Goal: Task Accomplishment & Management: Complete application form

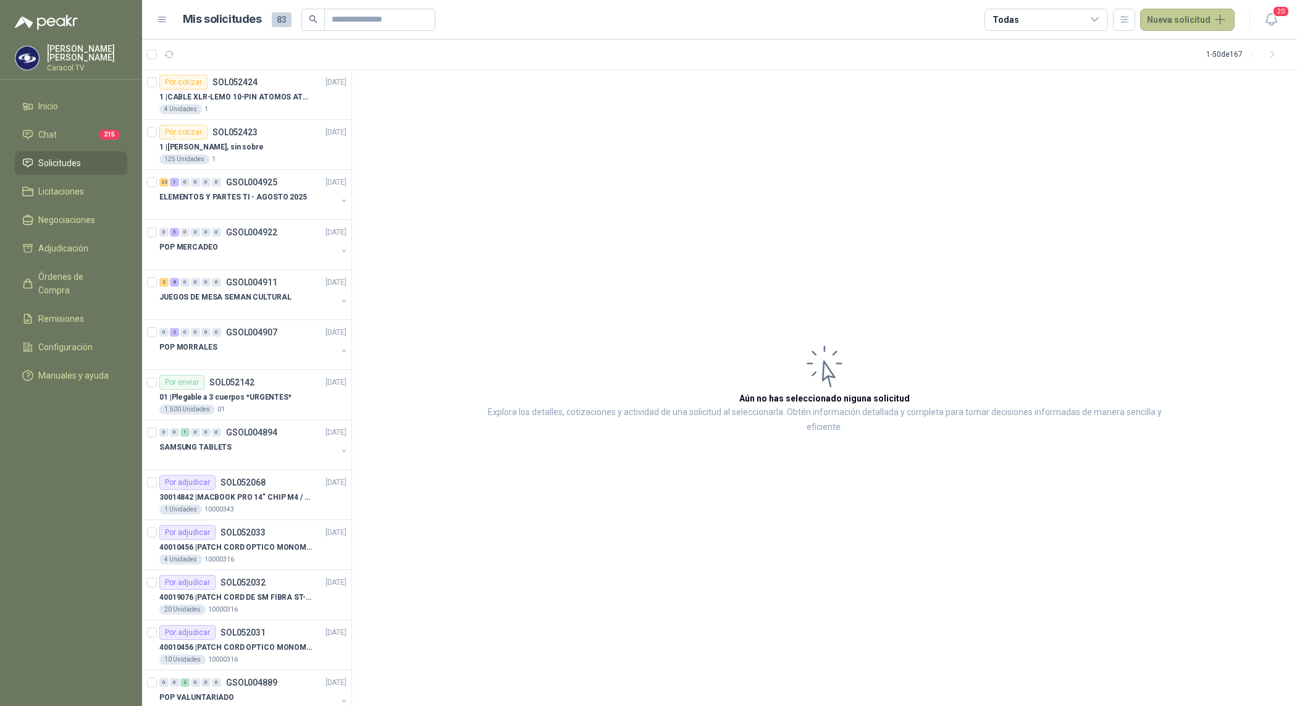
click at [1189, 22] on button "Nueva solicitud" at bounding box center [1187, 20] width 94 height 22
click at [1198, 52] on link "Solicitud" at bounding box center [1201, 49] width 105 height 22
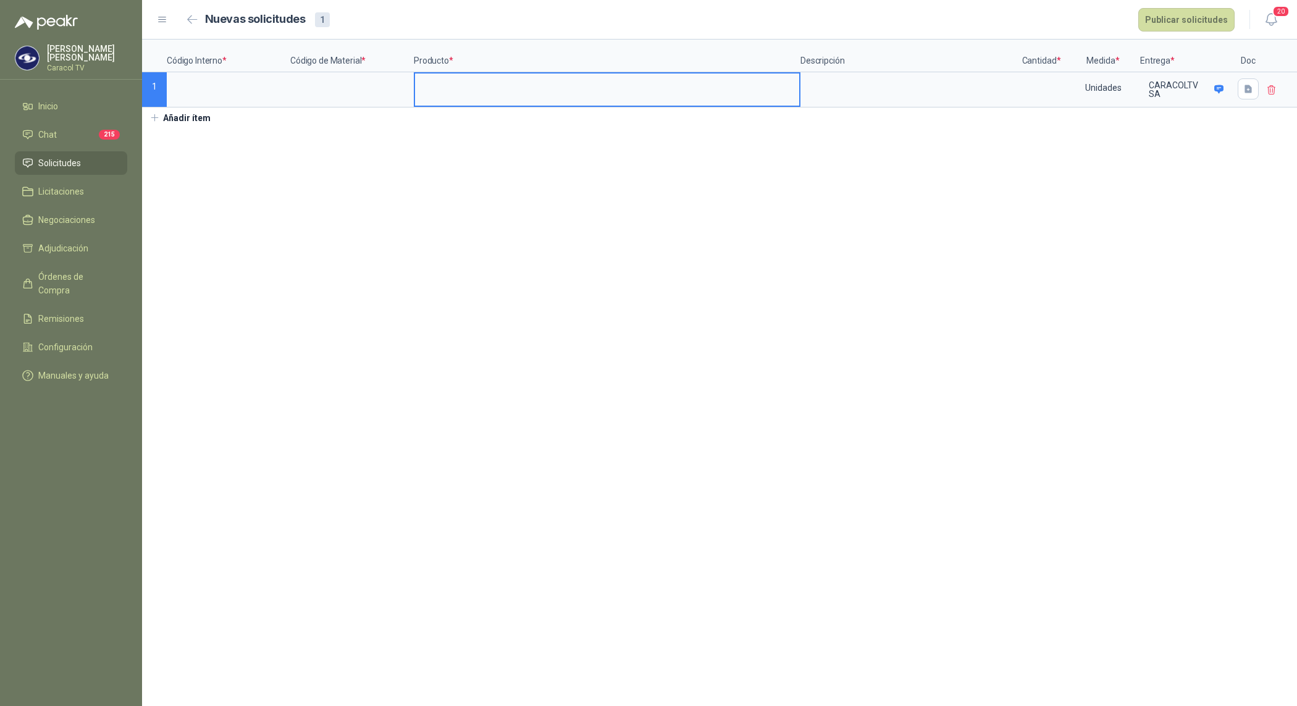
click at [441, 94] on input at bounding box center [607, 85] width 384 height 24
click at [1035, 90] on input at bounding box center [1041, 85] width 47 height 24
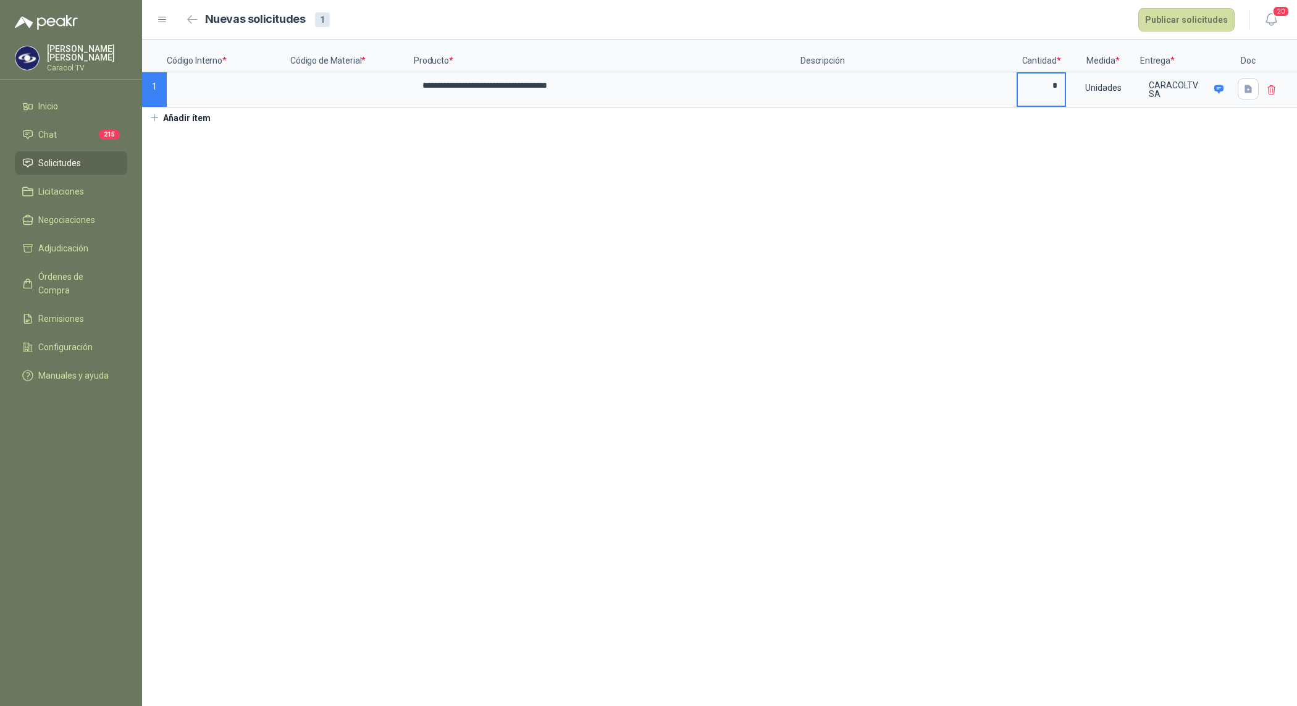
type input "*"
click at [198, 91] on input at bounding box center [228, 85] width 121 height 24
click at [353, 94] on input at bounding box center [351, 85] width 121 height 24
click at [1189, 11] on button "Publicar solicitudes" at bounding box center [1186, 19] width 96 height 23
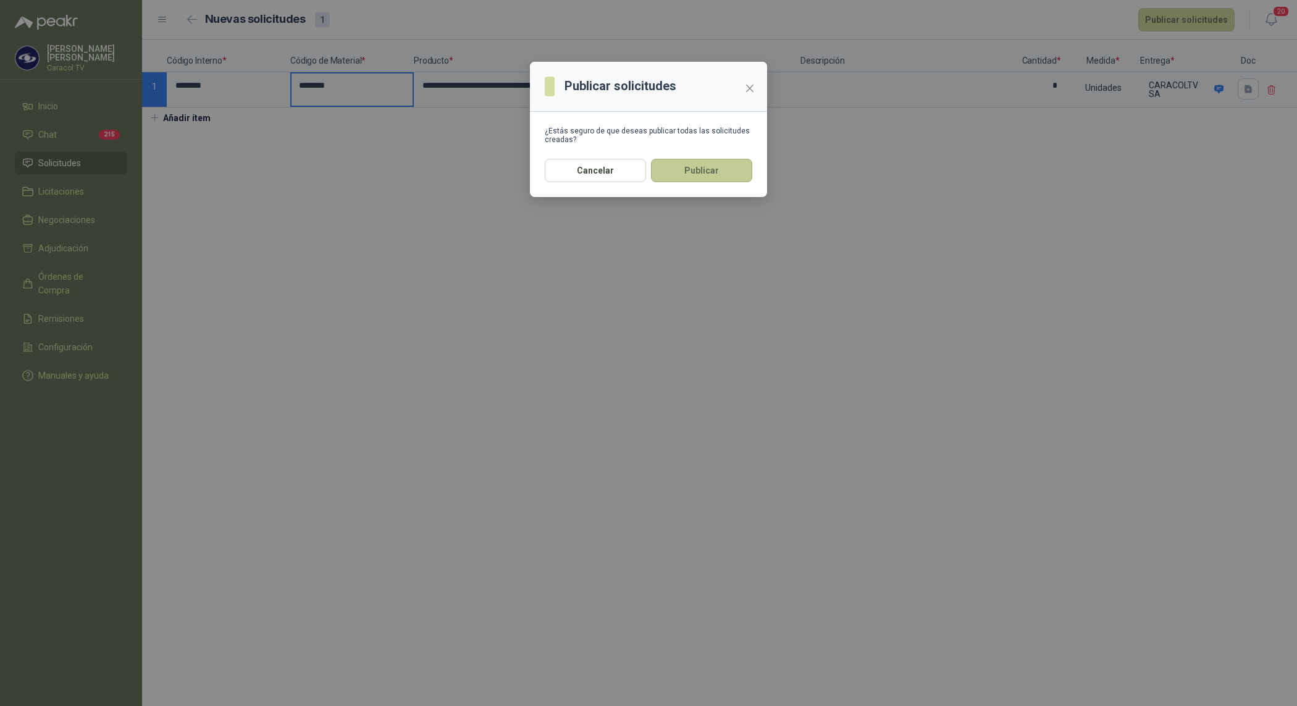
click at [705, 174] on button "Publicar" at bounding box center [701, 170] width 101 height 23
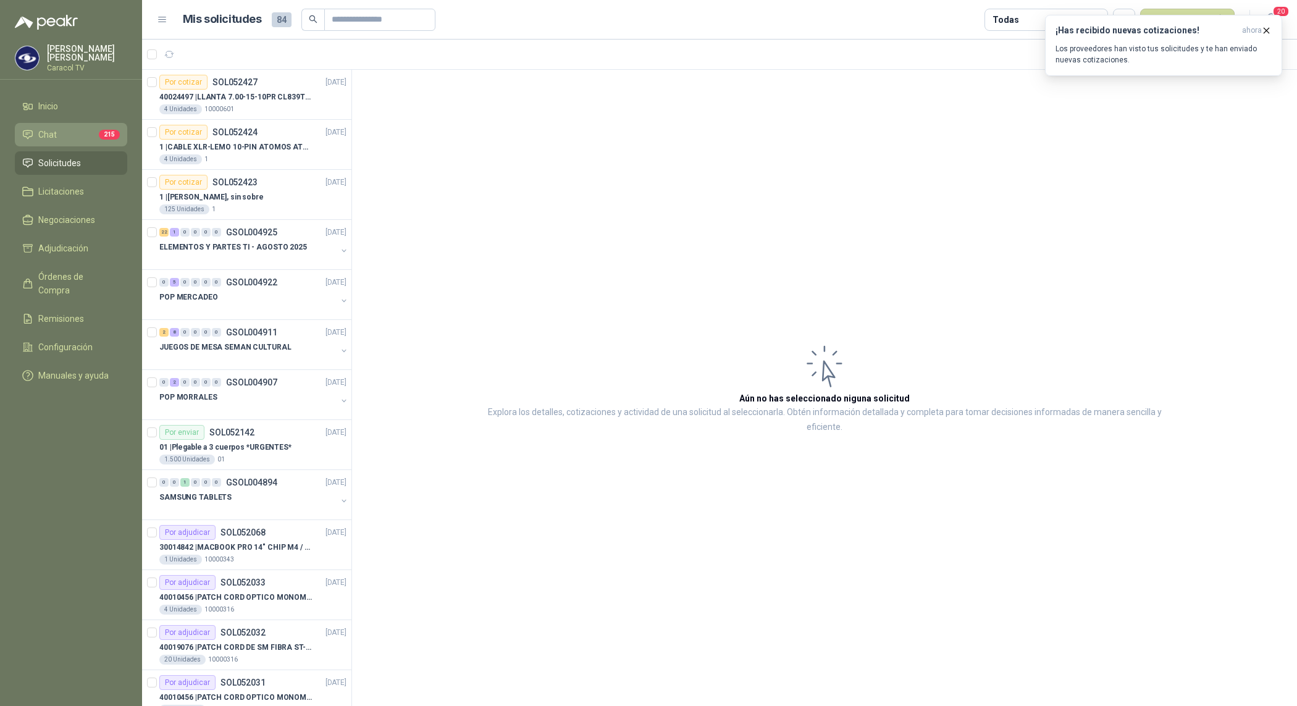
click at [68, 134] on li "Chat 215" at bounding box center [71, 135] width 98 height 14
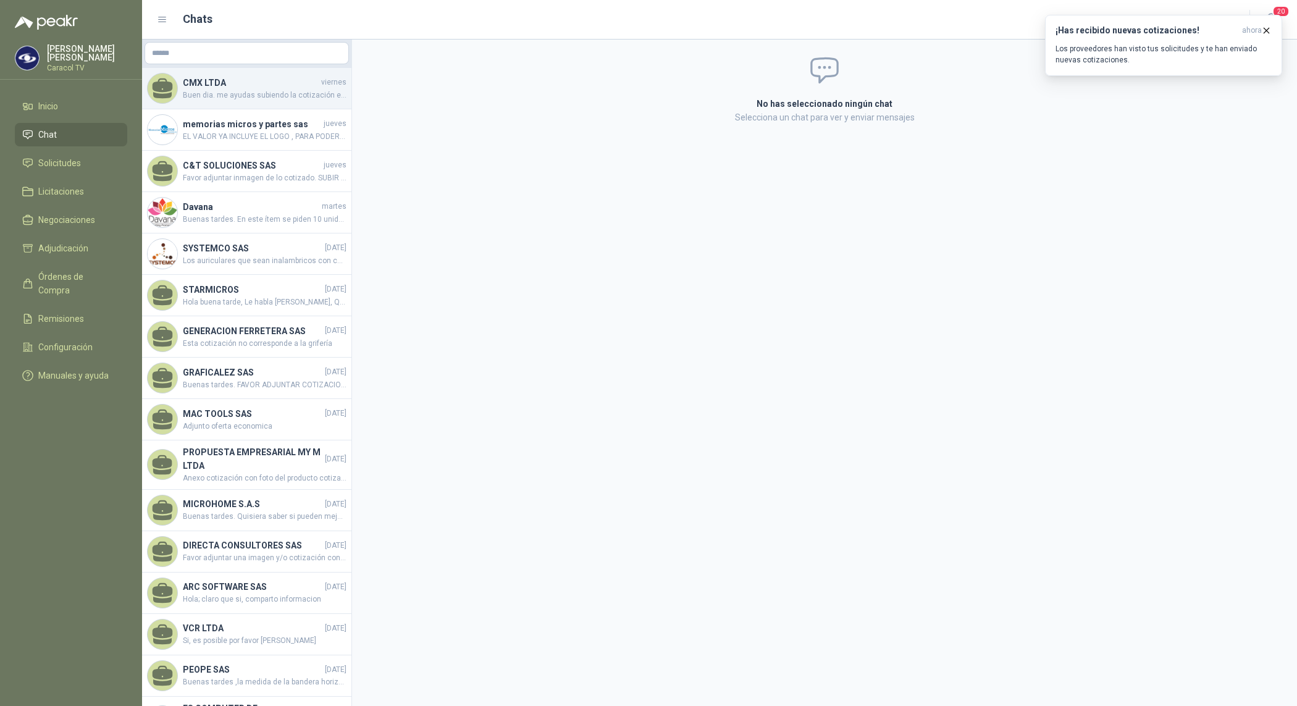
click at [282, 80] on h4 "CMX LTDA" at bounding box center [251, 83] width 136 height 14
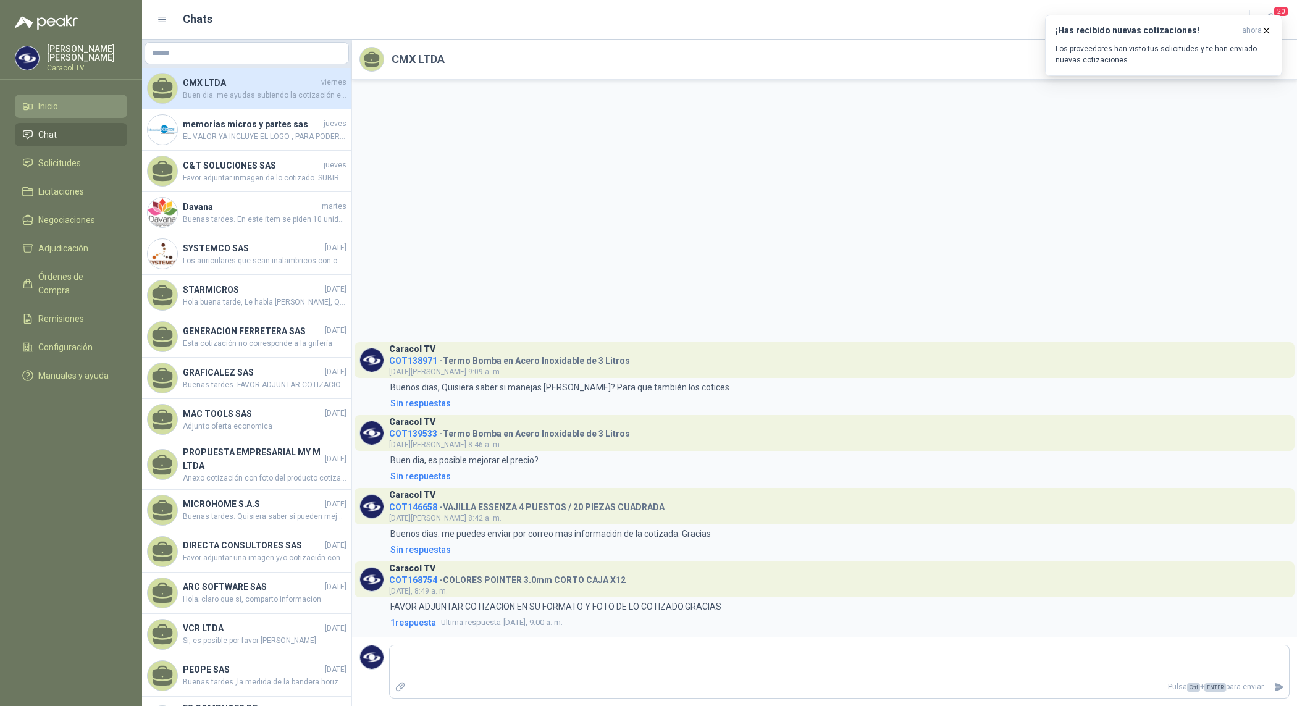
click at [46, 108] on span "Inicio" at bounding box center [48, 106] width 20 height 14
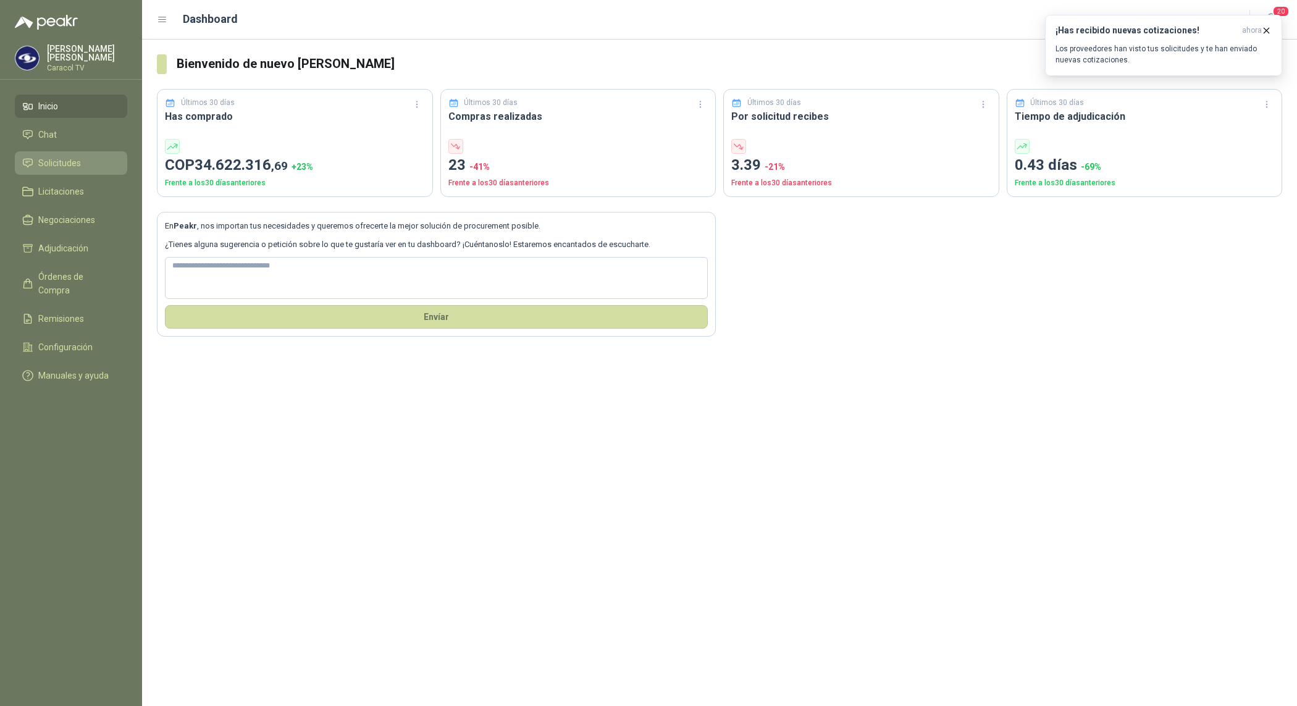
click at [90, 165] on li "Solicitudes" at bounding box center [71, 163] width 98 height 14
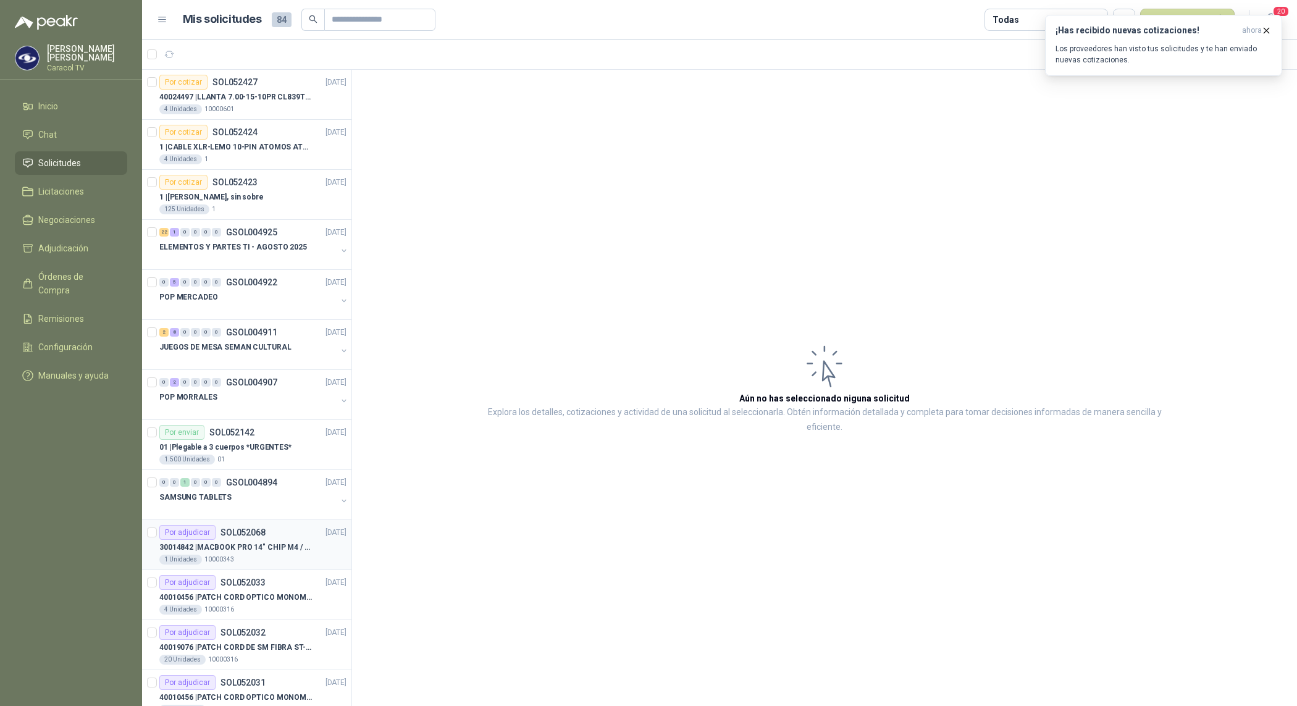
click at [247, 558] on div "1 Unidades 10000343" at bounding box center [252, 559] width 187 height 10
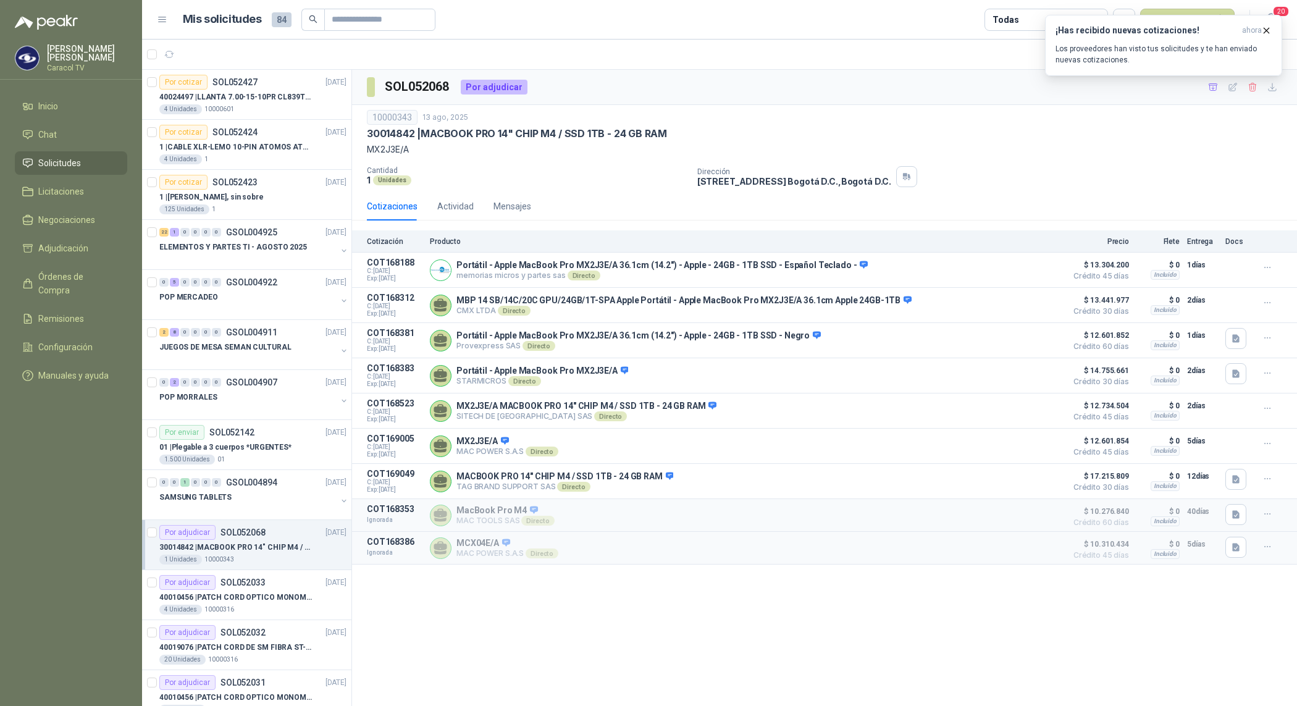
click at [259, 550] on p "30014842 | MACBOOK PRO 14" CHIP M4 / SSD 1TB - 24 GB RAM" at bounding box center [236, 548] width 154 height 12
drag, startPoint x: 259, startPoint y: 550, endPoint x: 1175, endPoint y: 483, distance: 918.1
click at [1175, 483] on p "$ 0" at bounding box center [1157, 476] width 43 height 15
click at [1266, 23] on button "¡Has recibido nuevas cotizaciones! ahora Los proveedores han visto tus solicitu…" at bounding box center [1163, 45] width 237 height 61
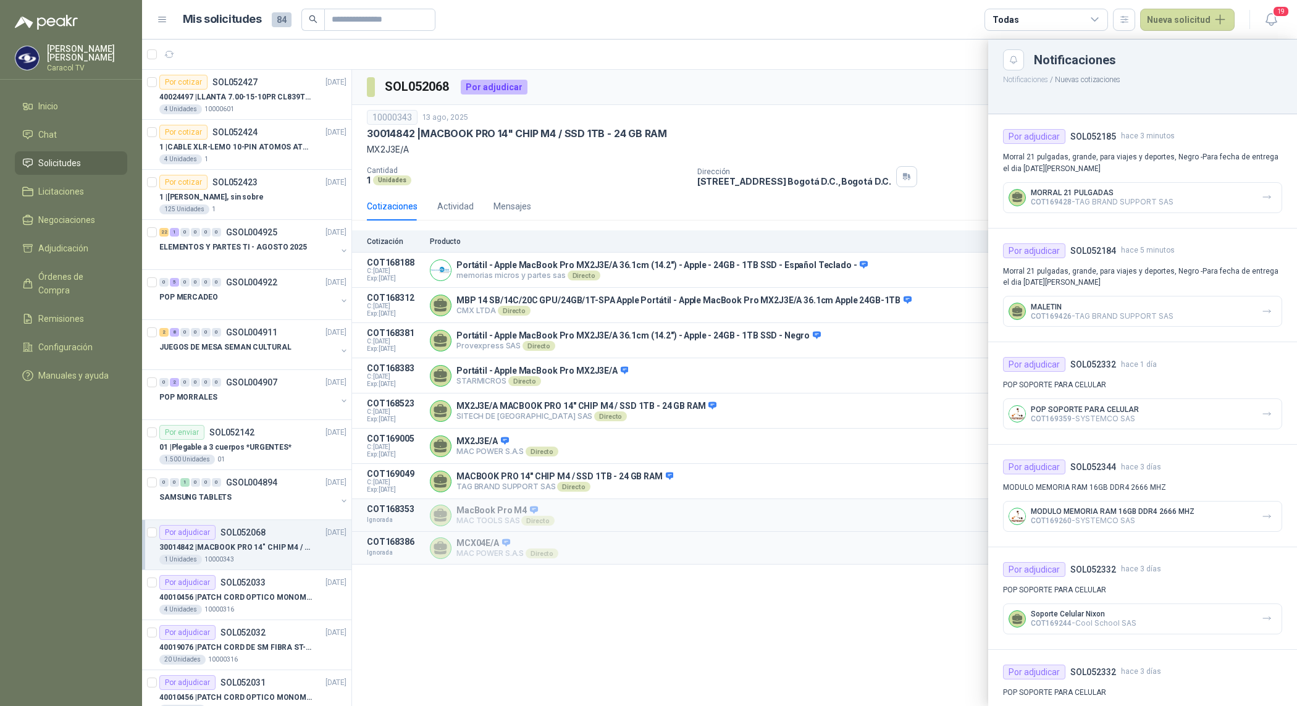
click at [797, 119] on div at bounding box center [719, 373] width 1155 height 666
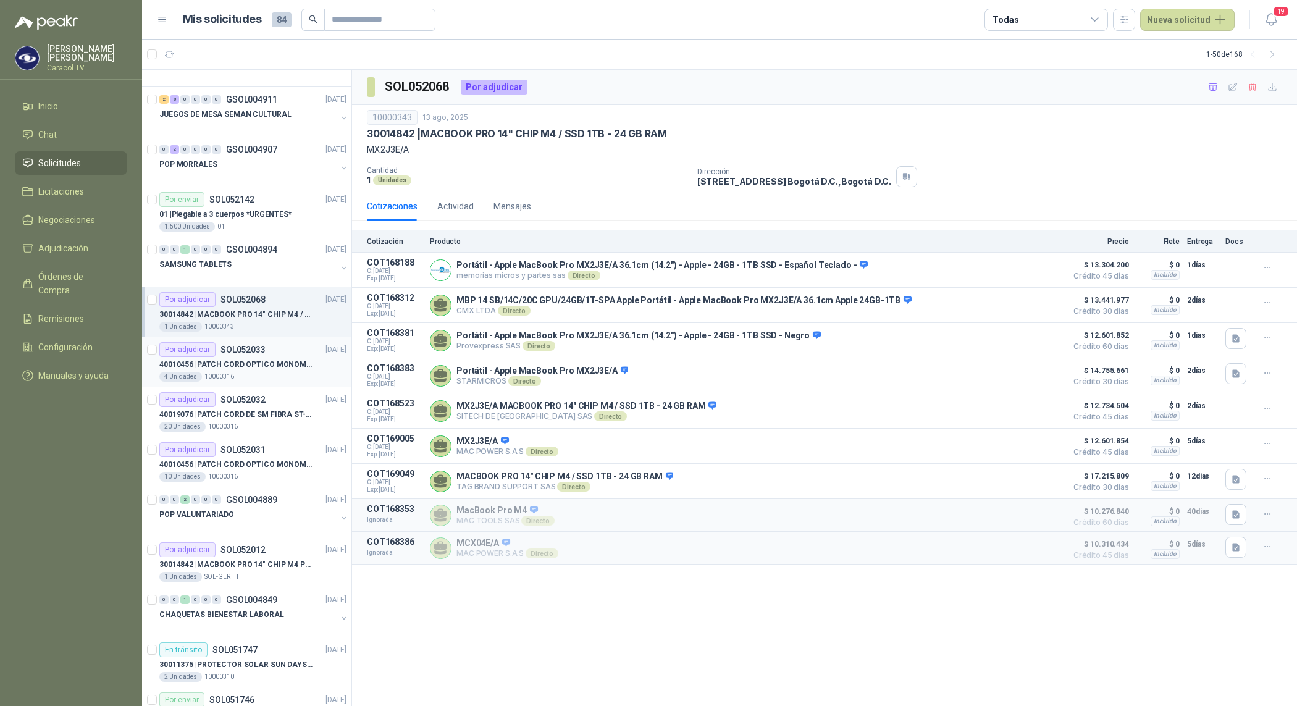
scroll to position [360, 0]
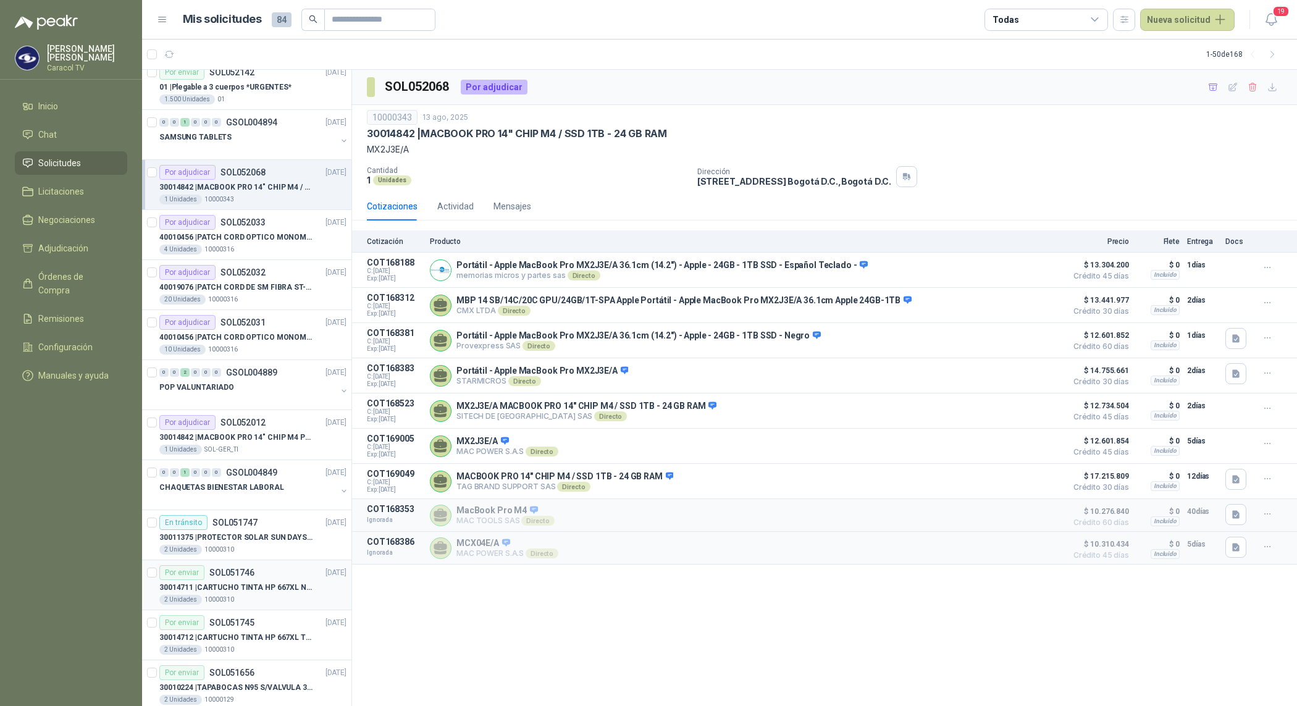
click at [235, 595] on div "30014711 | CARTUCHO TINTA HP 667XL NEGRO" at bounding box center [252, 587] width 187 height 15
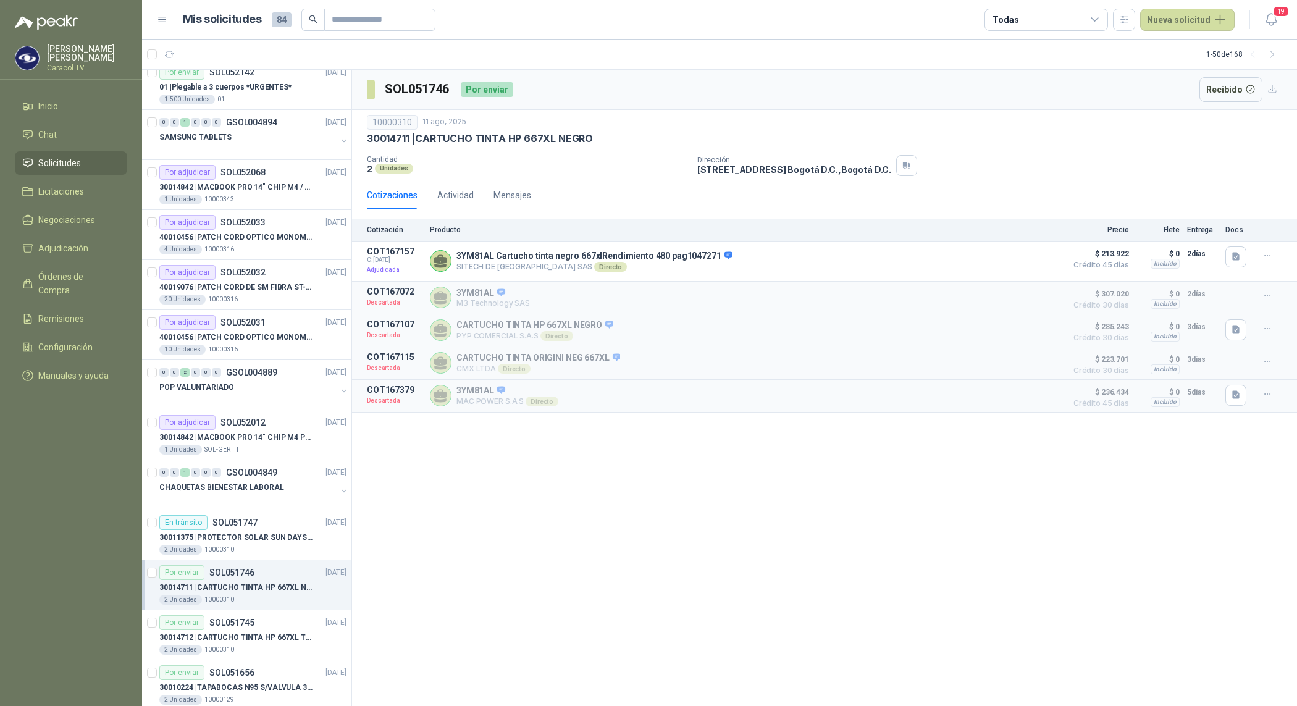
click at [619, 534] on div "SOL051746 Por enviar Recibido 10000310 [DATE] 30014711 | CARTUCHO TINTA HP 667…" at bounding box center [824, 388] width 945 height 637
click at [1269, 12] on icon "button" at bounding box center [1270, 19] width 15 height 15
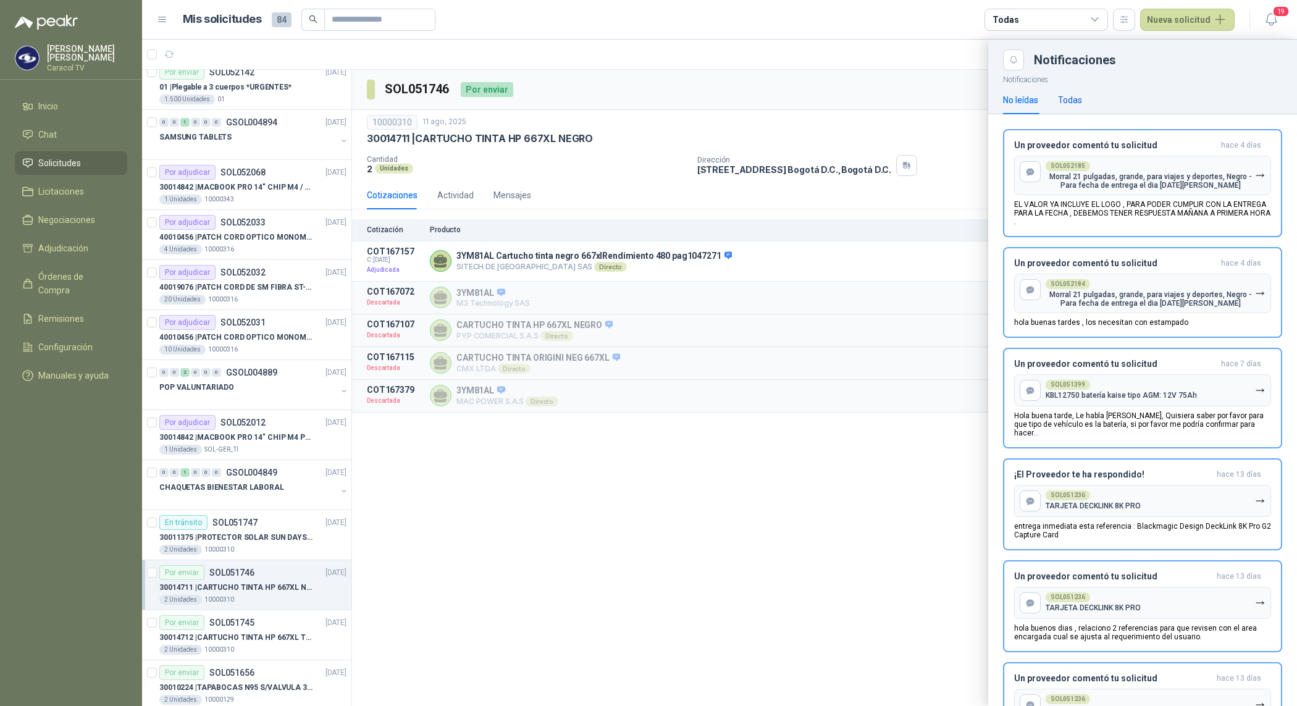
click at [1081, 98] on div "Todas" at bounding box center [1070, 100] width 24 height 14
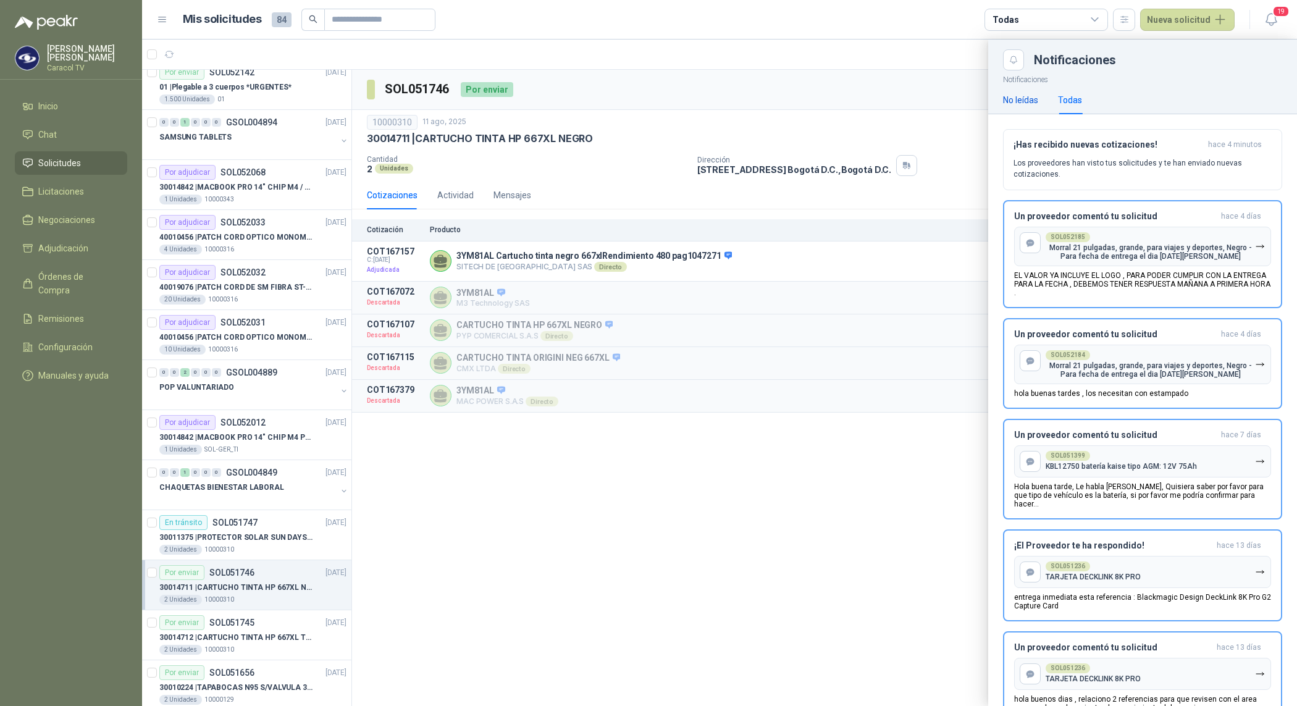
click at [1025, 96] on div "No leídas" at bounding box center [1020, 100] width 35 height 14
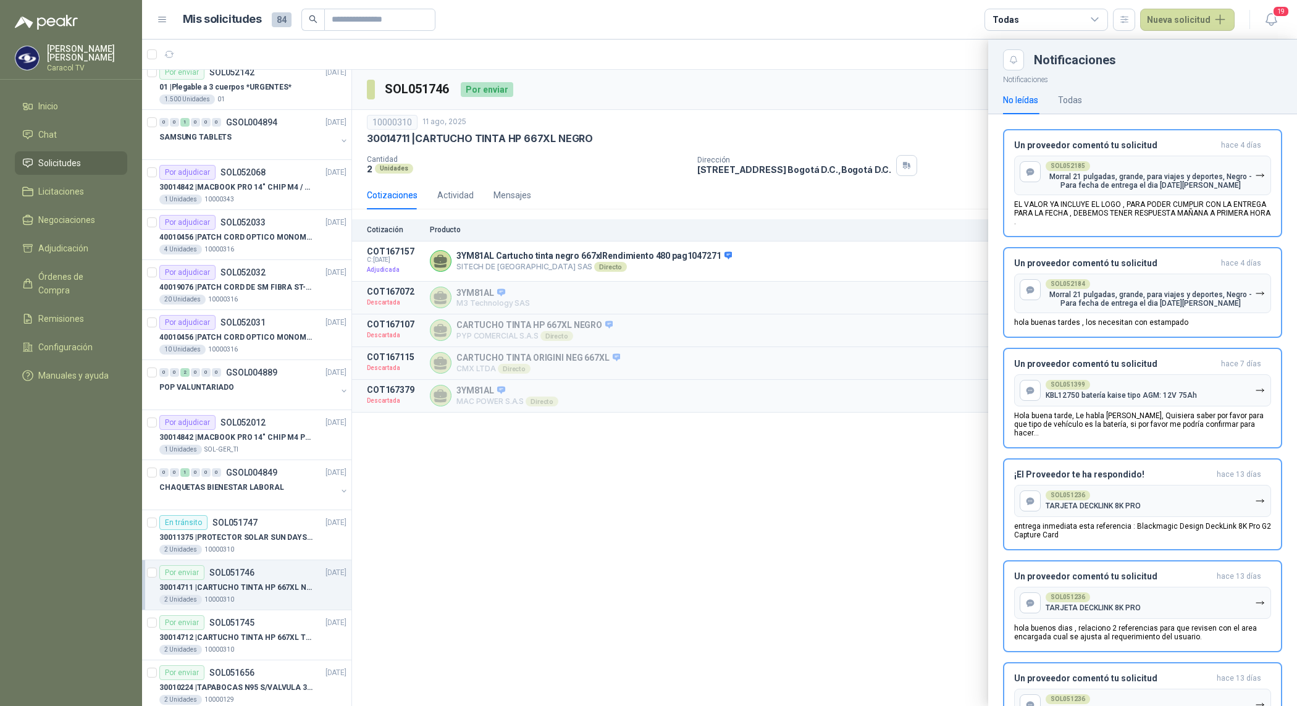
click at [696, 590] on div at bounding box center [719, 373] width 1155 height 666
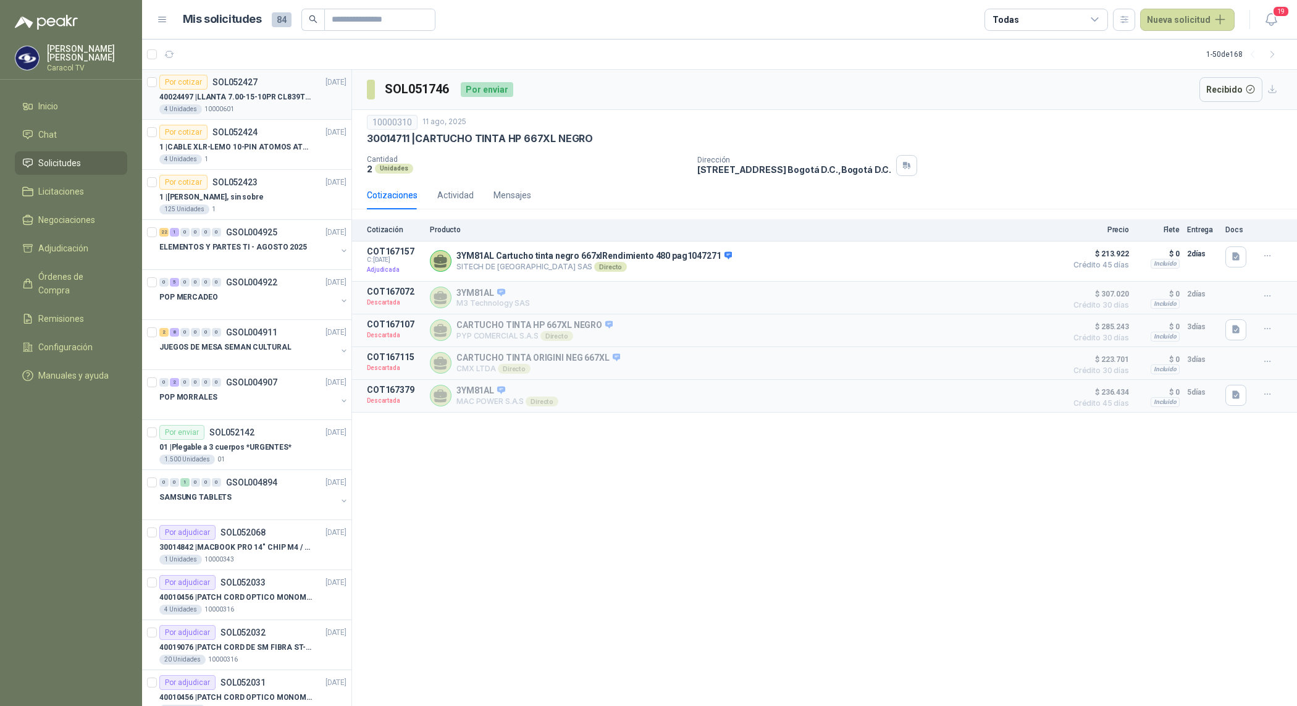
click at [273, 97] on p "40024497 | LLANTA 7.00-15-10PR CL839TT [GEOGRAPHIC_DATA][PERSON_NAME]" at bounding box center [236, 97] width 154 height 12
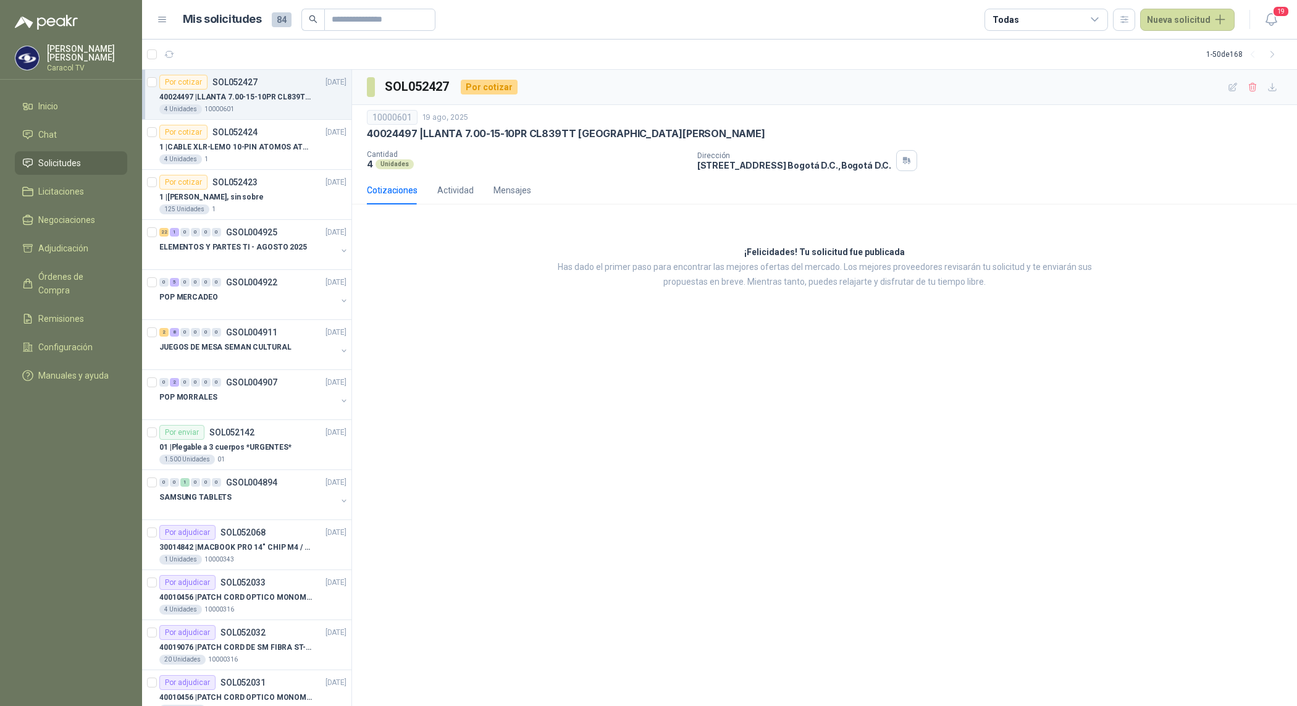
click at [453, 210] on div "Cotizaciones Actividad Mensajes ¡Felicidades! Tu solicitud fue publicada Has da…" at bounding box center [824, 248] width 945 height 144
click at [456, 192] on div "Actividad" at bounding box center [455, 190] width 36 height 14
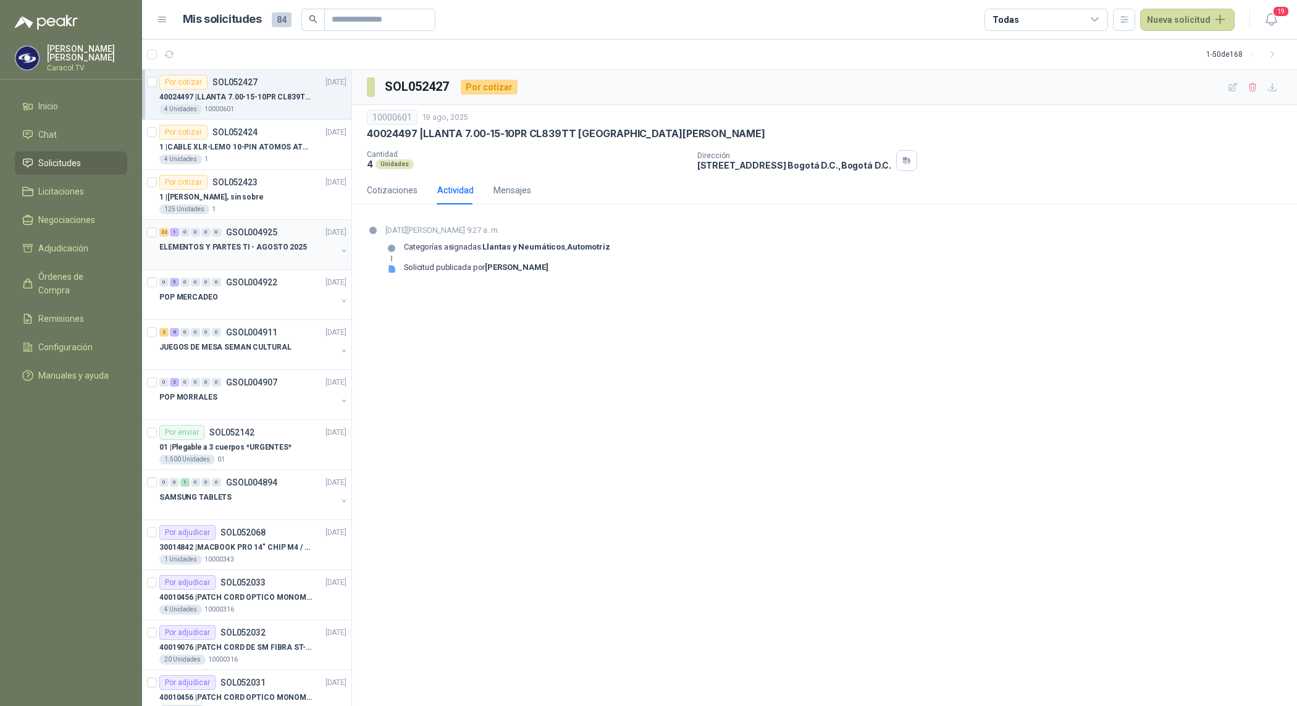
click at [278, 248] on p "ELEMENTOS Y PARTES TI - AGOSTO 2025" at bounding box center [233, 247] width 148 height 12
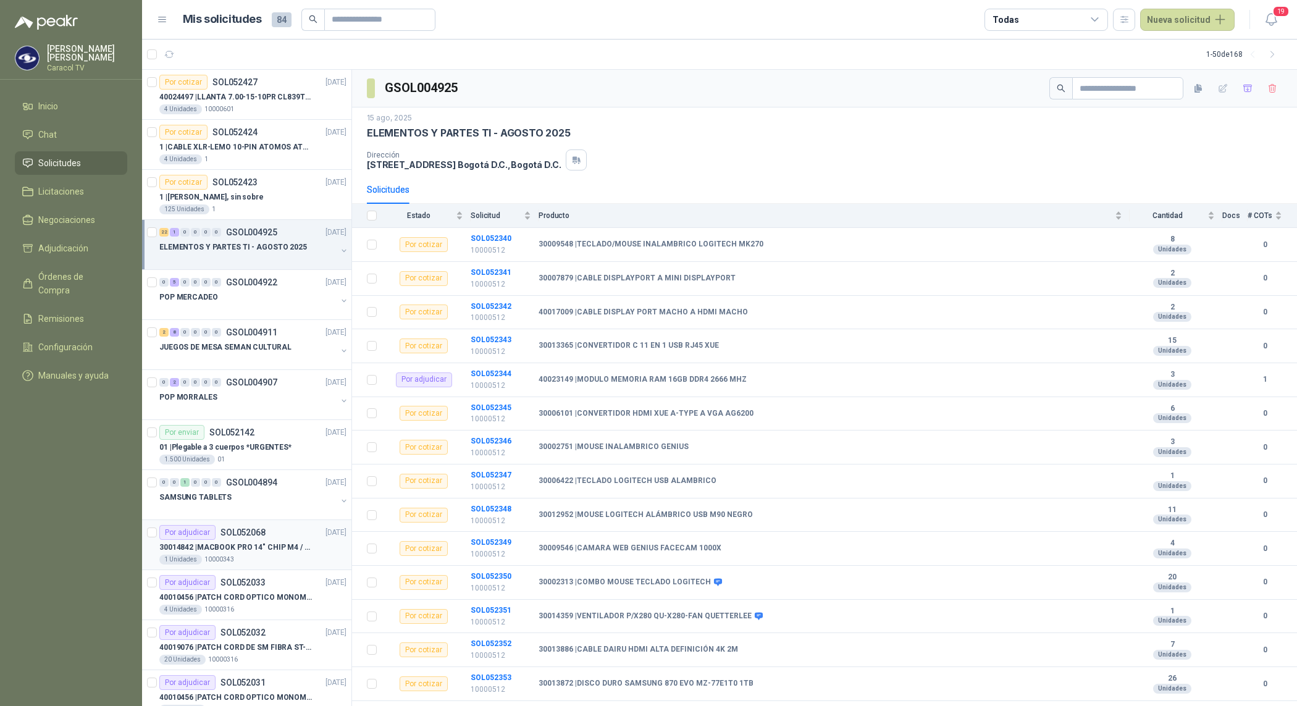
click at [269, 558] on div "1 Unidades 10000343" at bounding box center [252, 559] width 187 height 10
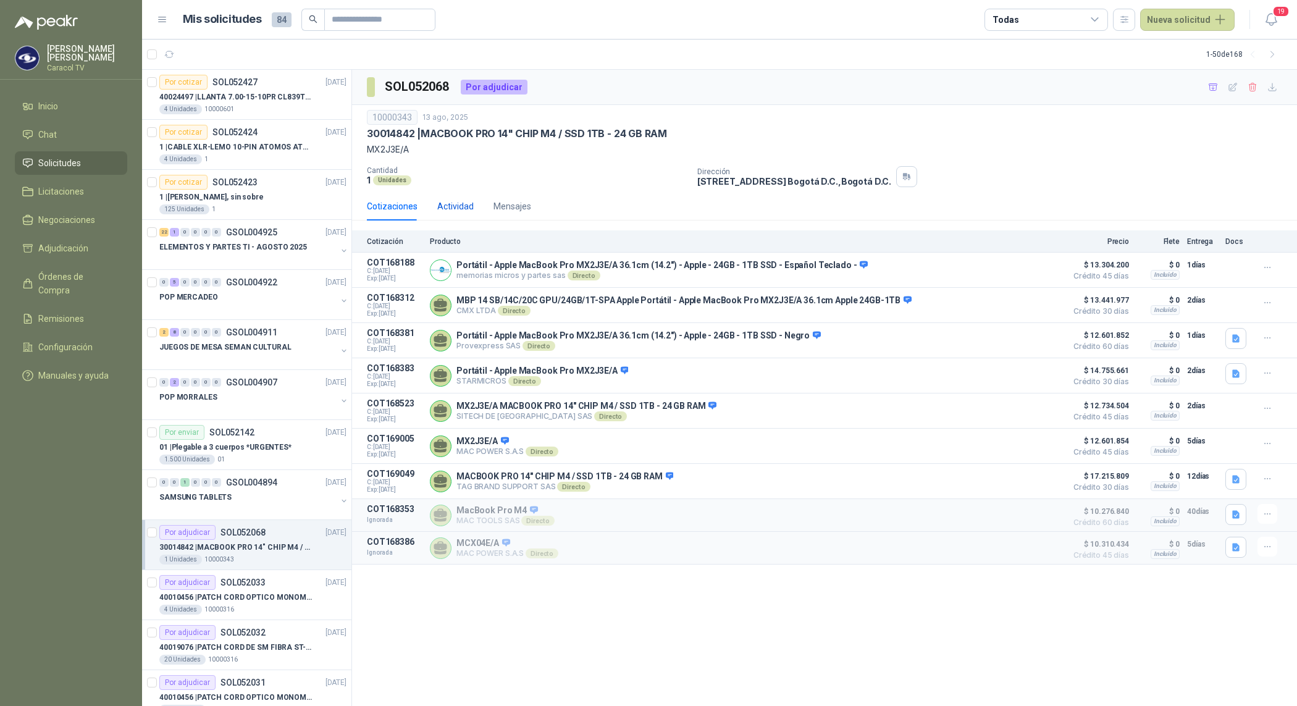
click at [454, 208] on div "Actividad" at bounding box center [455, 206] width 36 height 14
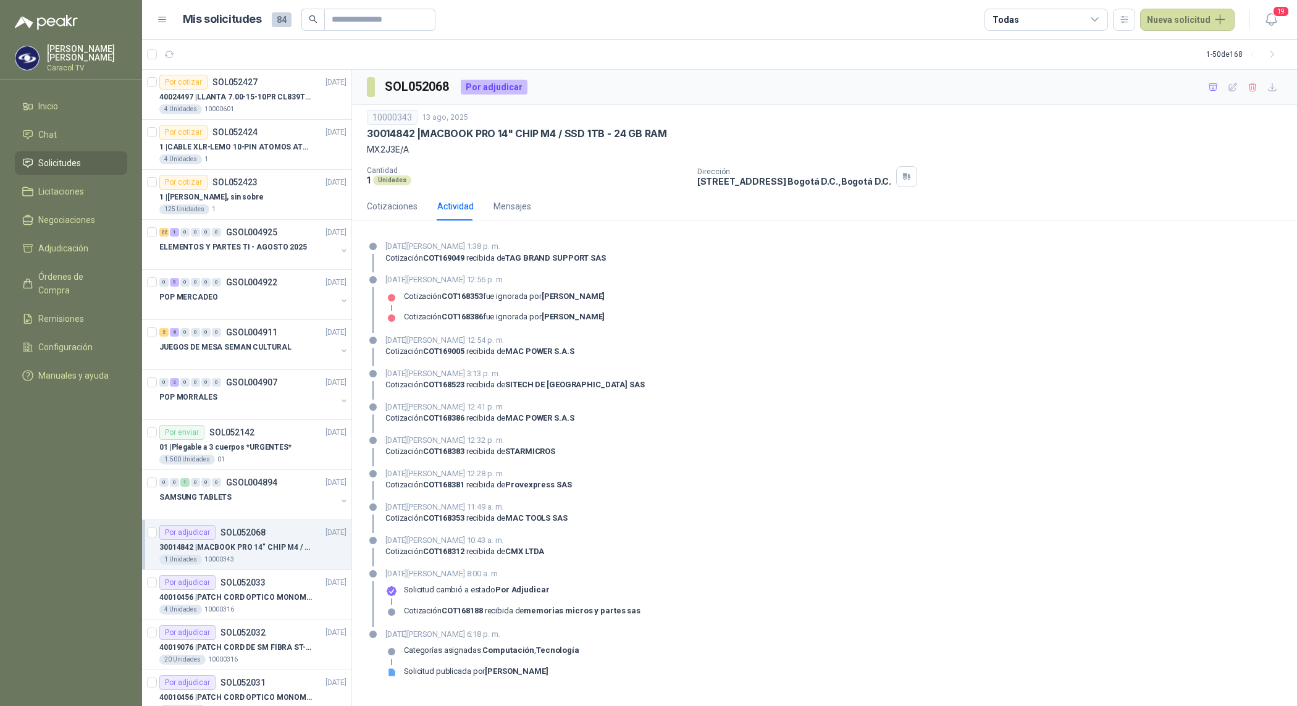
drag, startPoint x: 714, startPoint y: 322, endPoint x: 505, endPoint y: 287, distance: 211.5
click at [505, 287] on div "[DATE][PERSON_NAME] 12:56 p. m. Cotización COT168353 fue ignorada por [PERSON_N…" at bounding box center [824, 303] width 915 height 59
click at [584, 310] on div "Cotización COT168353 fue ignorada por [PERSON_NAME]" at bounding box center [504, 301] width 201 height 20
drag, startPoint x: 659, startPoint y: 315, endPoint x: 446, endPoint y: 301, distance: 212.8
click at [446, 301] on div "[DATE][PERSON_NAME] 12:56 p. m. Cotización COT168353 fue ignorada por [PERSON_N…" at bounding box center [824, 303] width 915 height 59
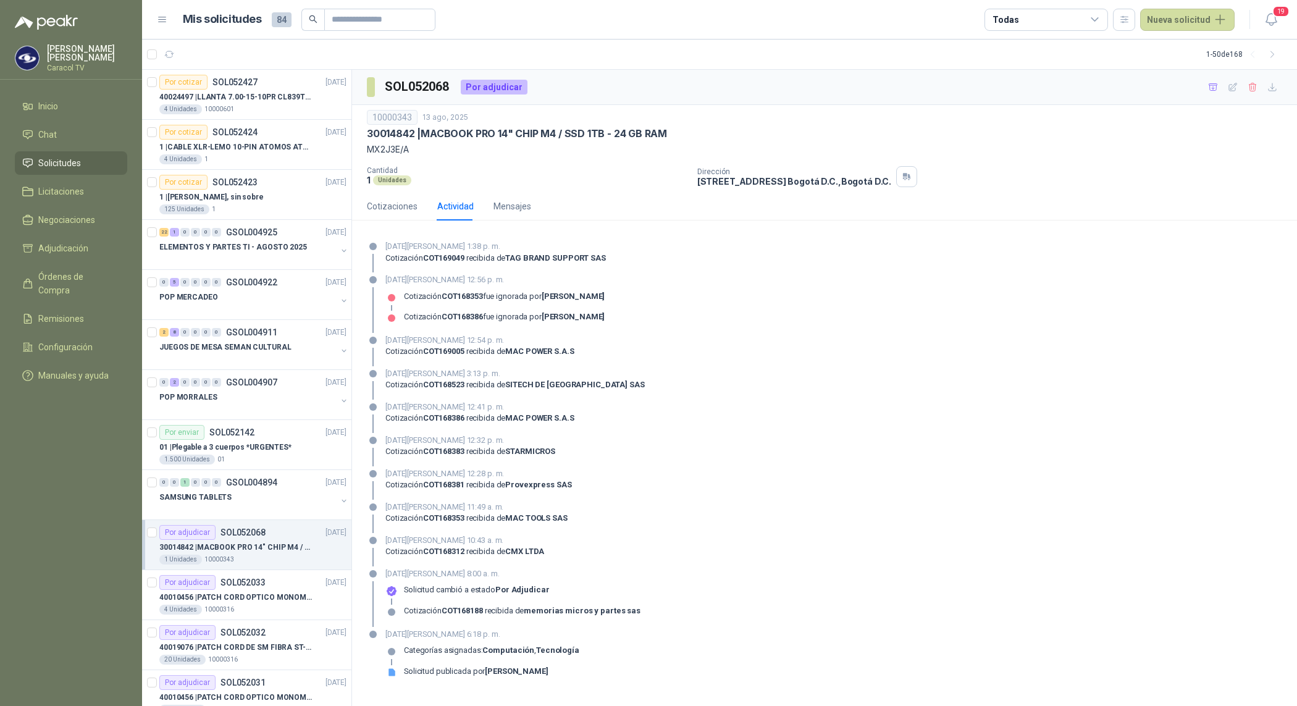
click at [604, 318] on strong "[PERSON_NAME]" at bounding box center [573, 316] width 63 height 9
click at [254, 545] on p "30014842 | MACBOOK PRO 14" CHIP M4 / SSD 1TB - 24 GB RAM" at bounding box center [236, 548] width 154 height 12
click at [396, 214] on div "Cotizaciones" at bounding box center [392, 206] width 51 height 28
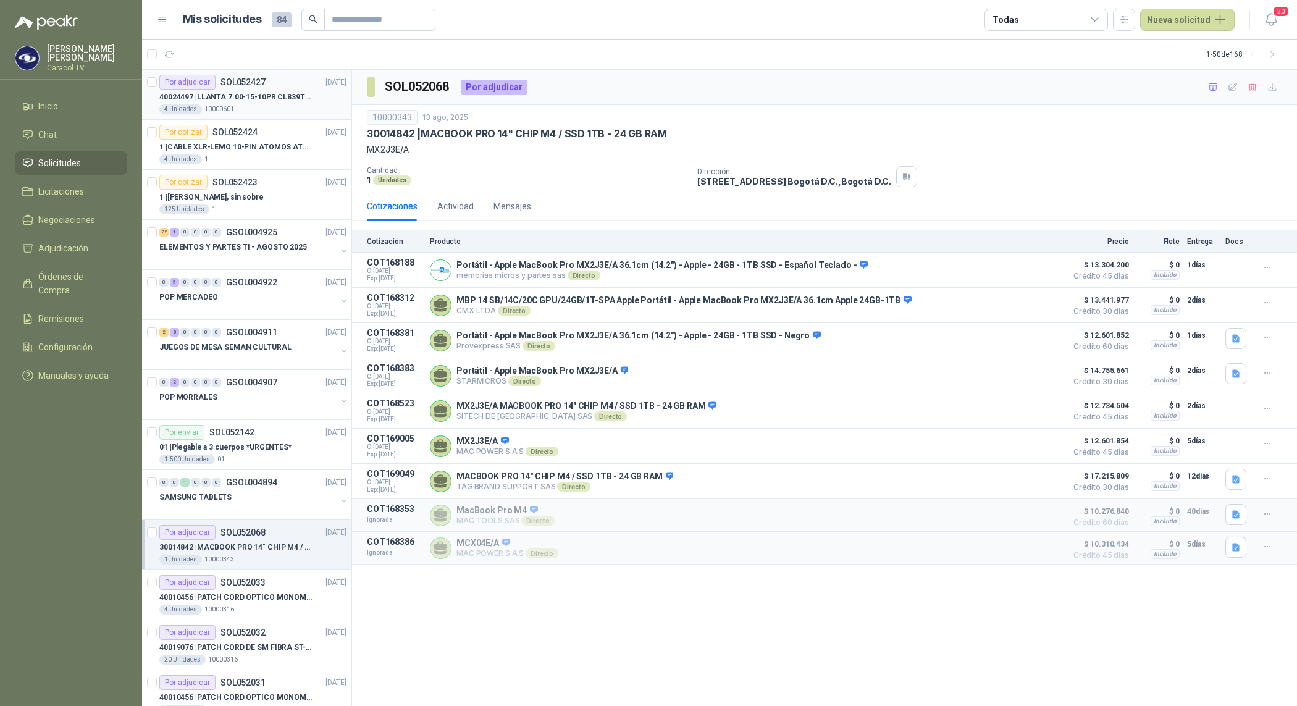
click at [264, 103] on div "40024497 | LLANTA 7.00-15-10PR CL839TT [GEOGRAPHIC_DATA][PERSON_NAME]" at bounding box center [252, 97] width 187 height 15
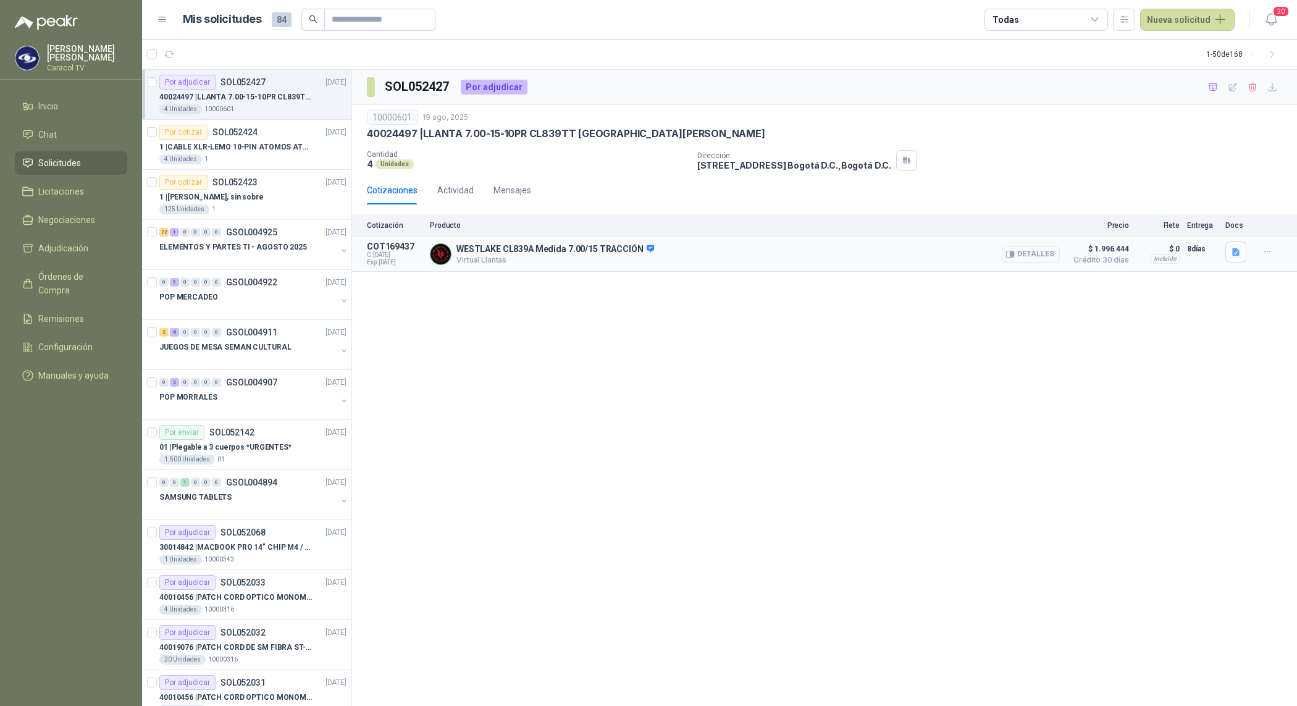
click at [1023, 255] on button "Detalles" at bounding box center [1031, 254] width 58 height 17
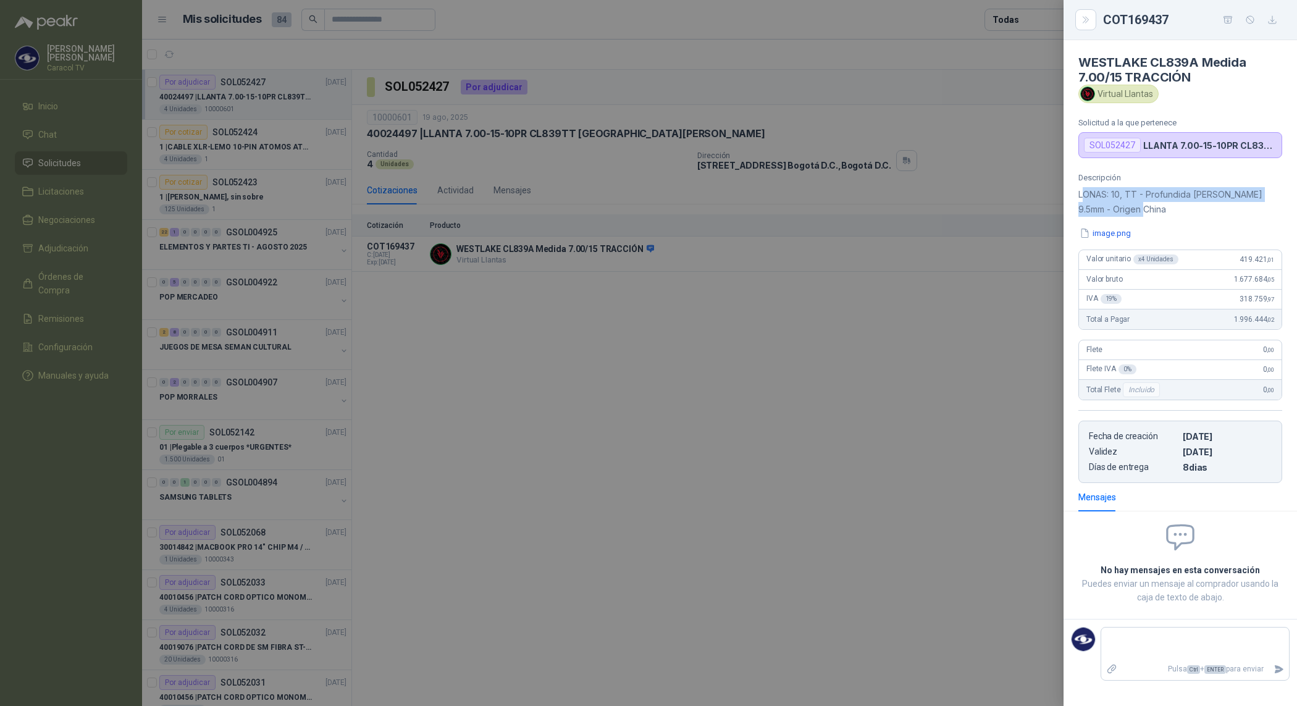
drag, startPoint x: 1150, startPoint y: 208, endPoint x: 1081, endPoint y: 202, distance: 68.8
click at [1081, 202] on p "LONAS: 10, TT - Profundida [PERSON_NAME] 9.5mm - Origen China" at bounding box center [1180, 202] width 204 height 30
click at [1174, 202] on p "LONAS: 10, TT - Profundida [PERSON_NAME] 9.5mm - Origen China" at bounding box center [1180, 202] width 204 height 30
click at [849, 347] on div at bounding box center [648, 353] width 1297 height 706
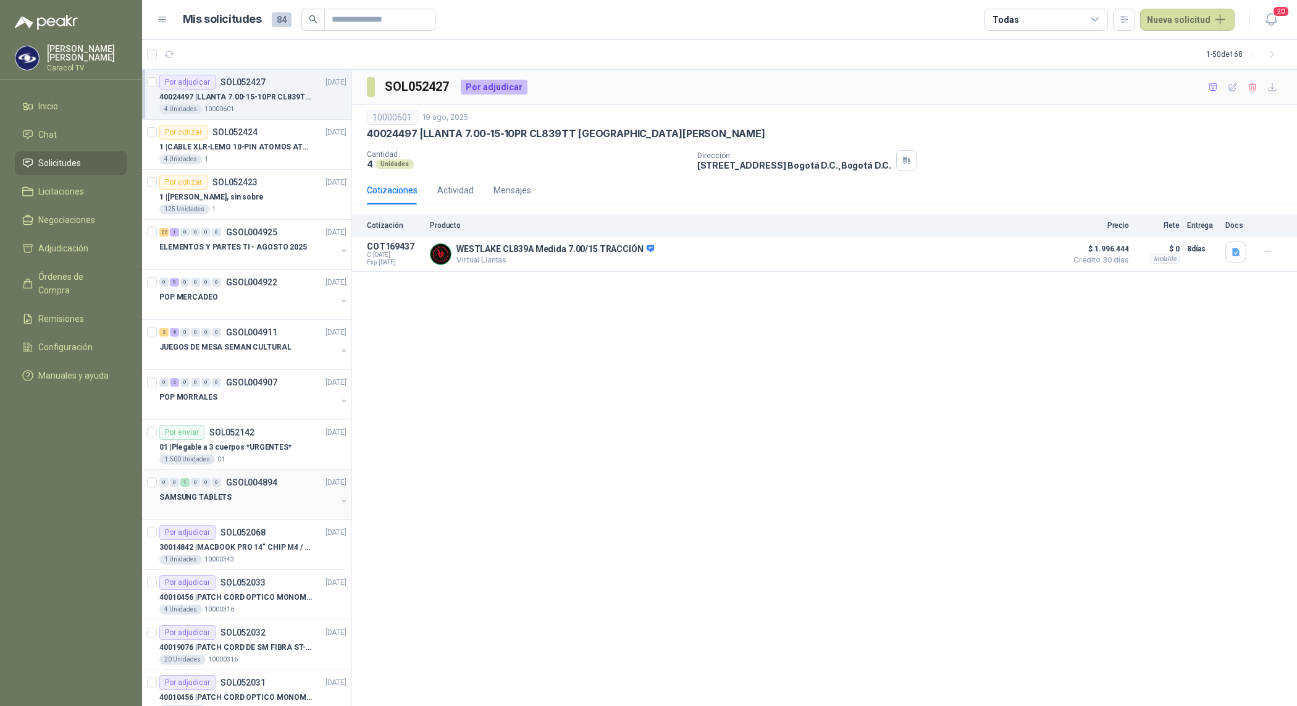
click at [260, 496] on div "SAMSUNG TABLETS" at bounding box center [247, 497] width 177 height 15
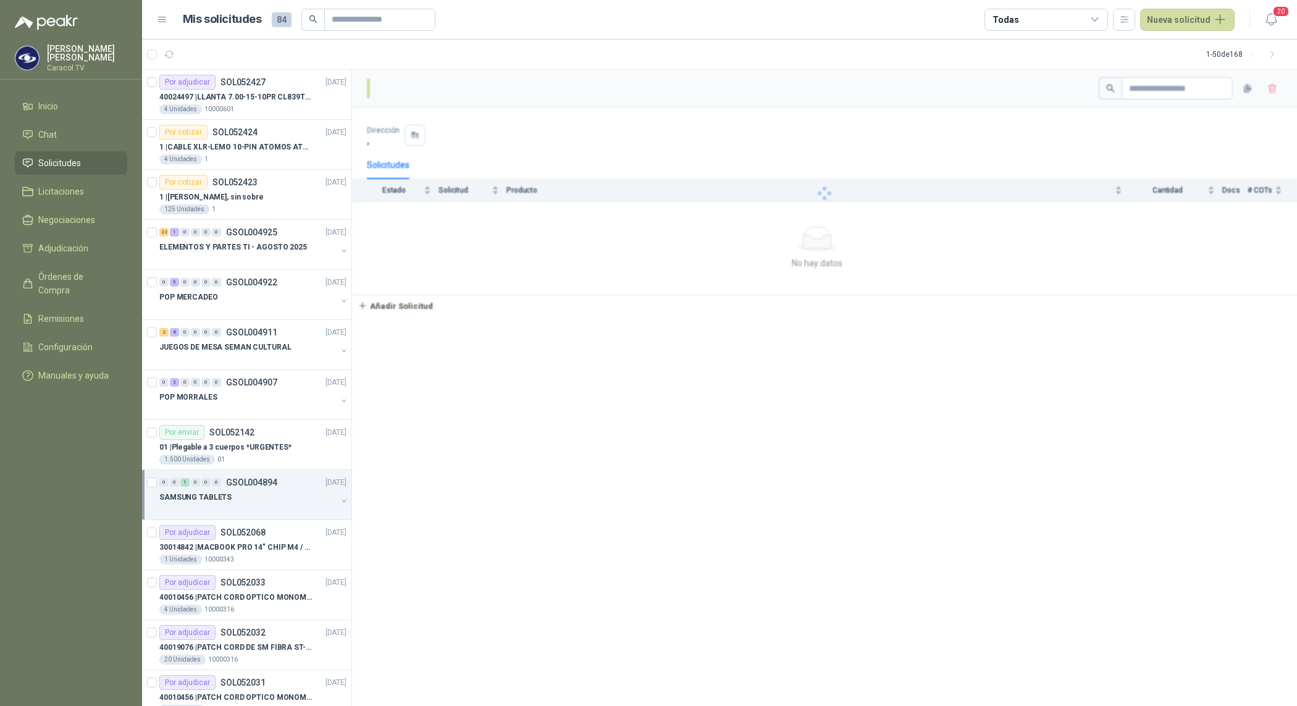
scroll to position [180, 0]
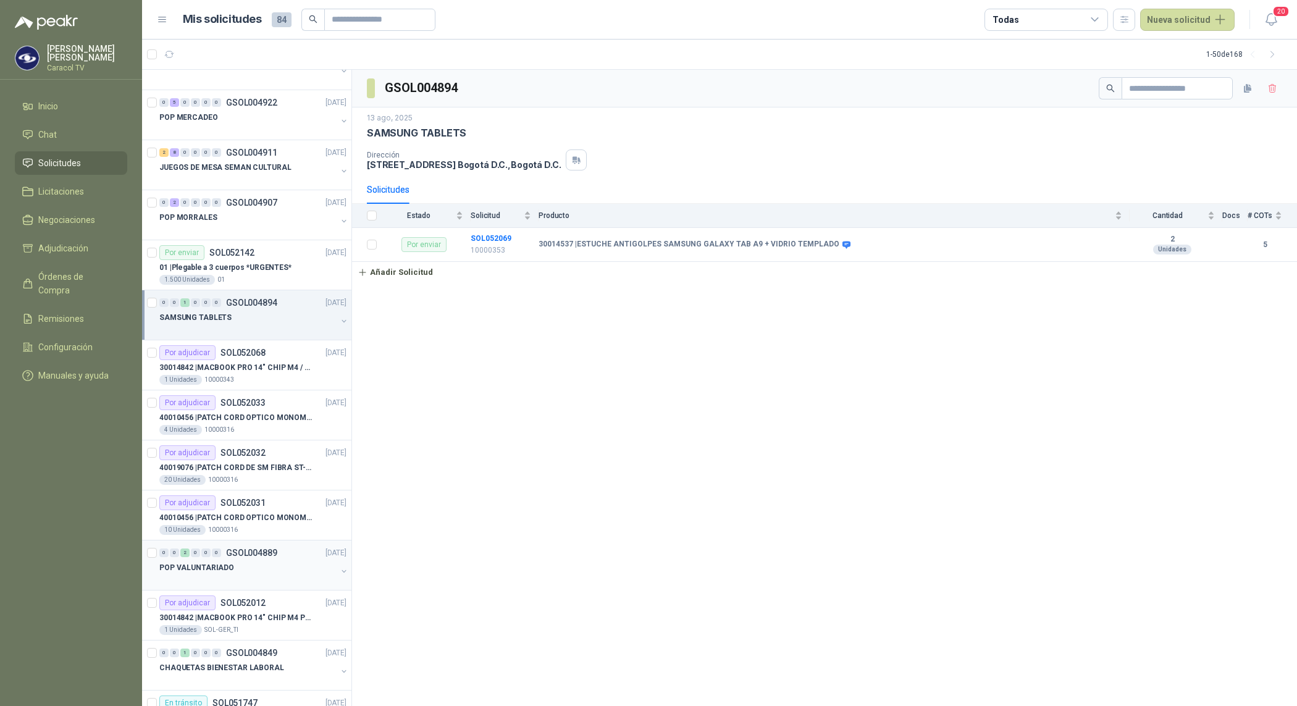
click at [251, 578] on div at bounding box center [247, 580] width 177 height 10
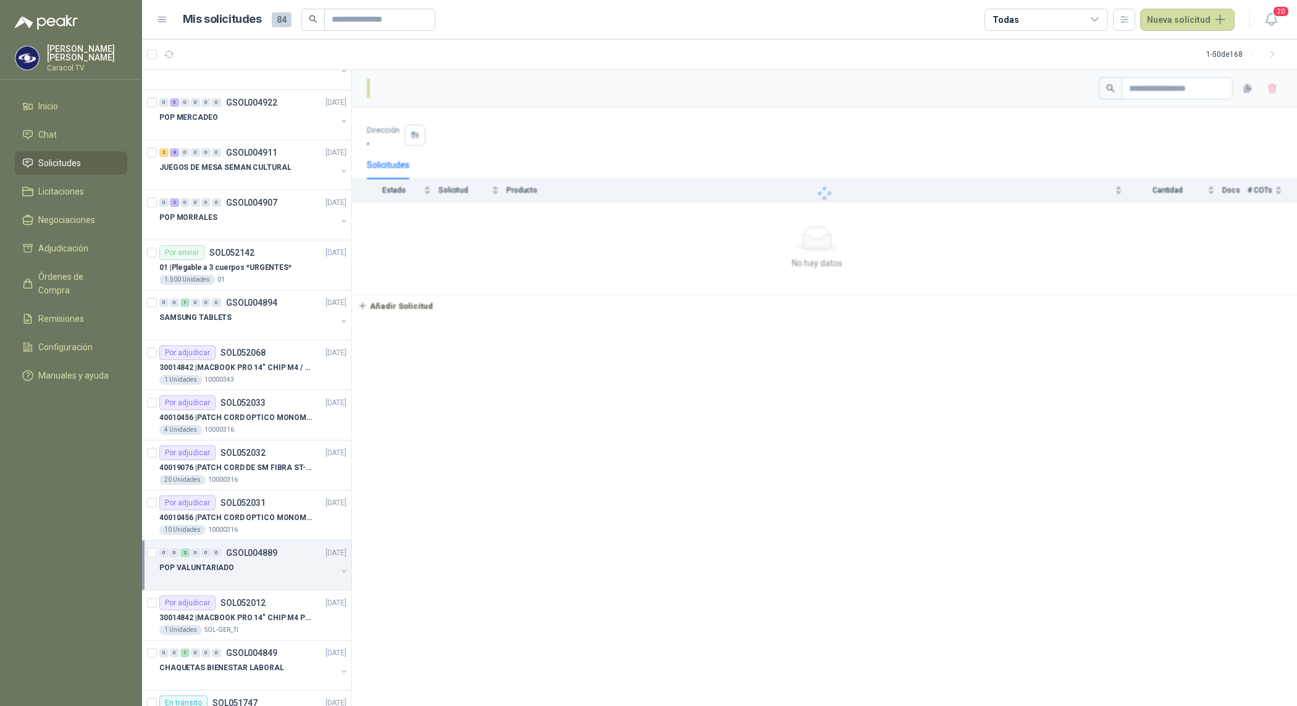
scroll to position [360, 0]
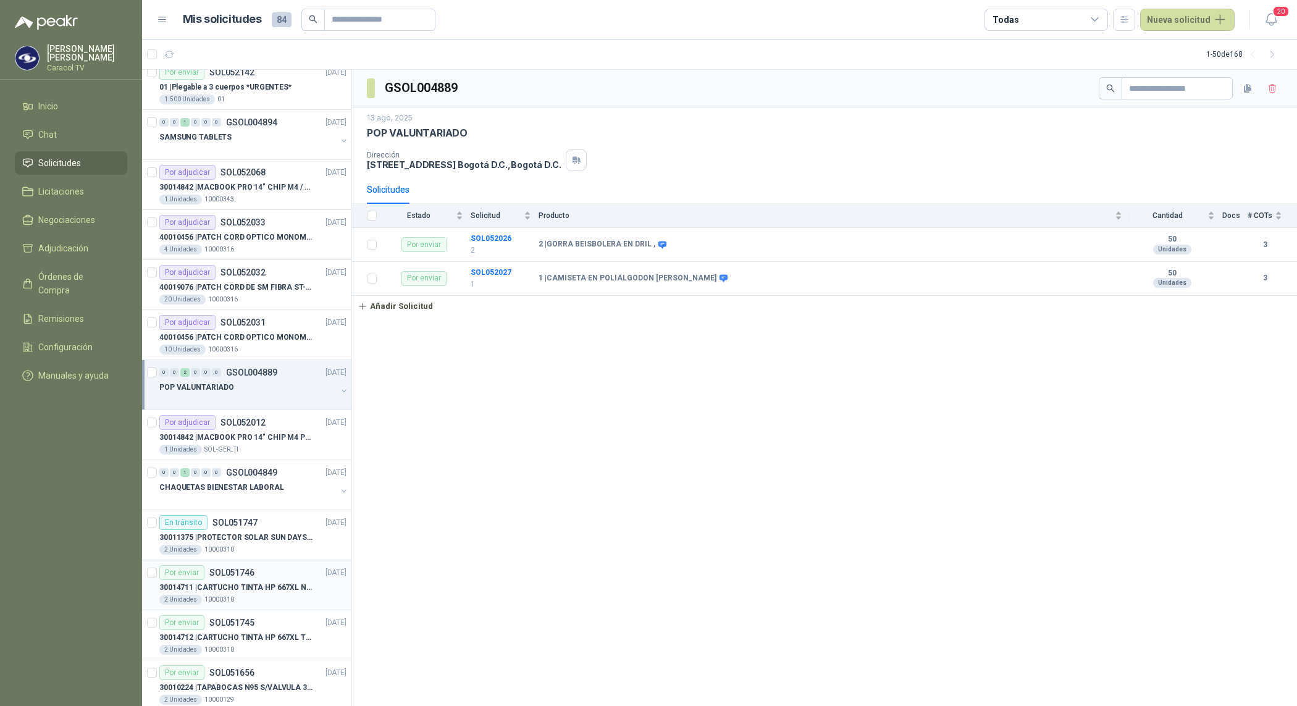
click at [238, 593] on p "30014711 | CARTUCHO TINTA HP 667XL NEGRO" at bounding box center [236, 588] width 154 height 12
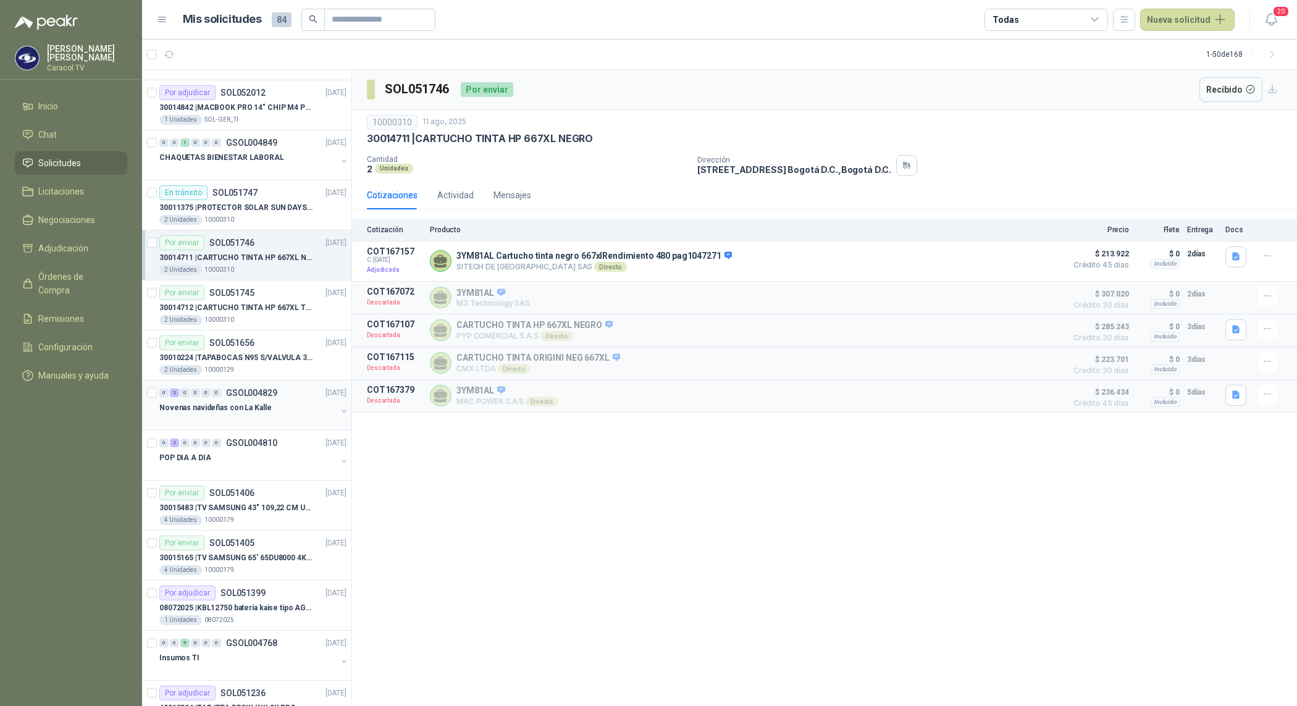
scroll to position [720, 0]
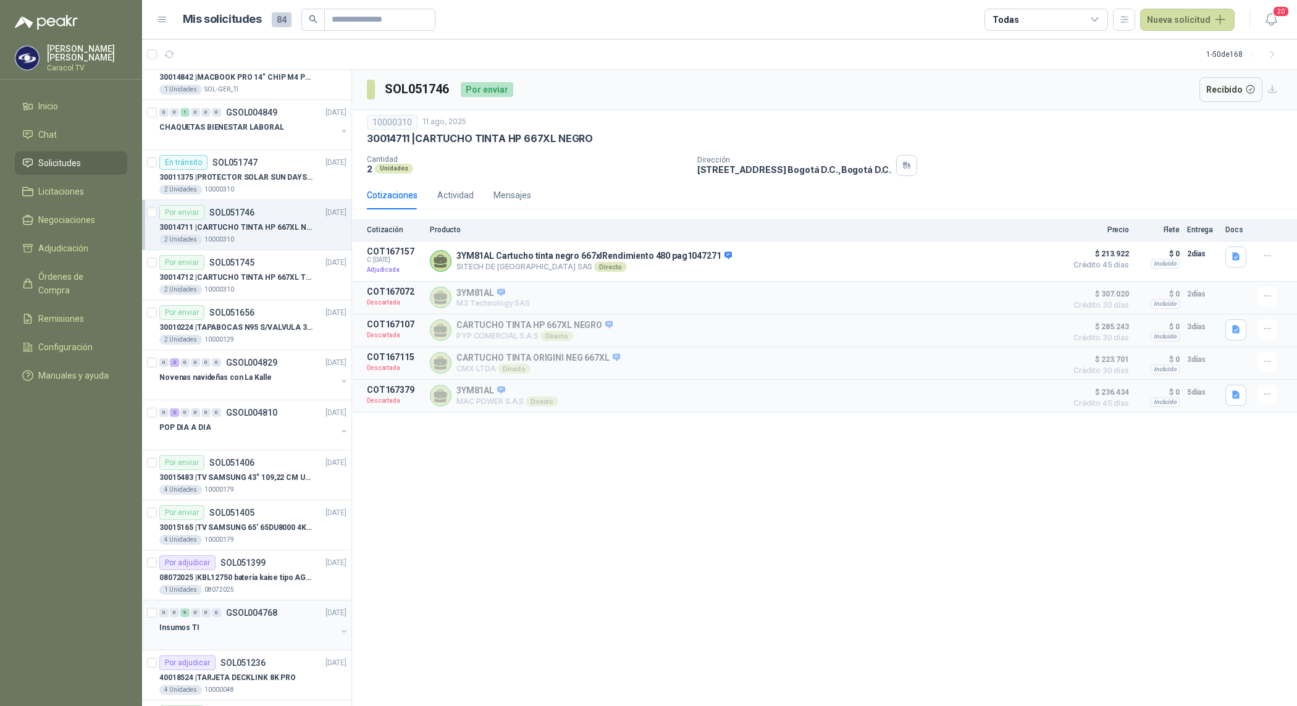
click at [254, 630] on div "Insumos TI" at bounding box center [247, 627] width 177 height 15
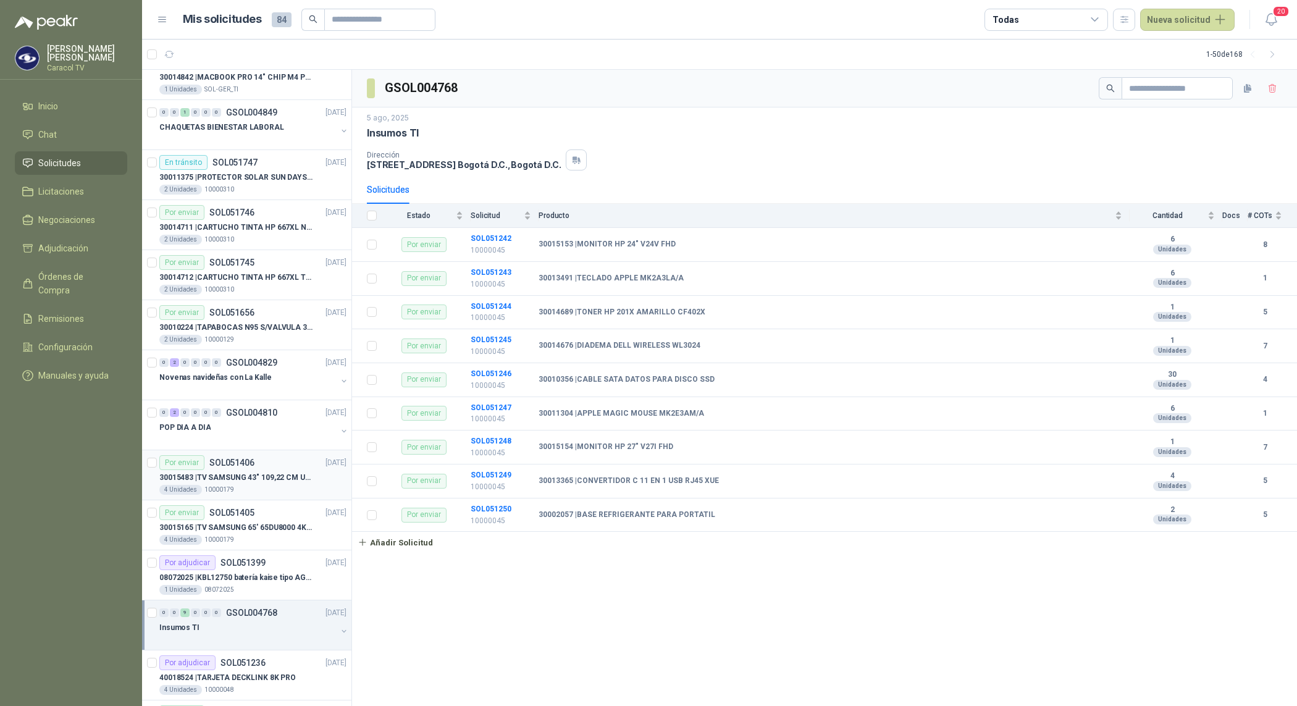
scroll to position [900, 0]
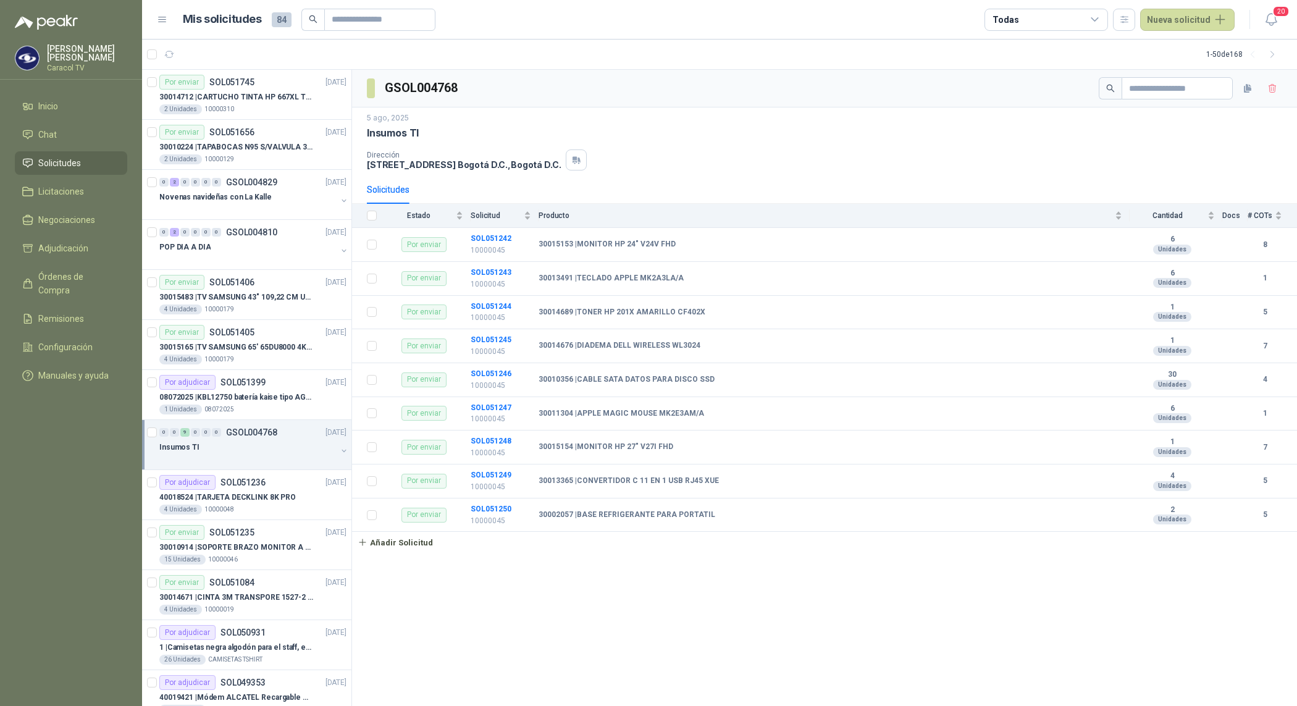
click at [272, 464] on div at bounding box center [247, 459] width 177 height 10
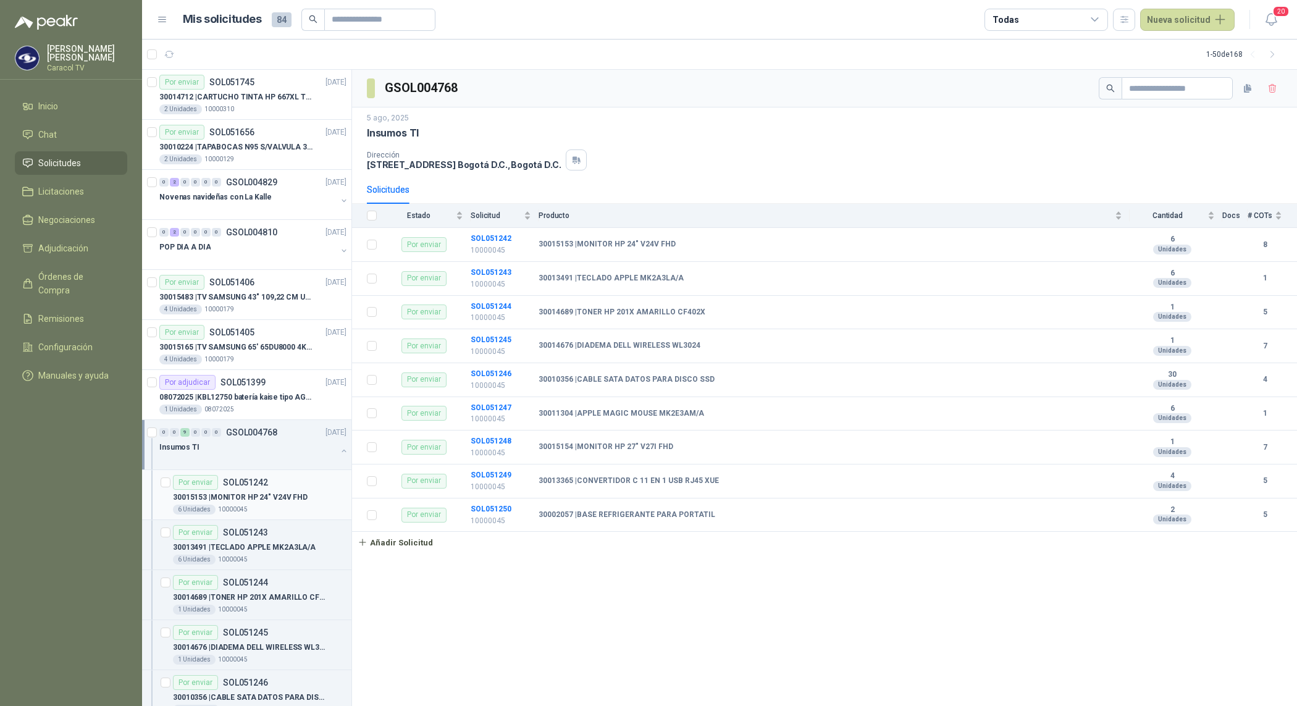
click at [267, 511] on div "6 Unidades 10000045" at bounding box center [260, 509] width 174 height 10
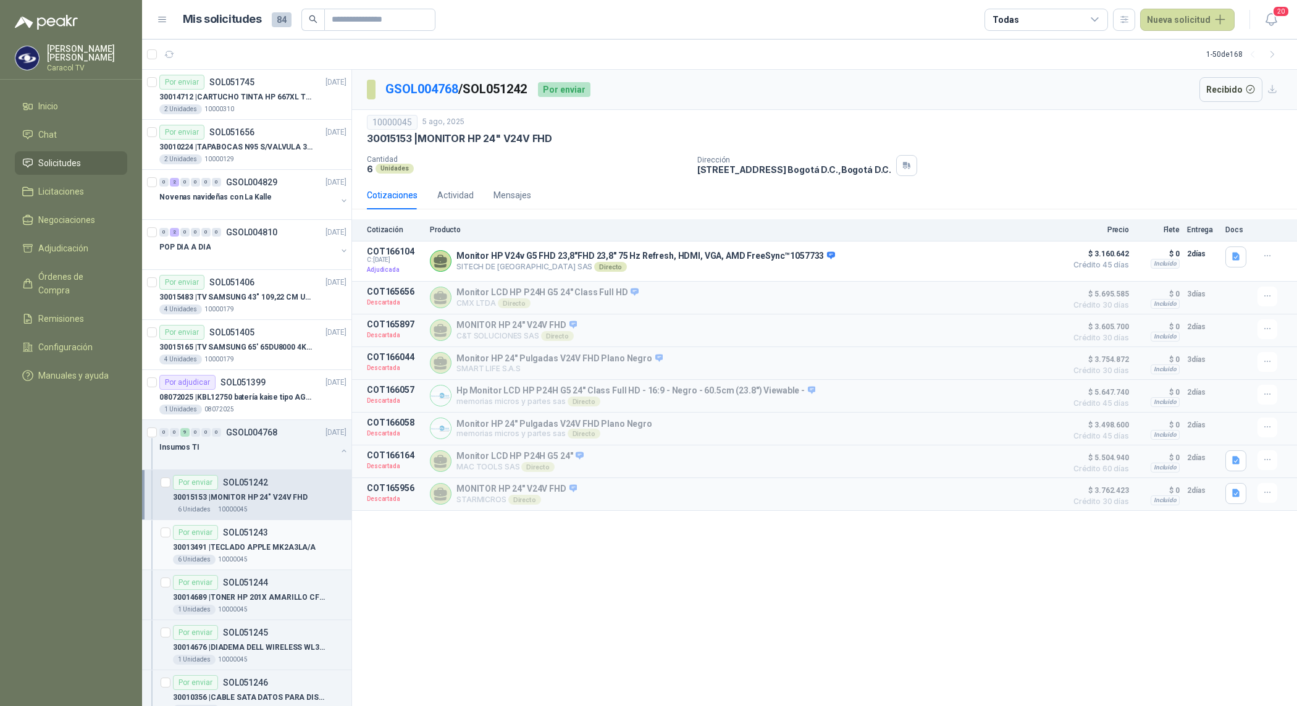
click at [274, 542] on div "Por enviar SOL051243 30013491 | TECLADO APPLE MK2A3LA/A 6 Unidades 10000045" at bounding box center [260, 545] width 174 height 40
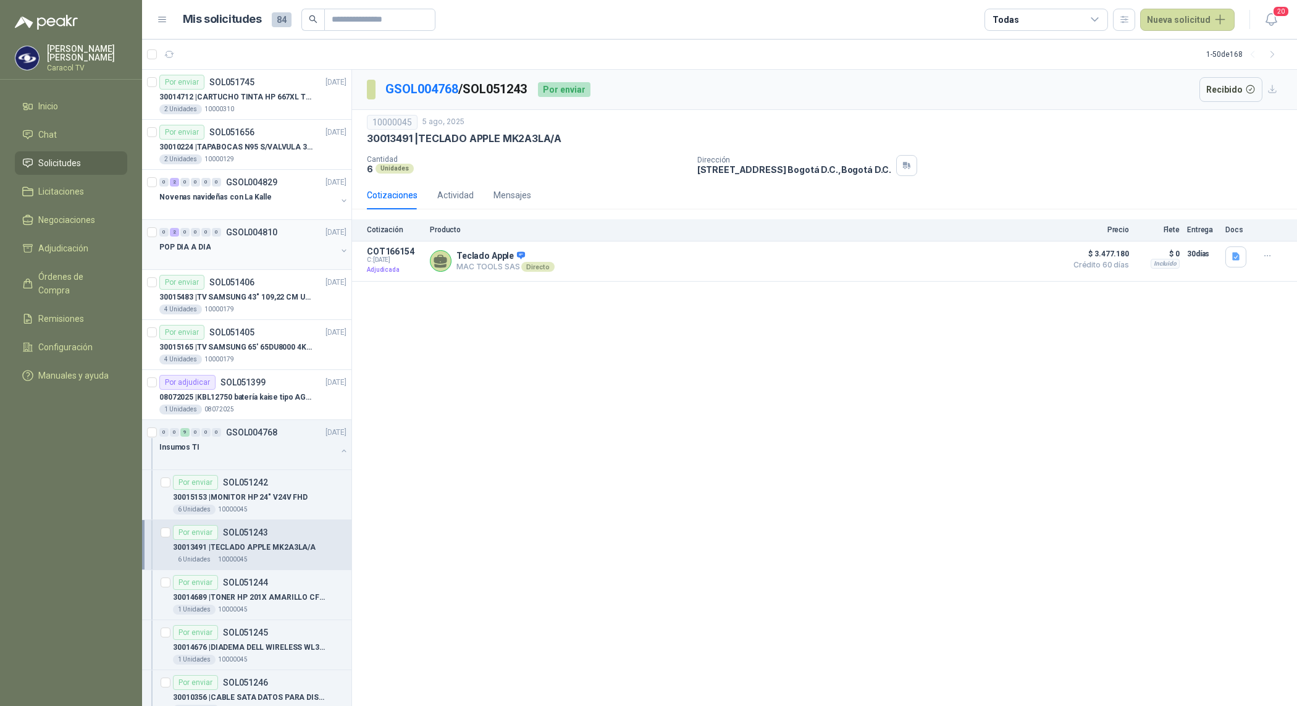
click at [242, 248] on div "POP DIA A DIA" at bounding box center [247, 247] width 177 height 15
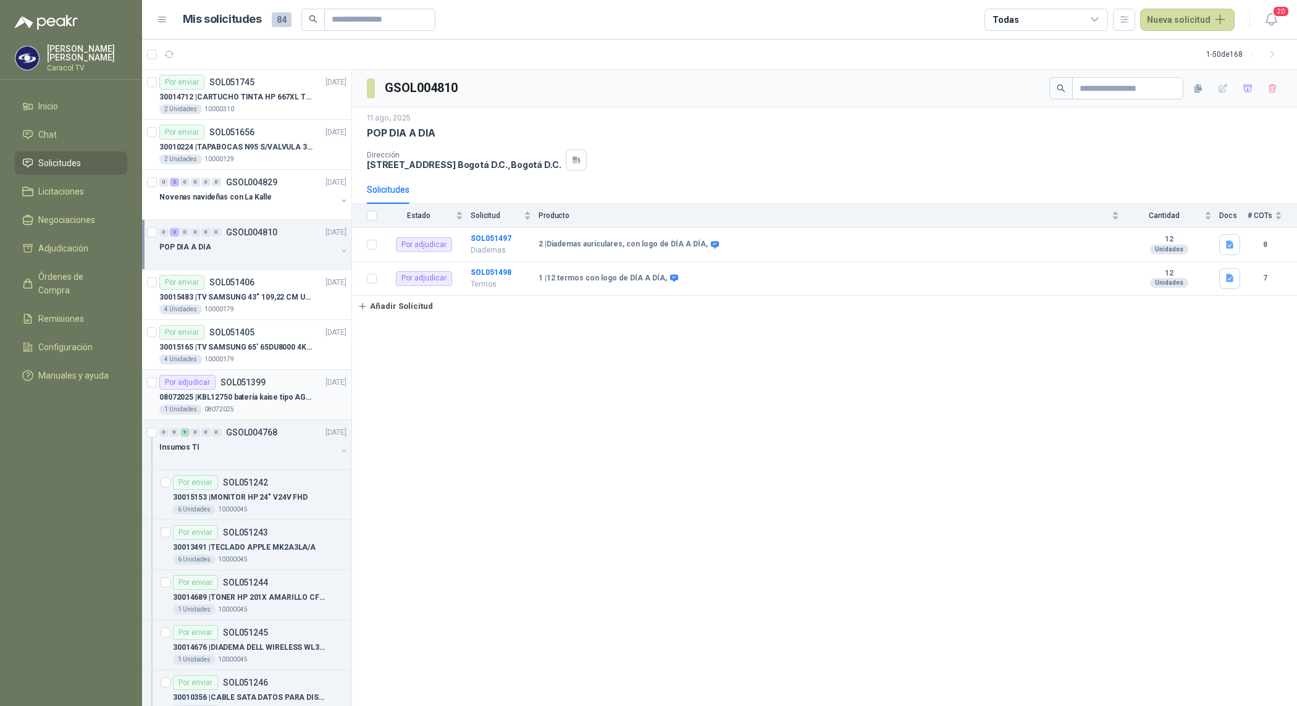
scroll to position [540, 0]
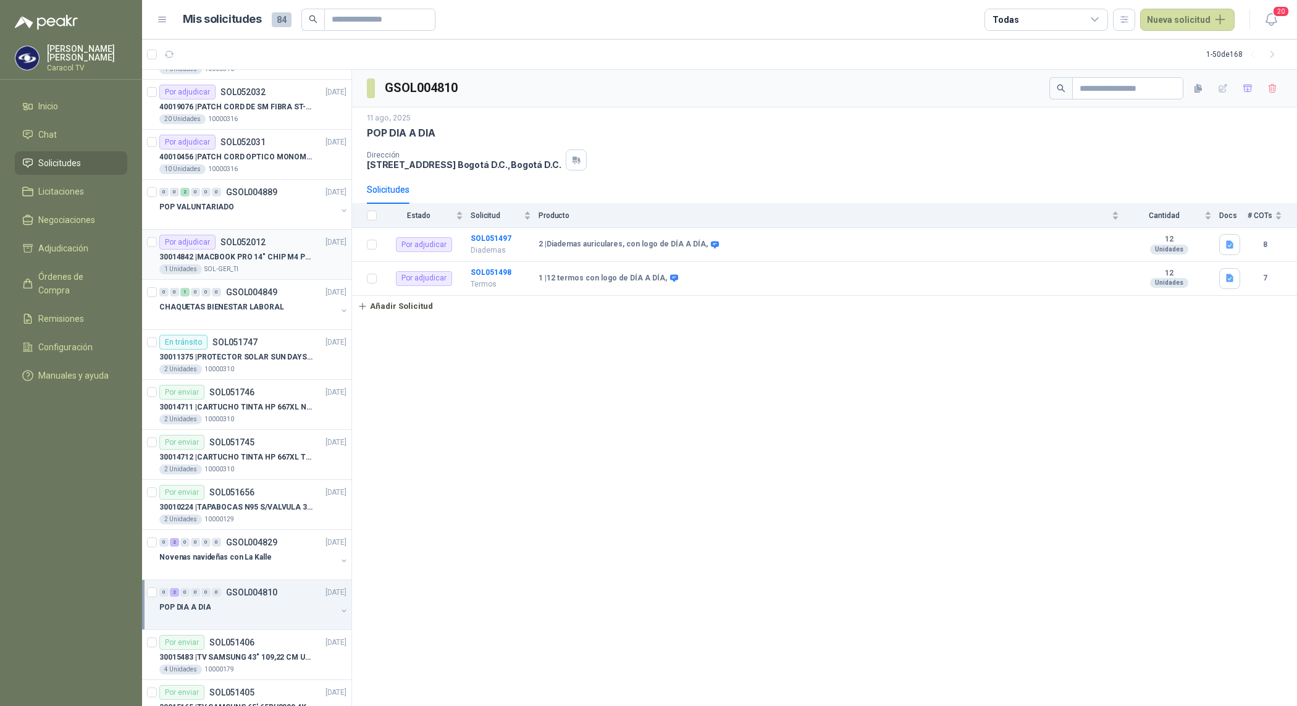
click at [246, 249] on div "Por adjudicar SOL052012" at bounding box center [212, 242] width 106 height 15
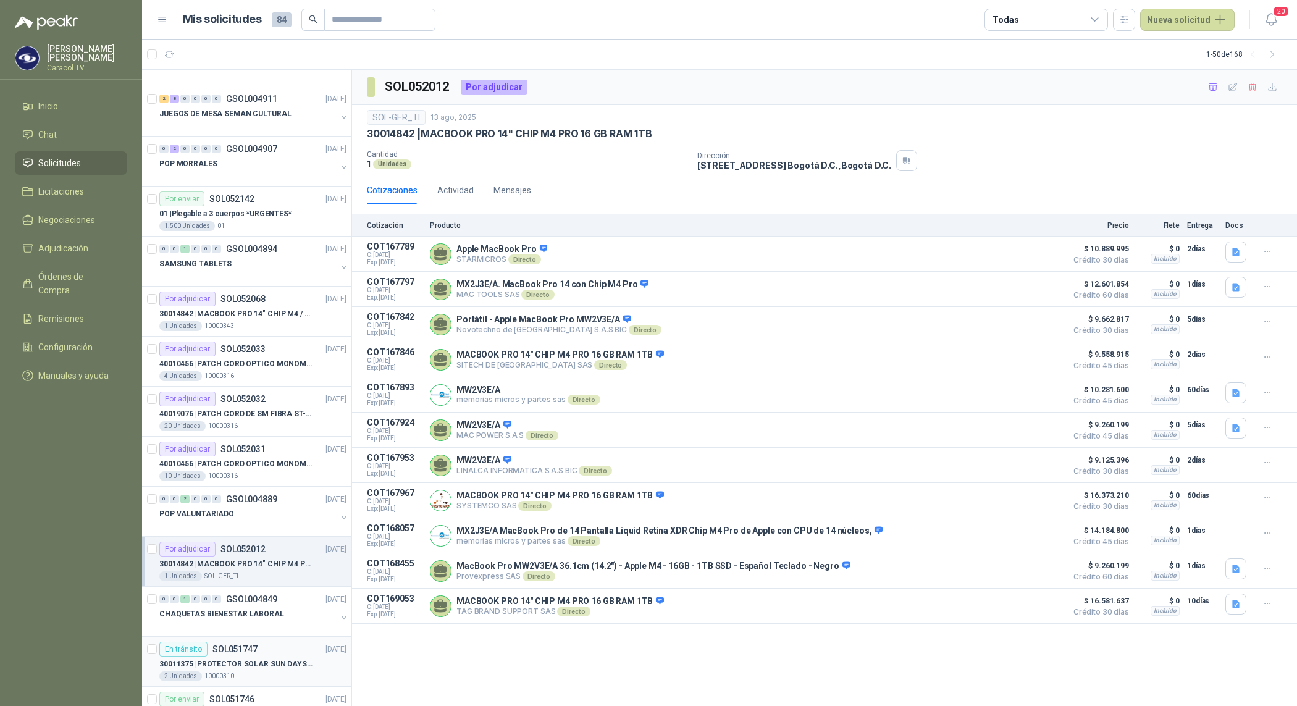
scroll to position [180, 0]
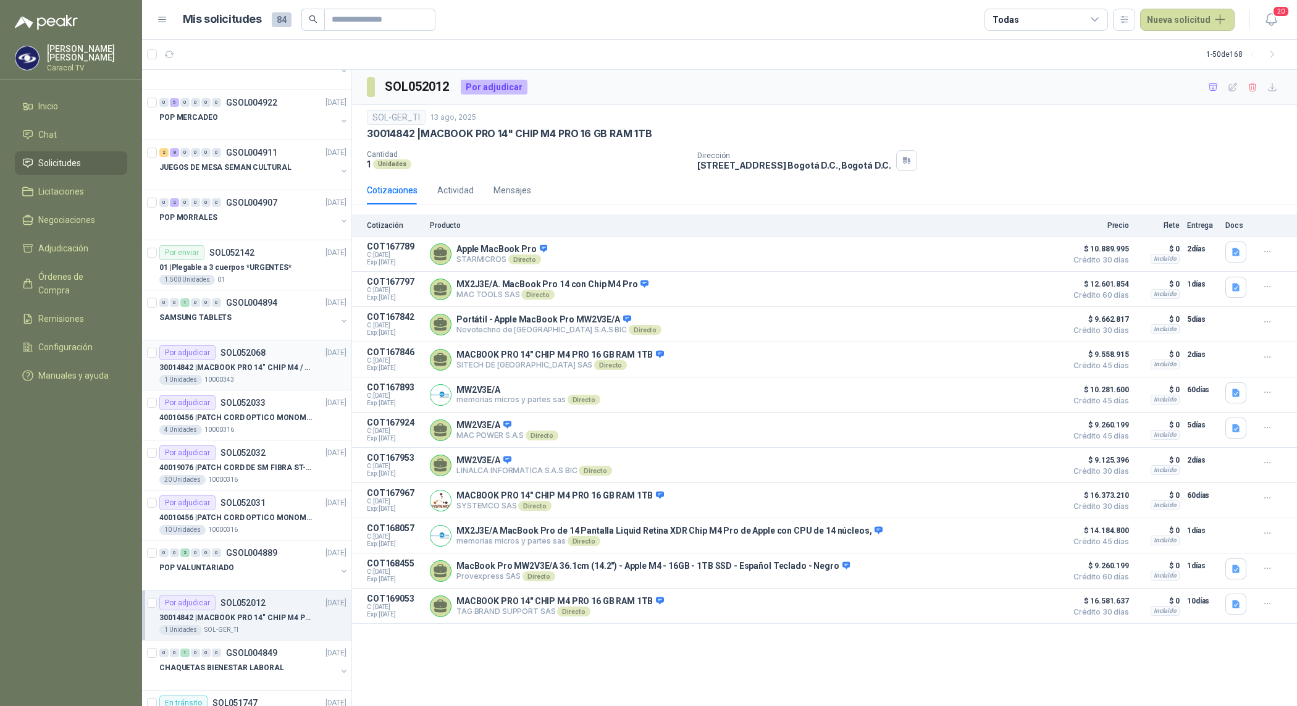
click at [267, 361] on div "Por adjudicar SOL052068 [DATE] 30014842 | MACBOOK PRO 14" CHIP M4 / SSD 1TB - 2…" at bounding box center [252, 365] width 187 height 40
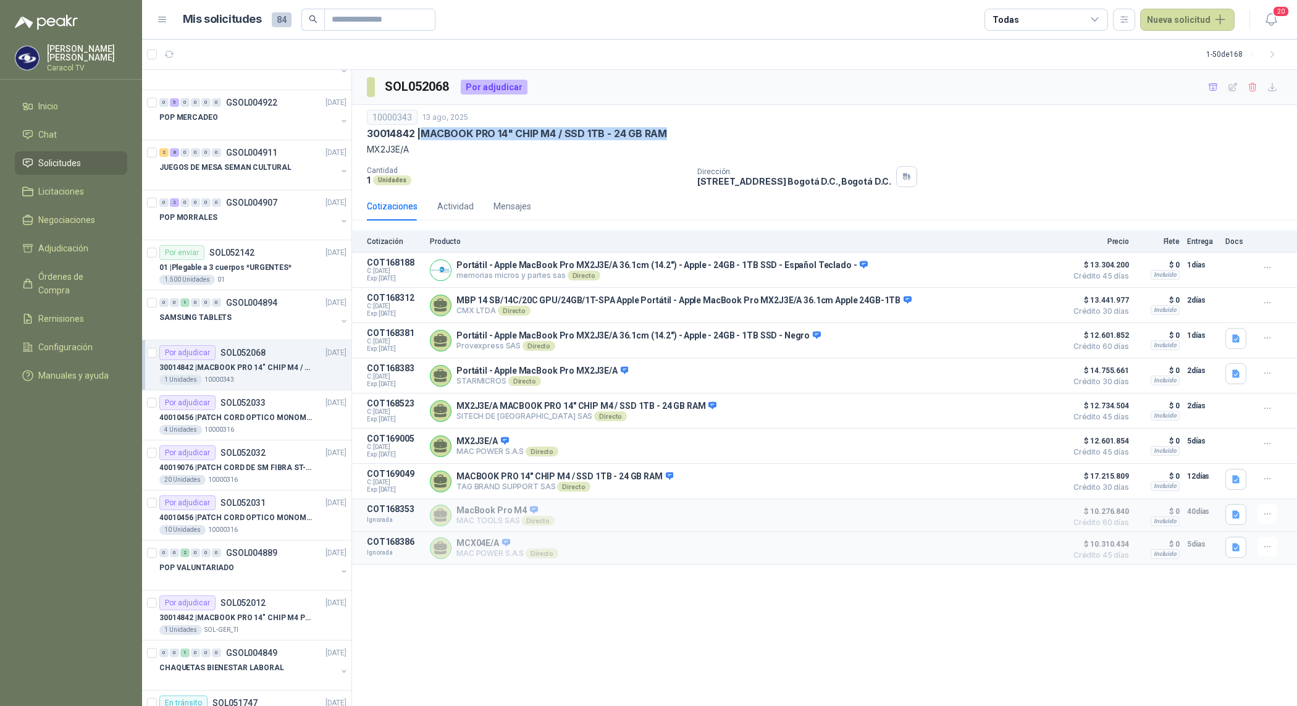
drag, startPoint x: 422, startPoint y: 139, endPoint x: 805, endPoint y: 139, distance: 382.8
click at [805, 139] on div "30014842 | MACBOOK PRO 14" CHIP M4 / SSD 1TB - 24 GB RAM" at bounding box center [824, 133] width 915 height 13
copy p "MACBOOK PRO 14" CHIP M4 / SSD 1TB - 24 GB RAM"
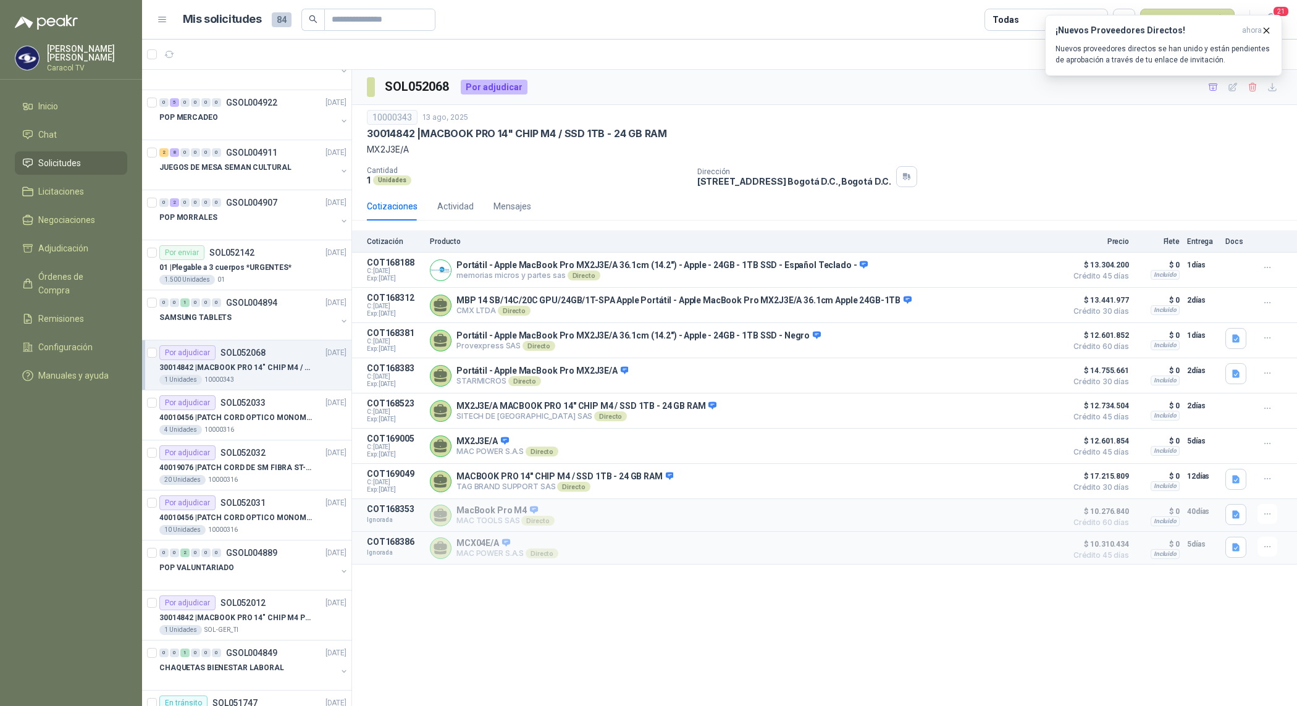
click at [706, 664] on div "SOL052068 Por adjudicar 10000343 13 ago, 2025 30014842 | MACBOOK PRO 14" CHIP M…" at bounding box center [824, 388] width 945 height 637
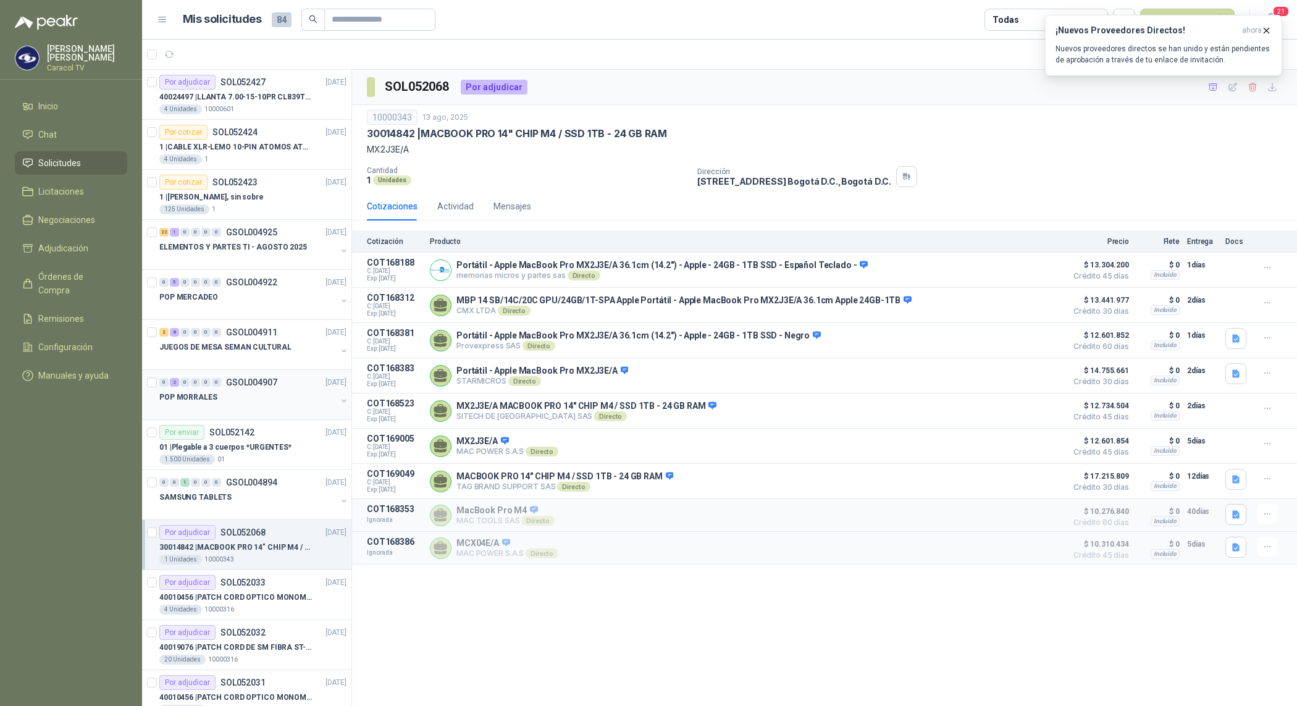
click at [275, 411] on div at bounding box center [247, 409] width 177 height 10
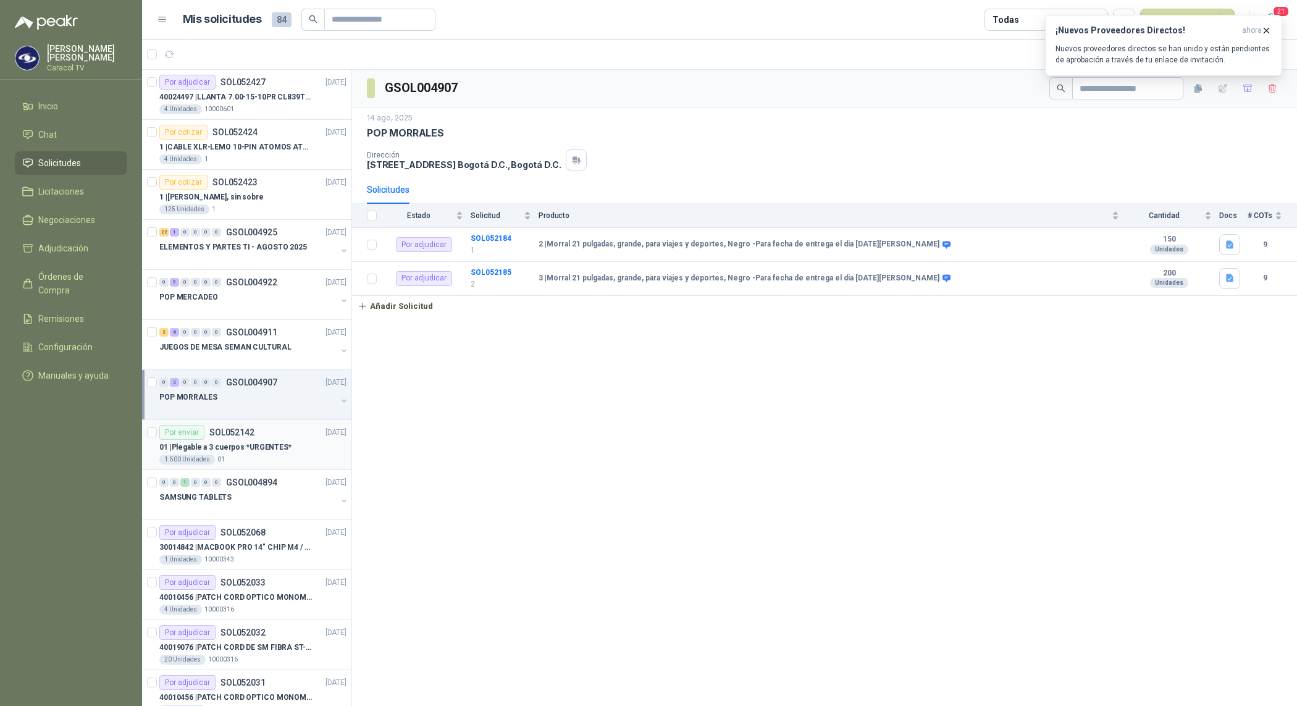
click at [275, 456] on div "1.500 Unidades 01" at bounding box center [252, 459] width 187 height 10
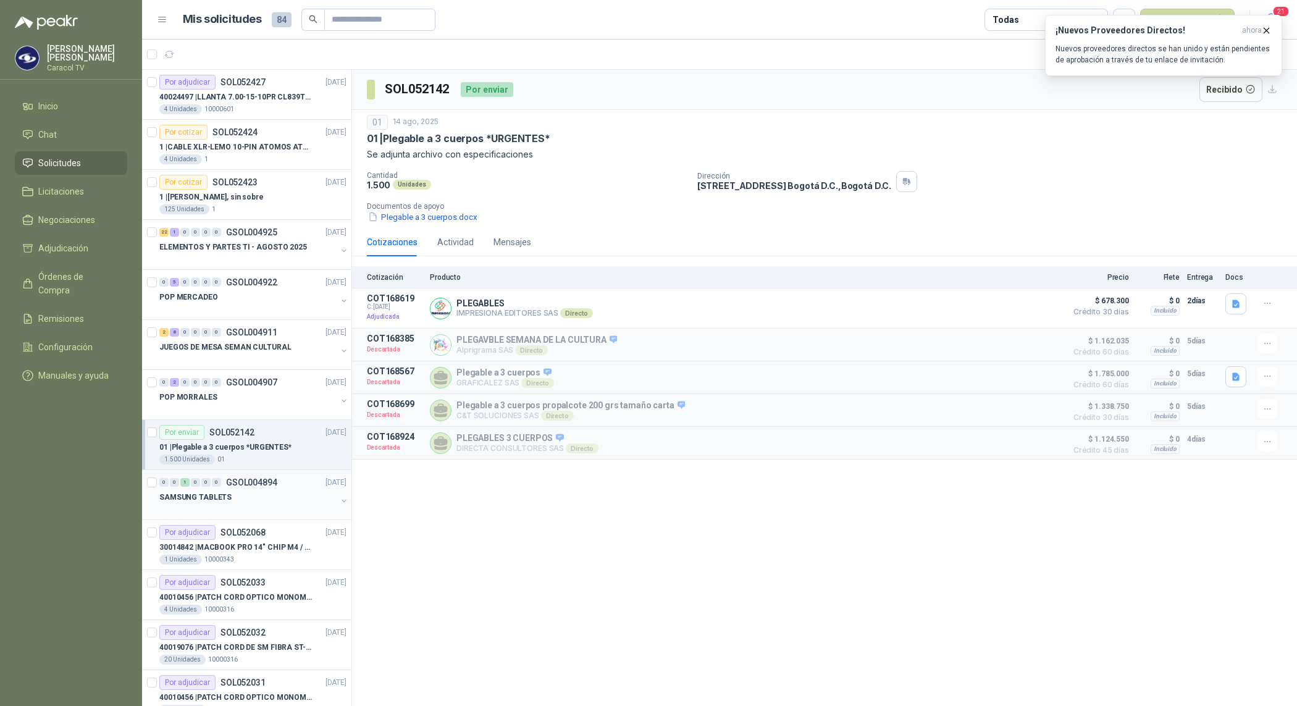
click at [270, 493] on div "SAMSUNG TABLETS" at bounding box center [247, 497] width 177 height 15
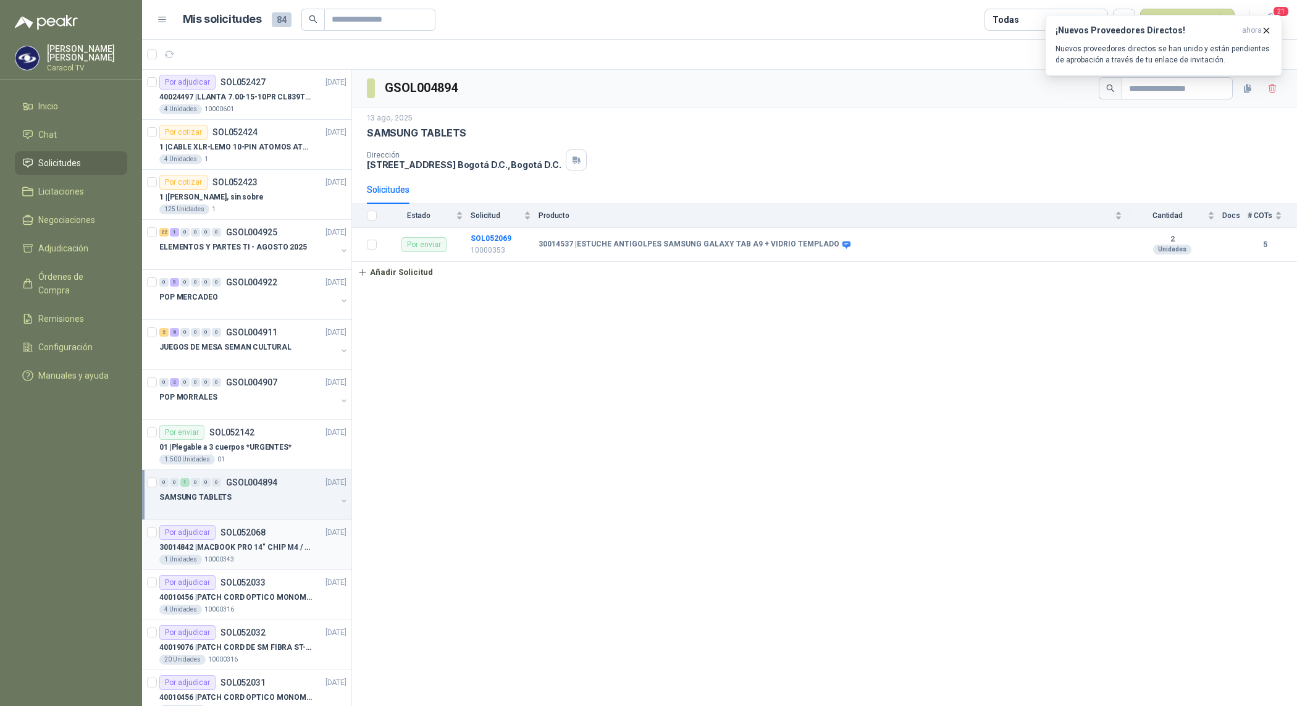
click at [284, 560] on div "1 Unidades 10000343" at bounding box center [252, 559] width 187 height 10
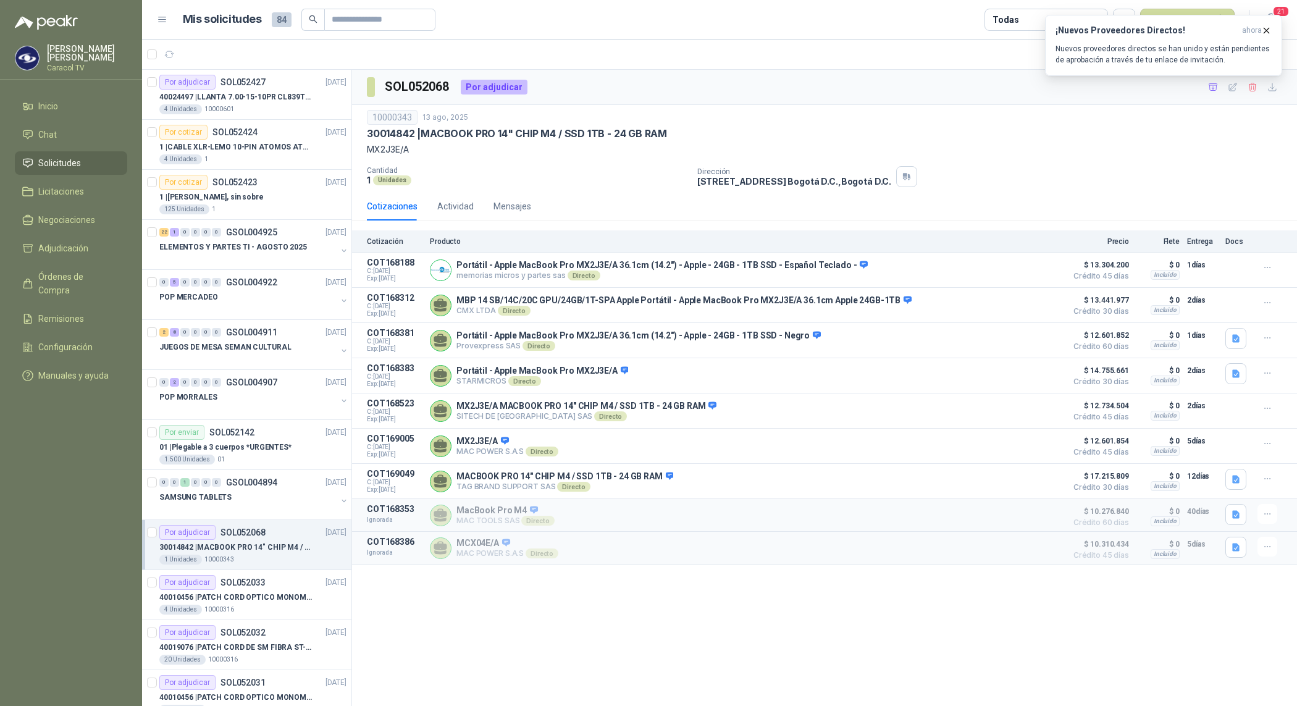
click at [245, 561] on div "1 Unidades 10000343" at bounding box center [252, 559] width 187 height 10
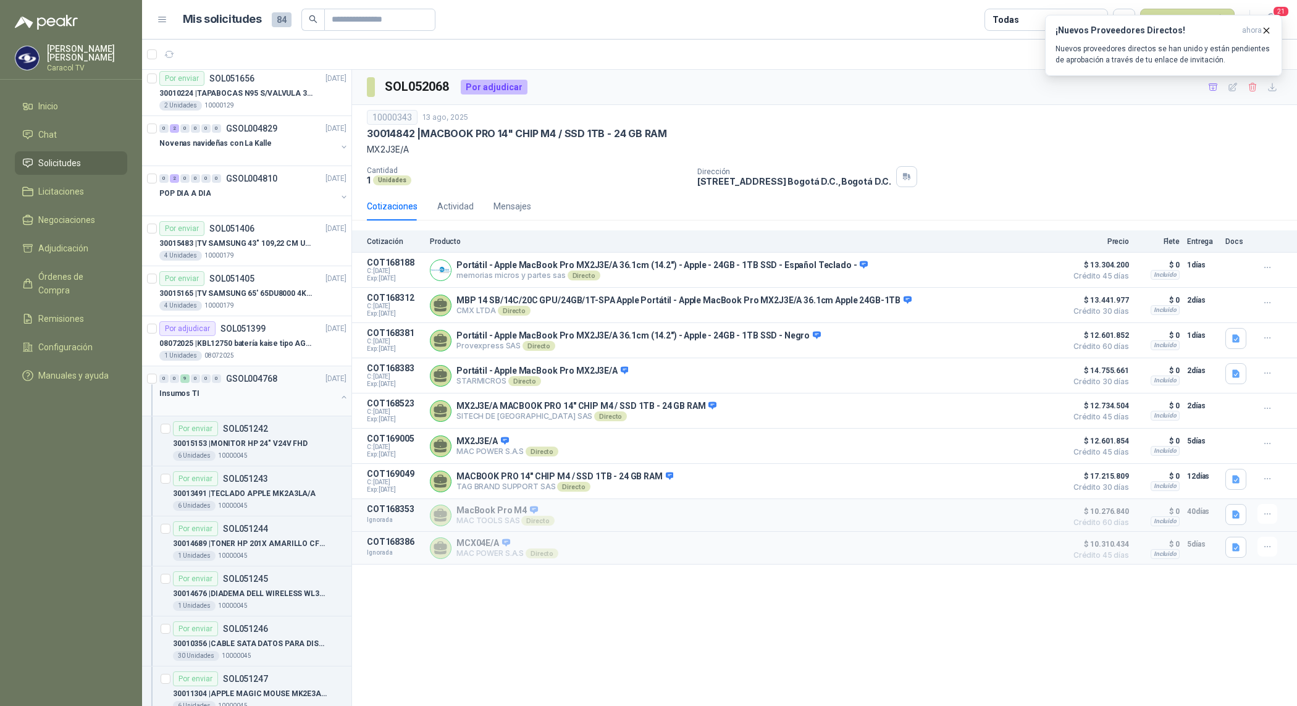
scroll to position [1081, 0]
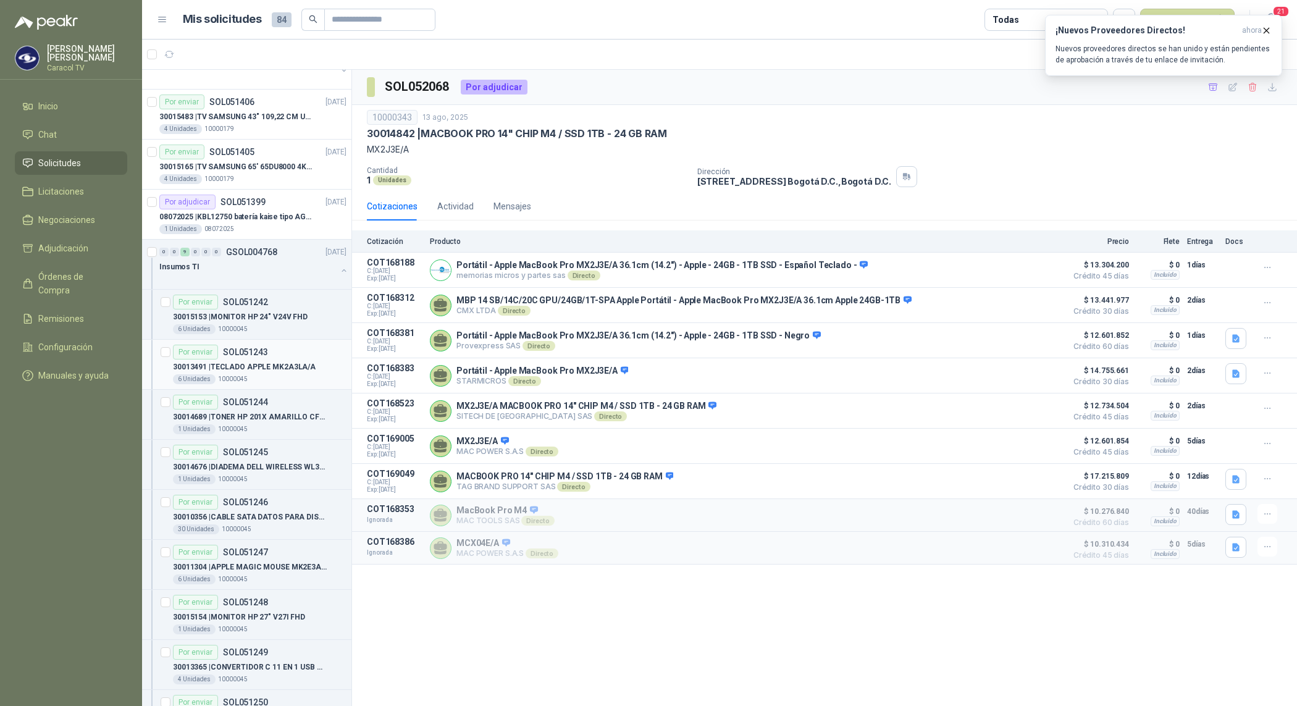
click at [280, 369] on p "30013491 | TECLADO APPLE MK2A3LA/A" at bounding box center [244, 367] width 143 height 12
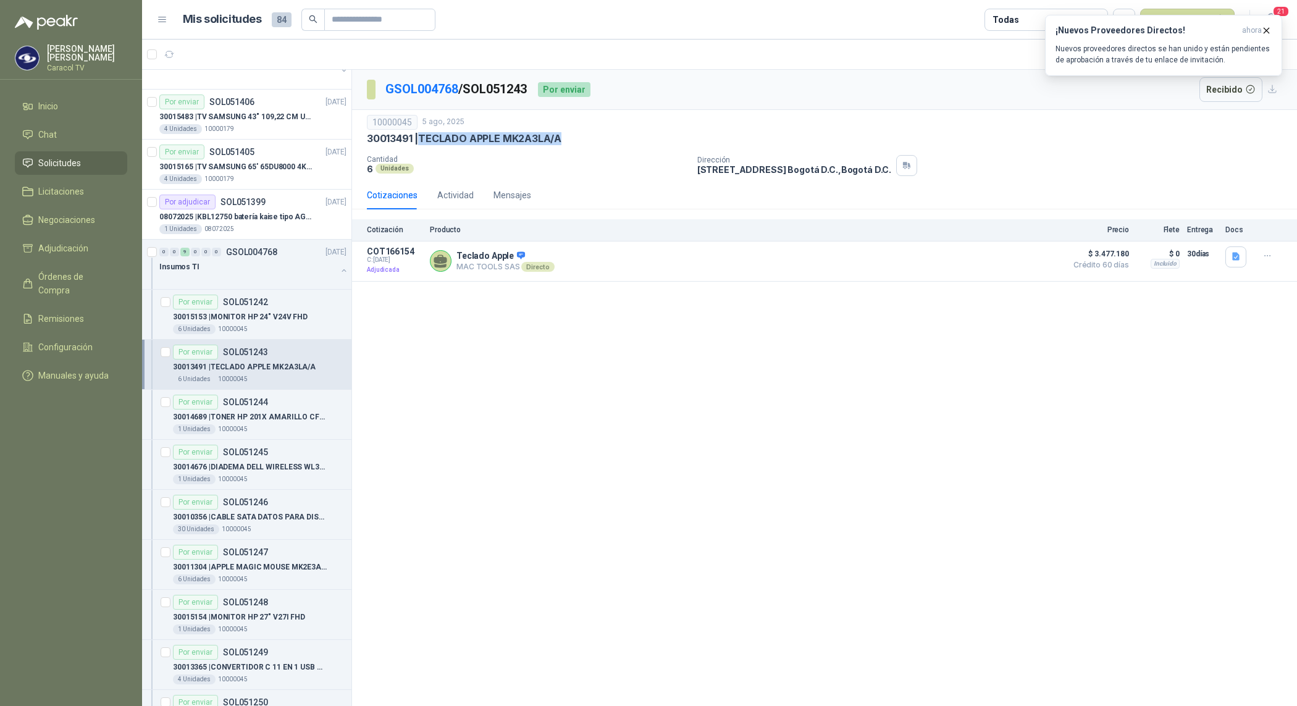
drag, startPoint x: 567, startPoint y: 143, endPoint x: 423, endPoint y: 146, distance: 143.9
click at [423, 146] on div "10000045 5 ago, 2025 30013491 | TECLADO APPLE MK2A3LA/A Cantidad 6 Unidades …" at bounding box center [824, 145] width 915 height 61
copy p "TECLADO APPLE MK2A3LA/A"
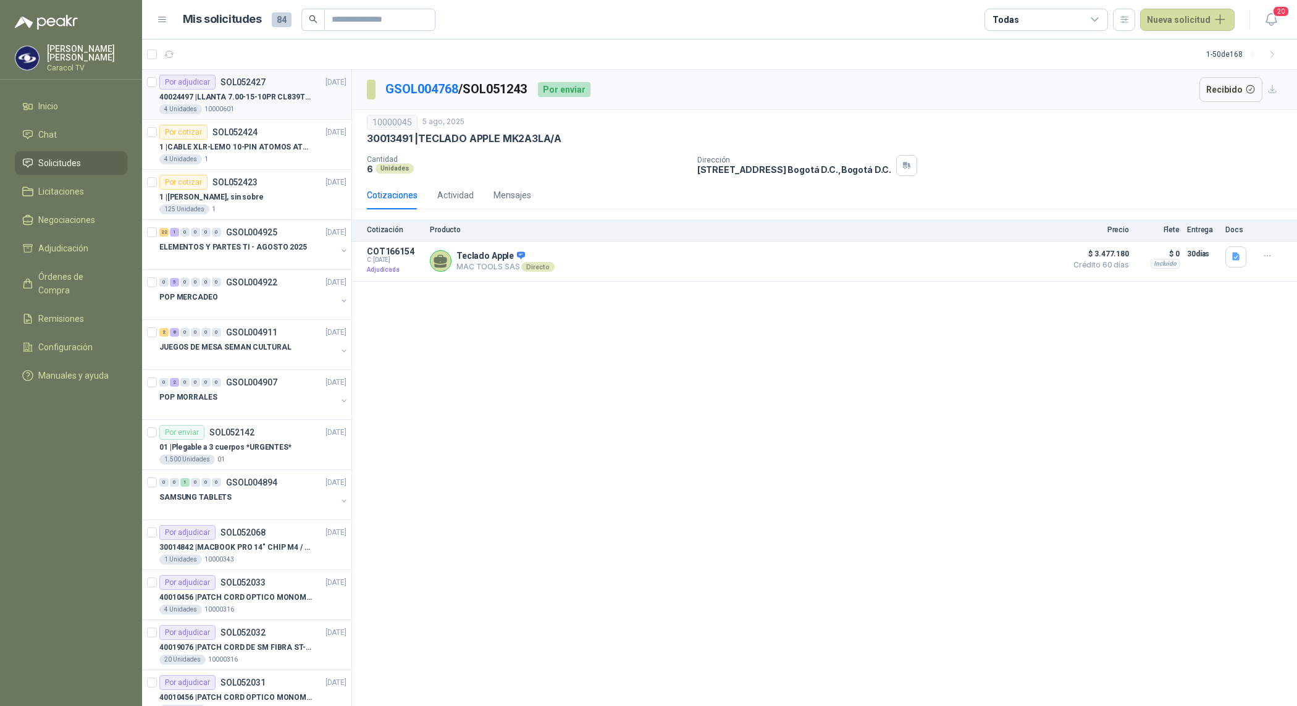
click at [269, 102] on p "40024497 | LLANTA 7.00-15-10PR CL839TT [GEOGRAPHIC_DATA][PERSON_NAME]" at bounding box center [236, 97] width 154 height 12
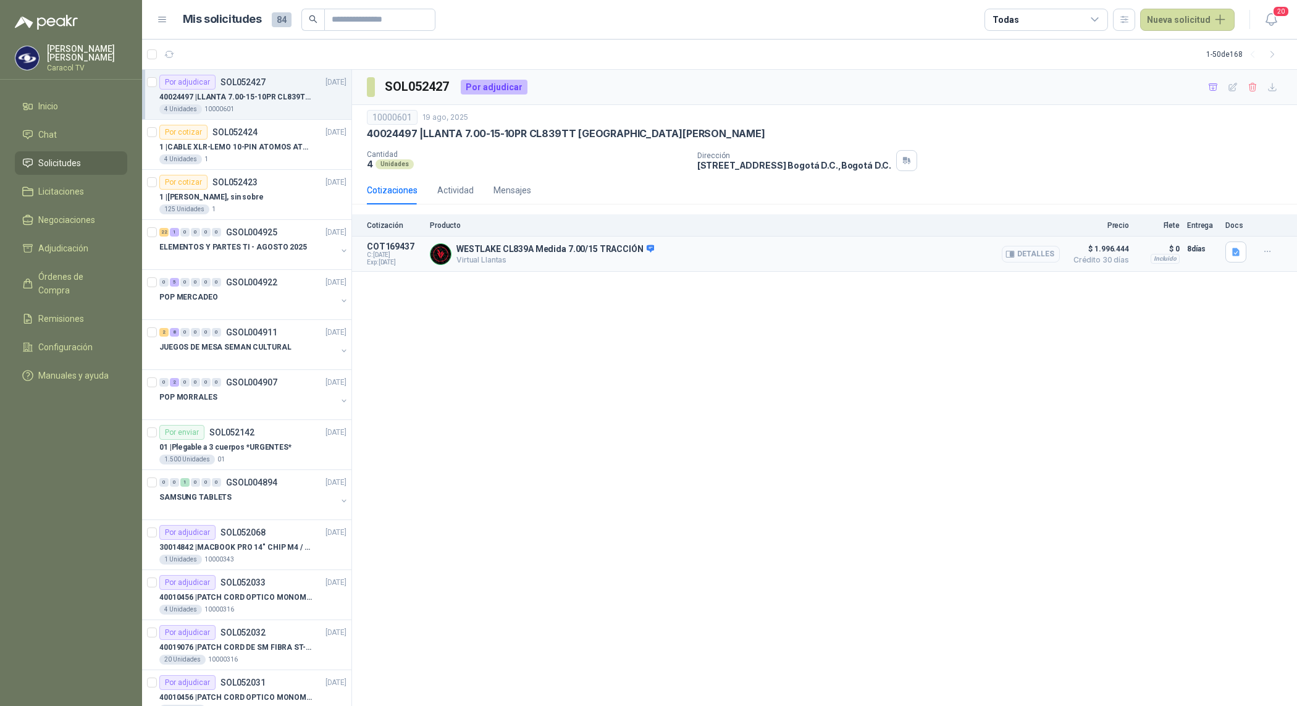
click at [1037, 257] on button "Detalles" at bounding box center [1031, 254] width 58 height 17
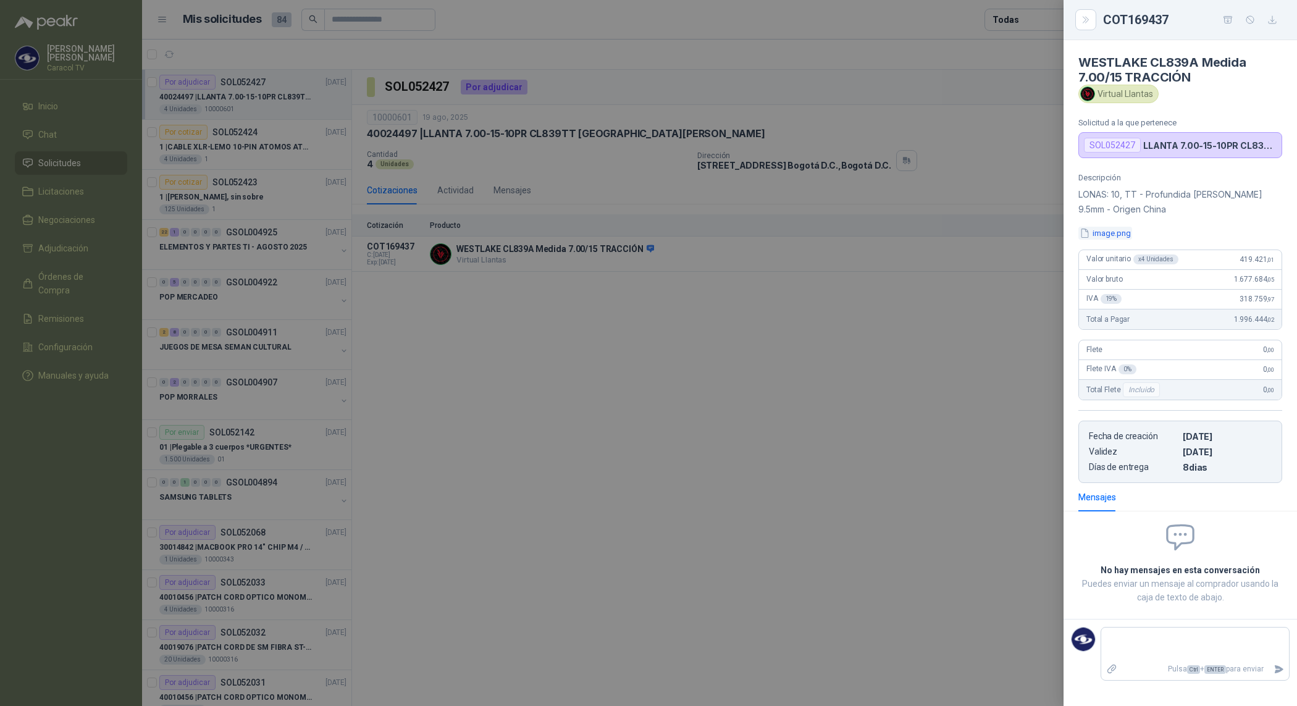
click at [1113, 229] on button "image.png" at bounding box center [1105, 233] width 54 height 13
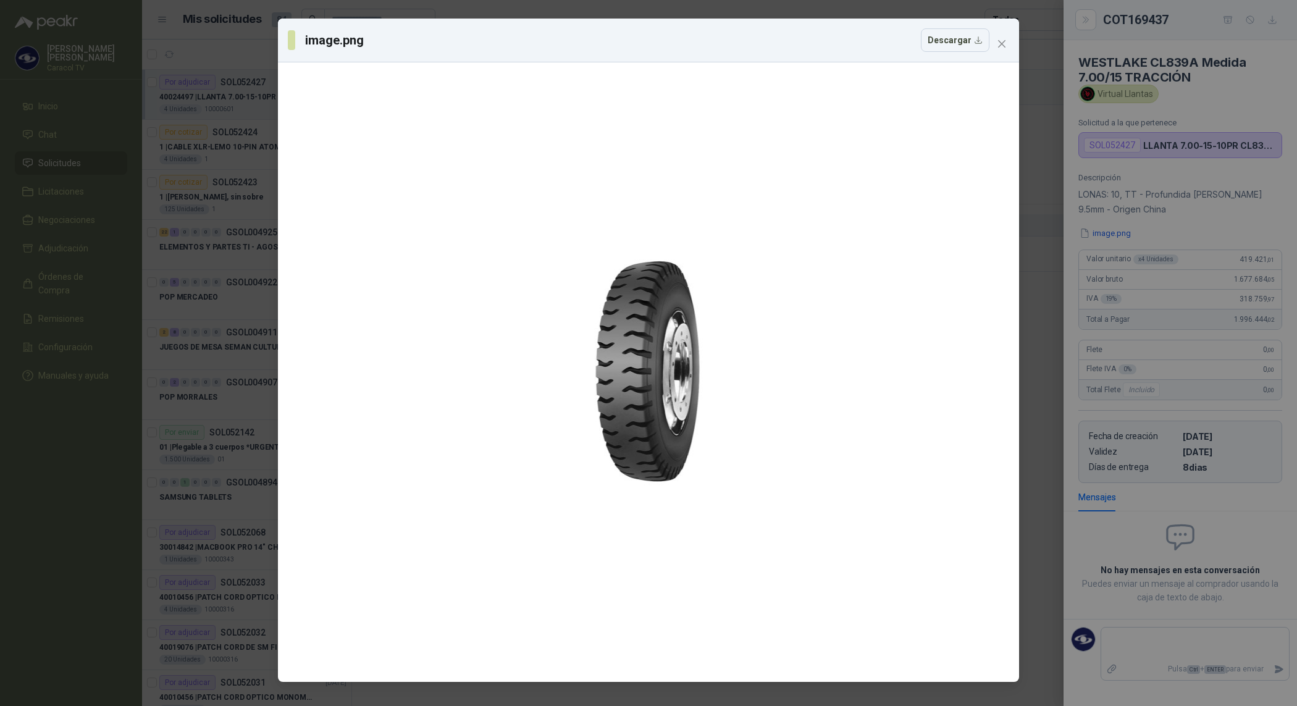
click at [1159, 341] on div "image.png Descargar" at bounding box center [648, 353] width 1297 height 706
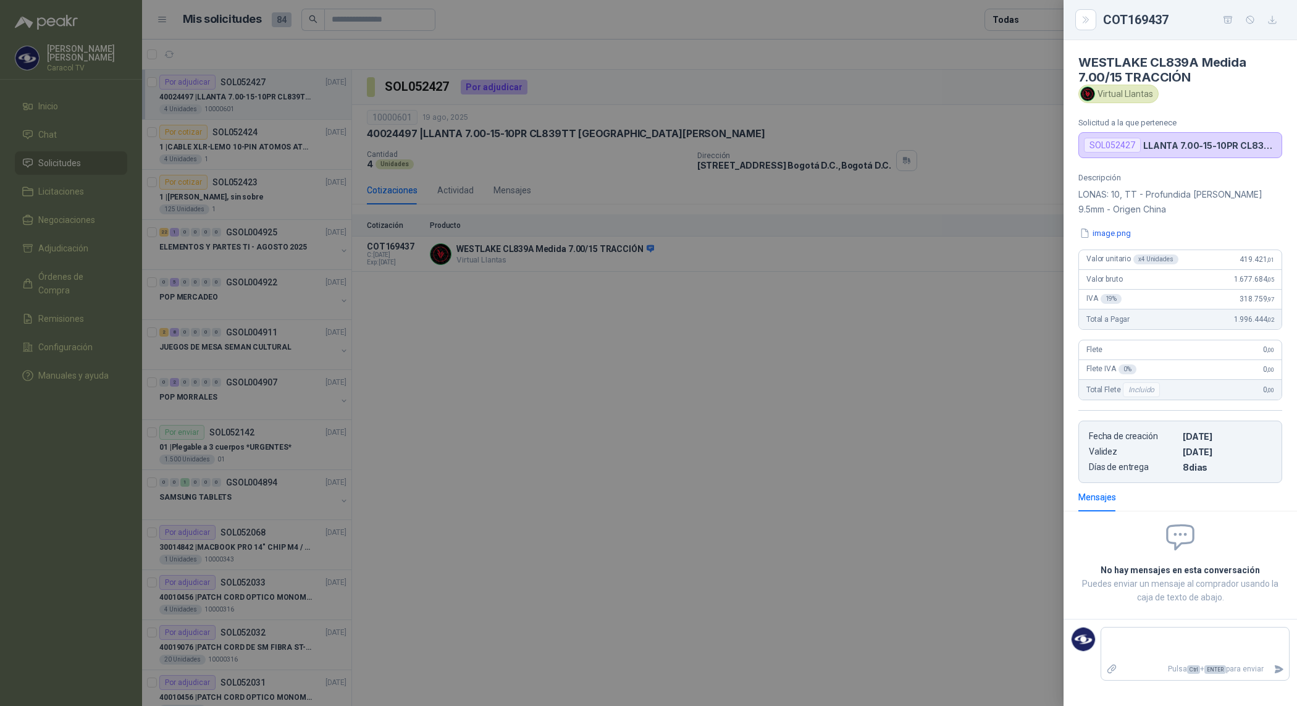
click at [761, 430] on div at bounding box center [648, 353] width 1297 height 706
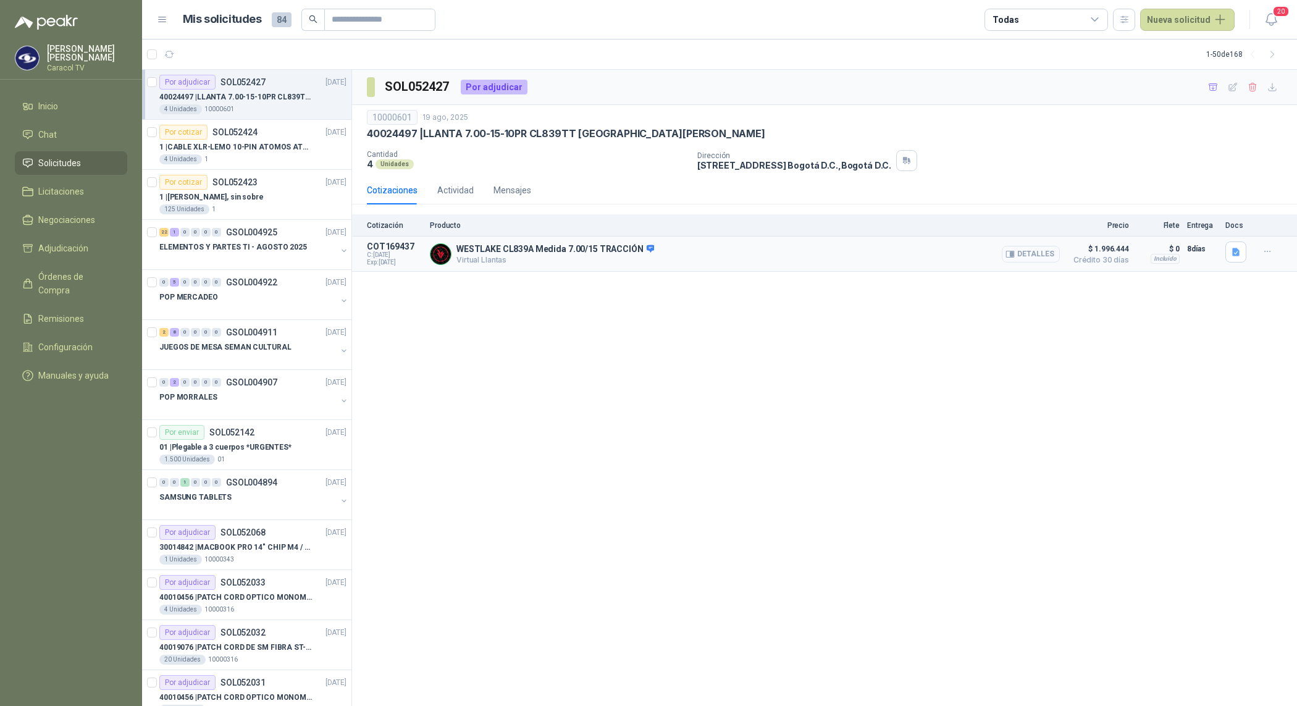
click at [1016, 253] on button "Detalles" at bounding box center [1031, 254] width 58 height 17
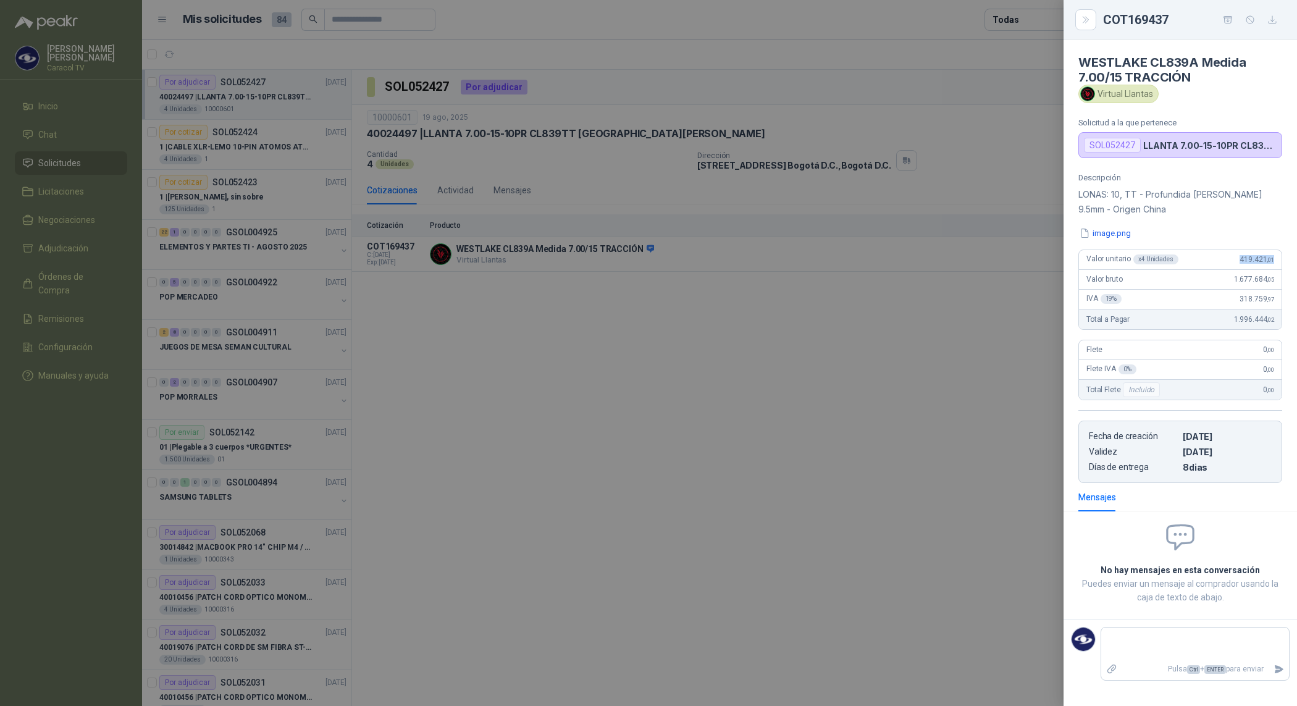
drag, startPoint x: 1236, startPoint y: 263, endPoint x: 1278, endPoint y: 264, distance: 42.6
click at [1278, 264] on div "Valor unitario x 4 Unidades 419.421 ,01" at bounding box center [1180, 260] width 203 height 20
click at [577, 379] on div at bounding box center [648, 353] width 1297 height 706
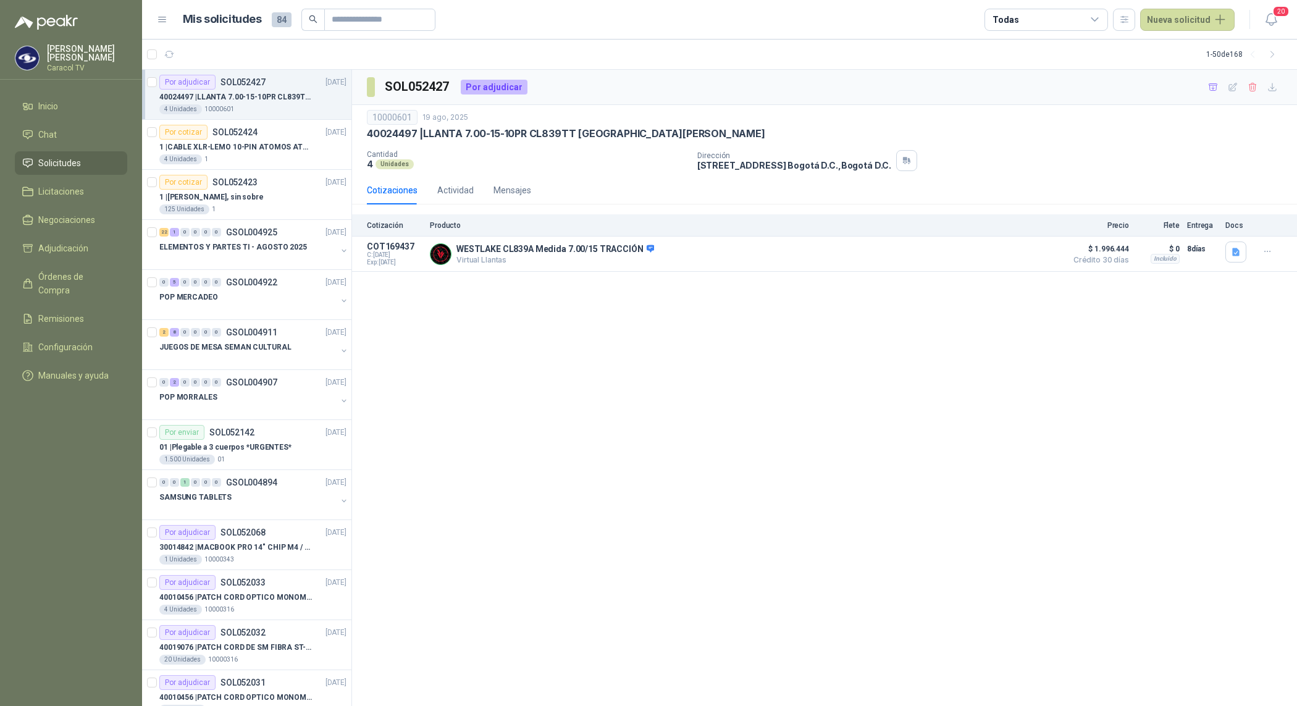
drag, startPoint x: 859, startPoint y: 457, endPoint x: 1251, endPoint y: 72, distance: 549.3
click at [868, 455] on div "SOL052427 Por adjudicar 10000601 19 ago, 2025 40024497 | LLANTA 7.00-15-10PR CL…" at bounding box center [824, 388] width 945 height 637
click at [1253, 85] on icon "button" at bounding box center [1252, 87] width 7 height 9
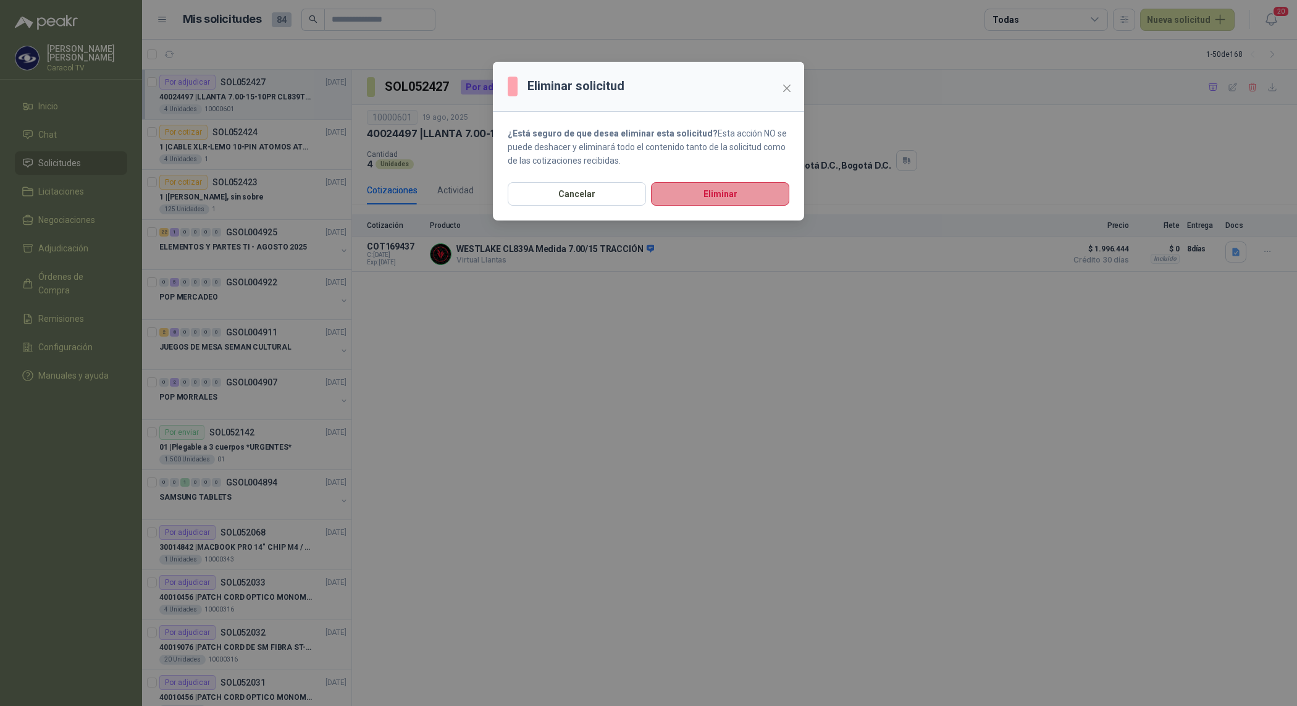
click at [698, 196] on button "Eliminar" at bounding box center [720, 193] width 138 height 23
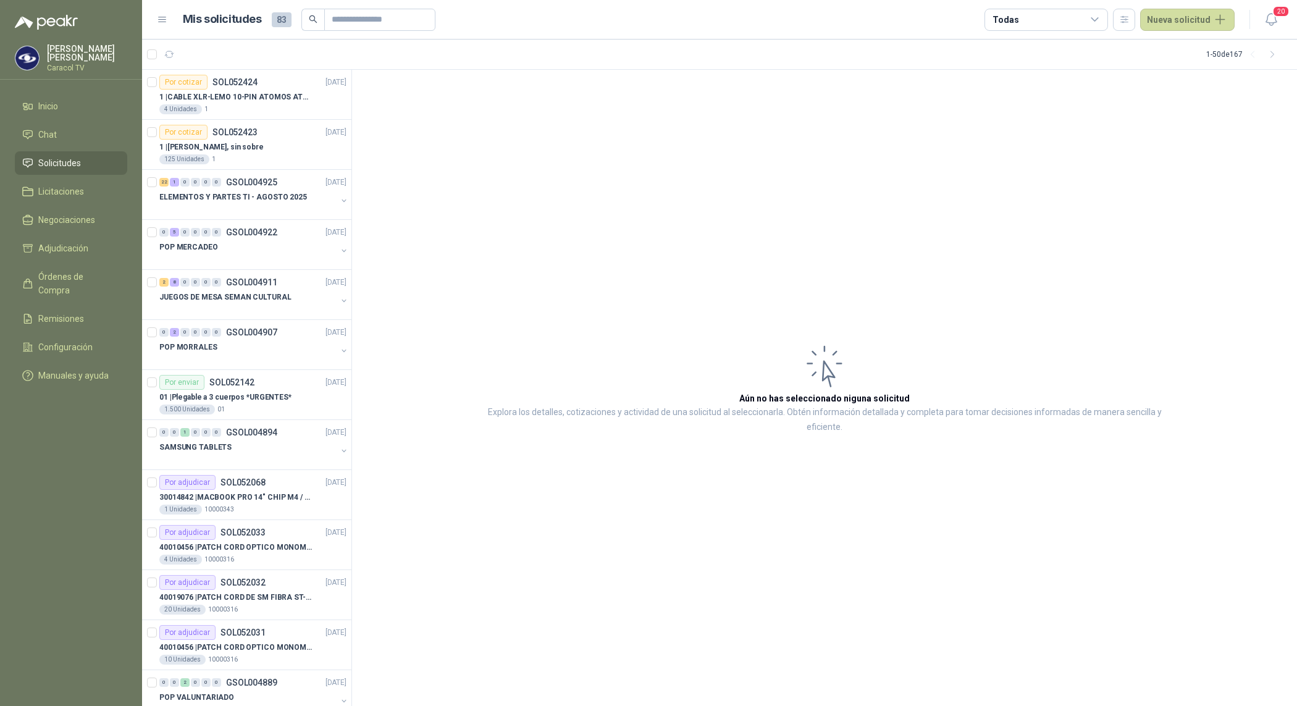
click at [458, 253] on article "Aún no has seleccionado niguna solicitud Explora los detalles, cotizaciones y a…" at bounding box center [824, 388] width 945 height 637
click at [1184, 23] on button "Nueva solicitud" at bounding box center [1187, 20] width 94 height 22
click at [1174, 49] on link "Solicitud" at bounding box center [1201, 49] width 105 height 22
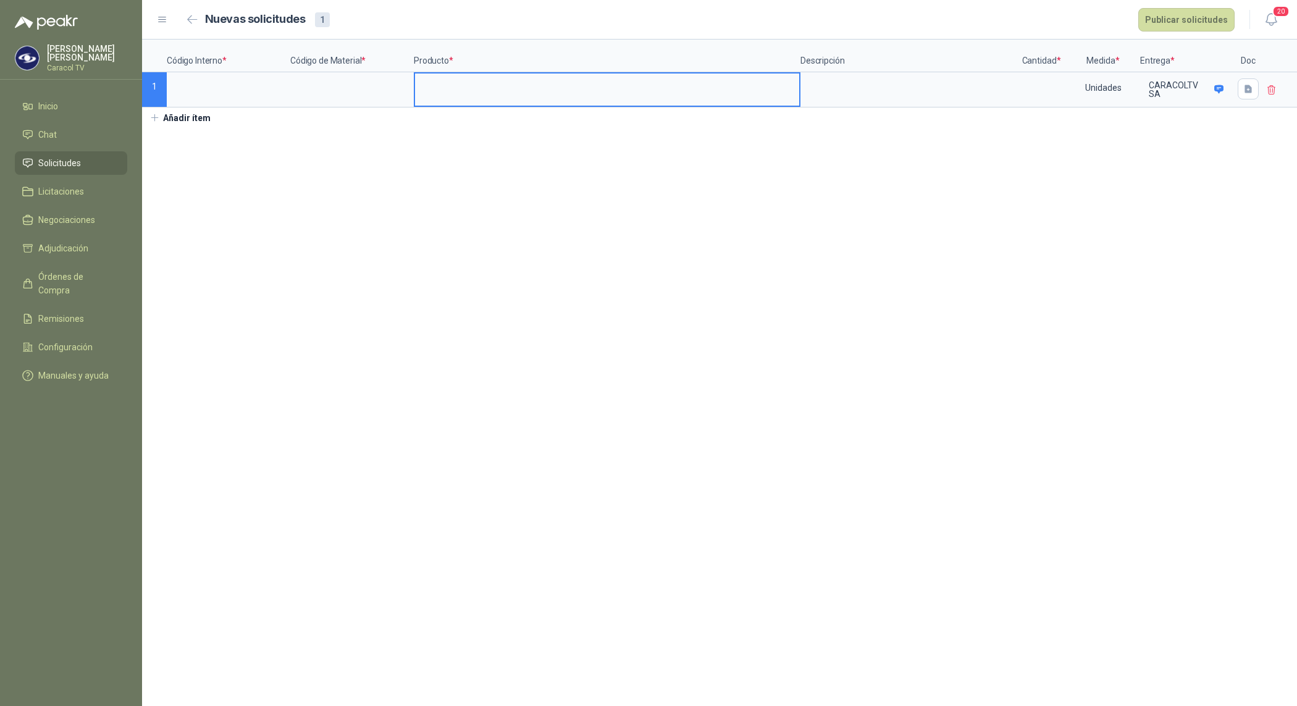
click at [467, 94] on input at bounding box center [607, 85] width 384 height 24
click at [869, 93] on textarea at bounding box center [908, 87] width 214 height 28
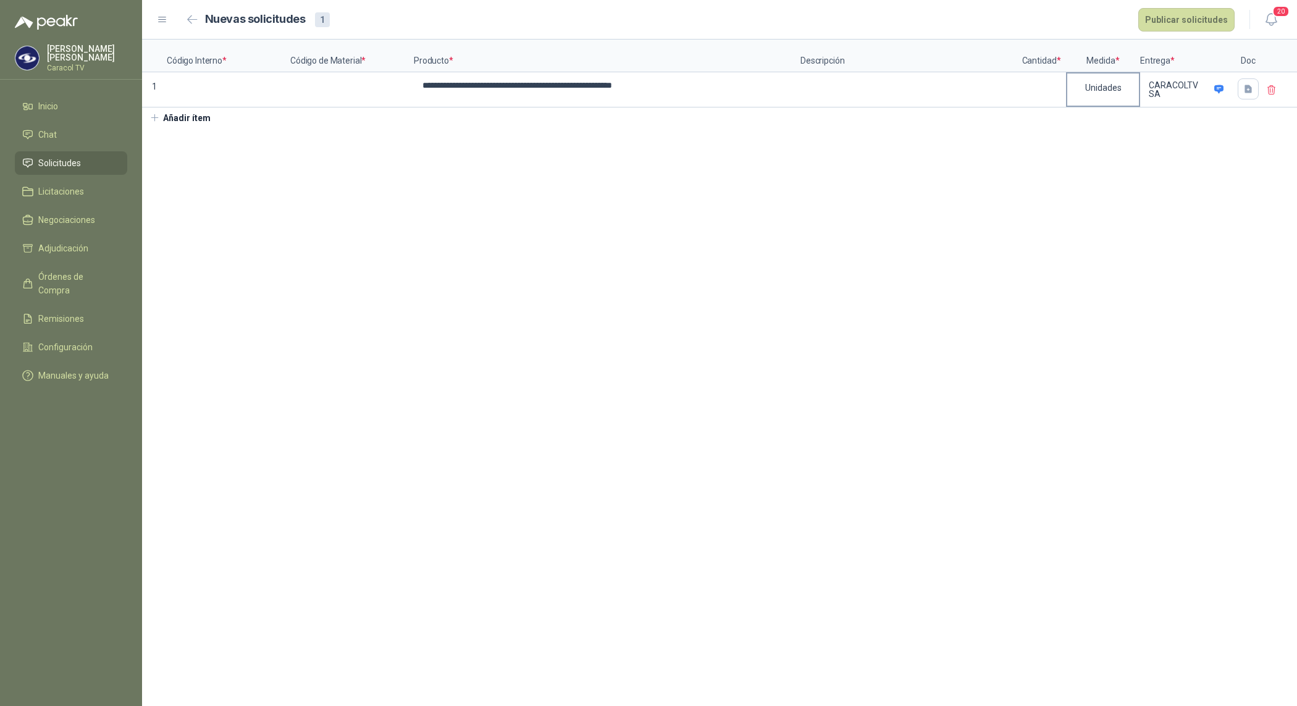
click at [1067, 97] on div "Unidades" at bounding box center [1103, 87] width 72 height 28
click at [1038, 96] on input at bounding box center [1041, 85] width 47 height 24
type input "*"
click at [335, 83] on input at bounding box center [351, 85] width 121 height 24
click at [267, 93] on input at bounding box center [228, 85] width 121 height 24
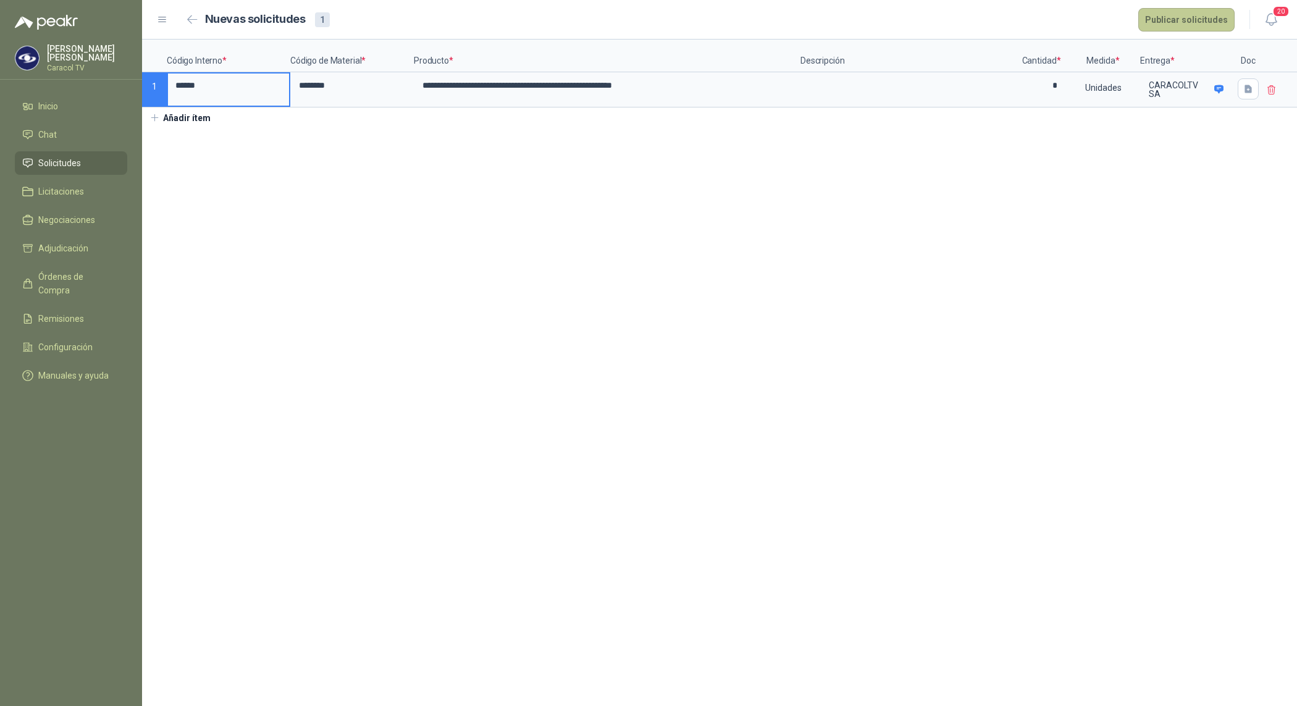
type input "******"
click at [1193, 25] on button "Publicar solicitudes" at bounding box center [1186, 19] width 96 height 23
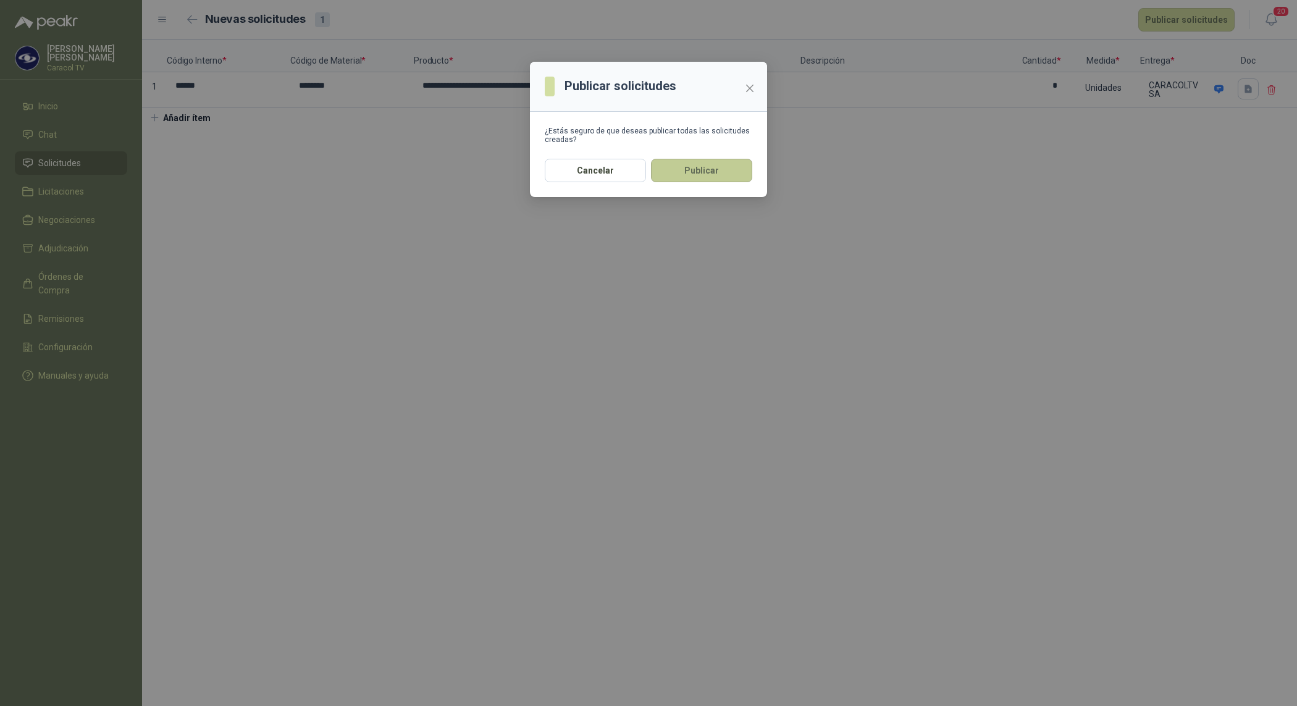
click at [724, 159] on button "Publicar" at bounding box center [701, 170] width 101 height 23
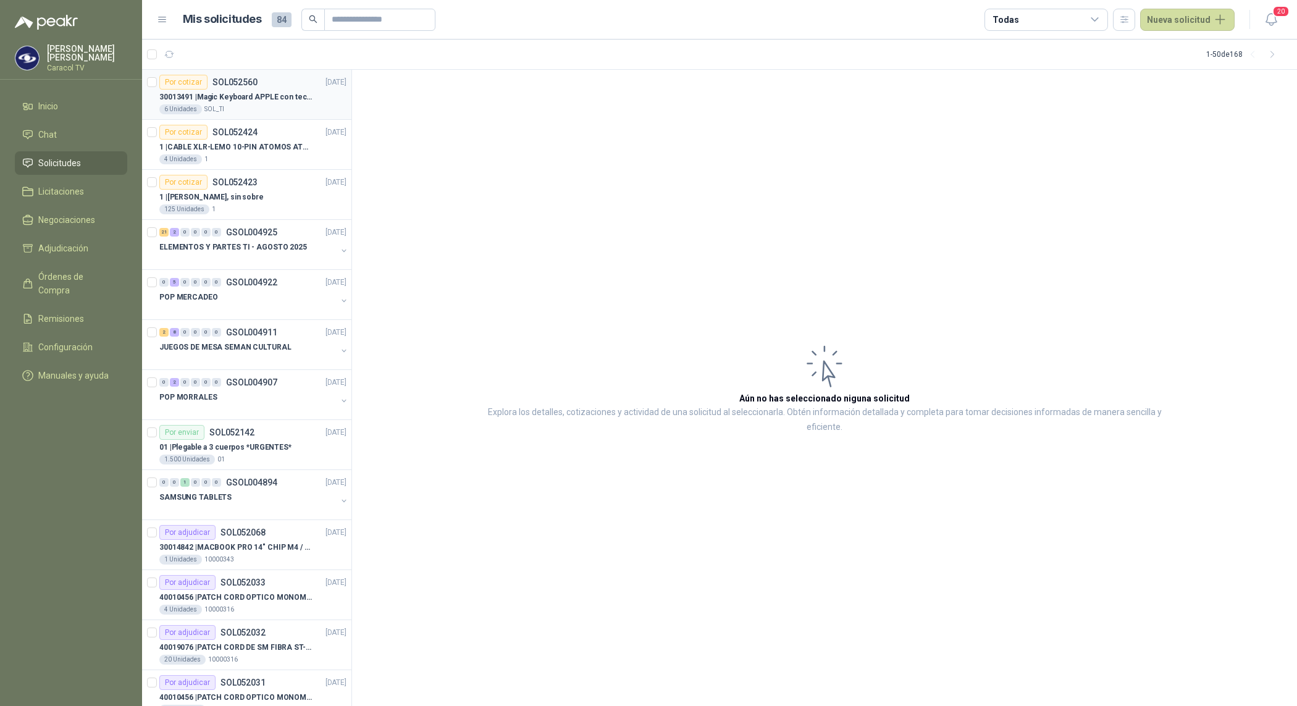
click at [250, 106] on div "6 Unidades SOL_TI" at bounding box center [252, 109] width 187 height 10
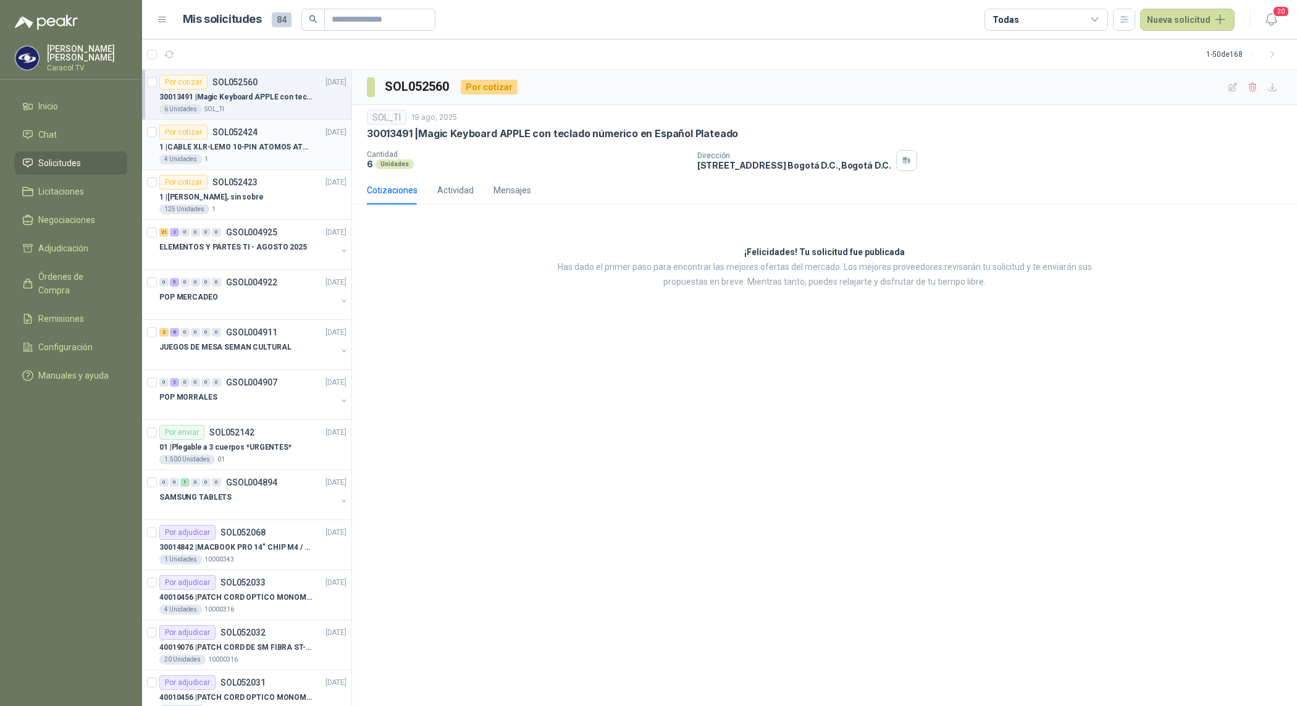
click at [272, 149] on p "1 | CABLE XLR-LEMO 10-PIN ATOMOS ATOMCAB016" at bounding box center [236, 147] width 154 height 12
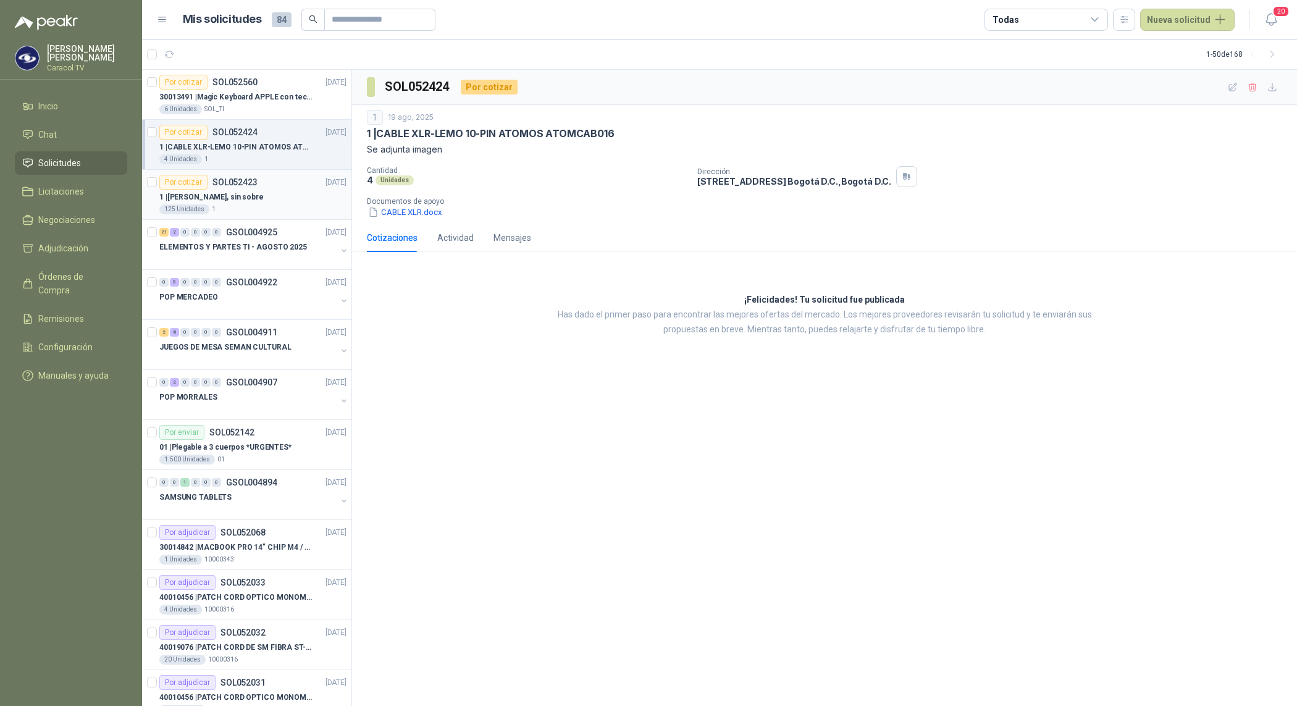
click at [259, 203] on p "1 | Tarjeta Quinquenios, sin sobre" at bounding box center [211, 197] width 104 height 12
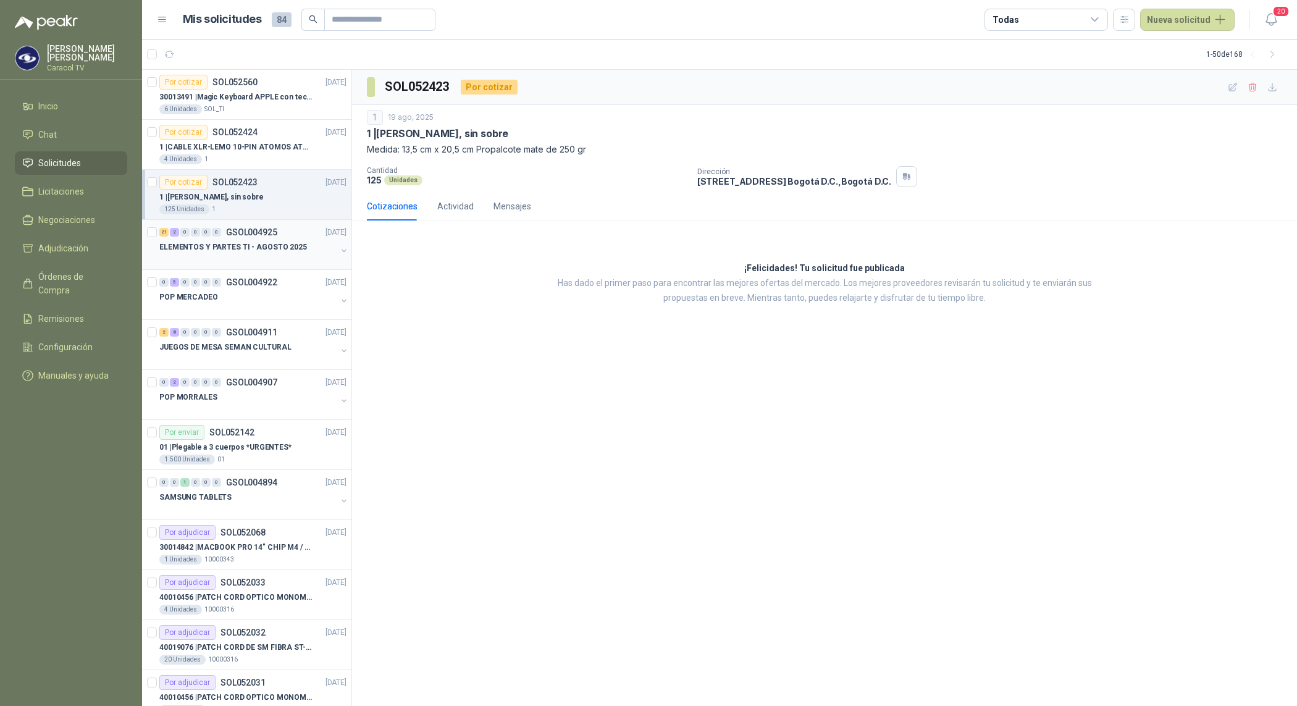
click at [262, 256] on div at bounding box center [247, 259] width 177 height 10
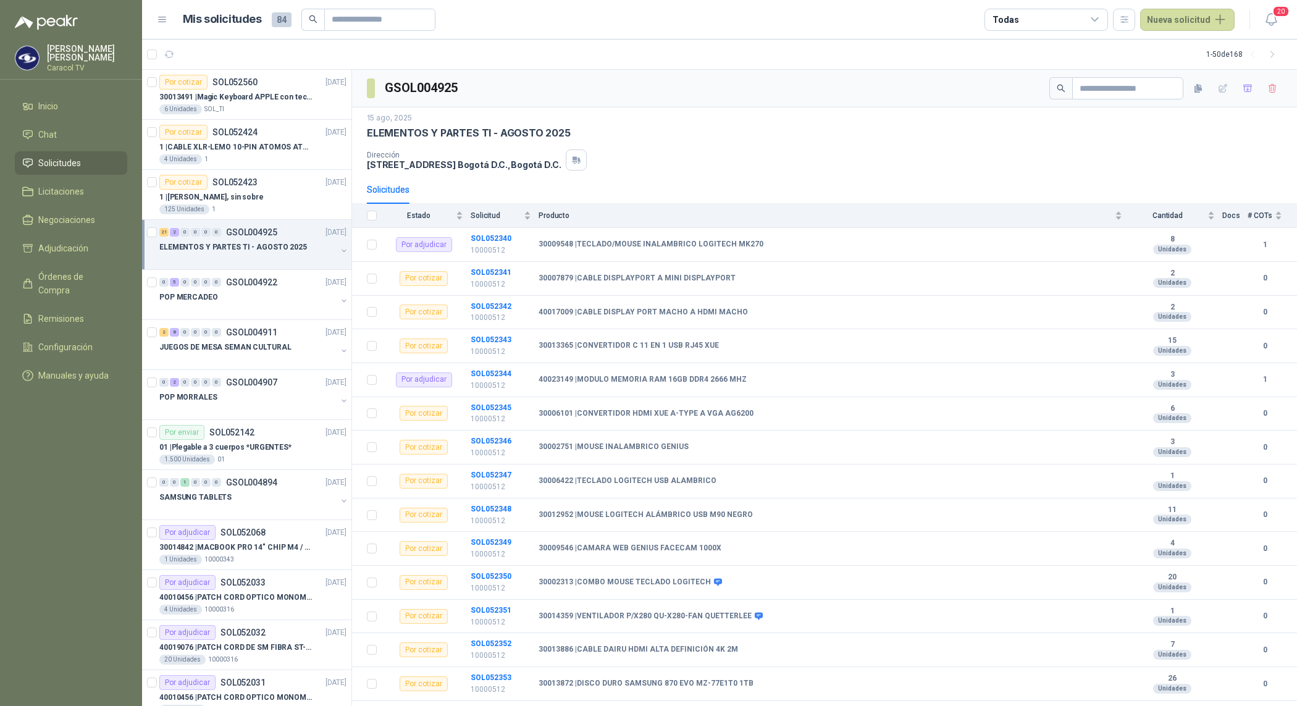
click at [230, 248] on p "ELEMENTOS Y PARTES TI - AGOSTO 2025" at bounding box center [233, 247] width 148 height 12
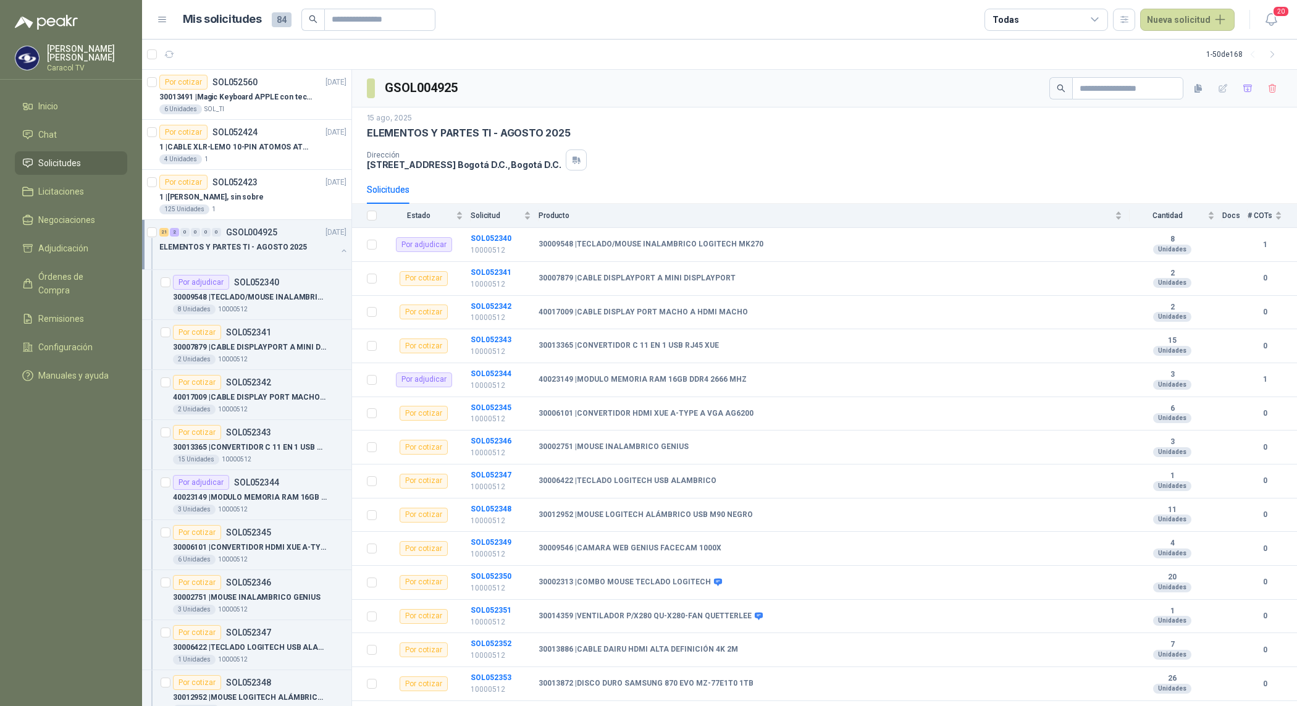
scroll to position [1, 0]
click at [241, 293] on p "30009548 | TECLADO/MOUSE INALAMBRICO LOGITECH MK270" at bounding box center [250, 297] width 154 height 12
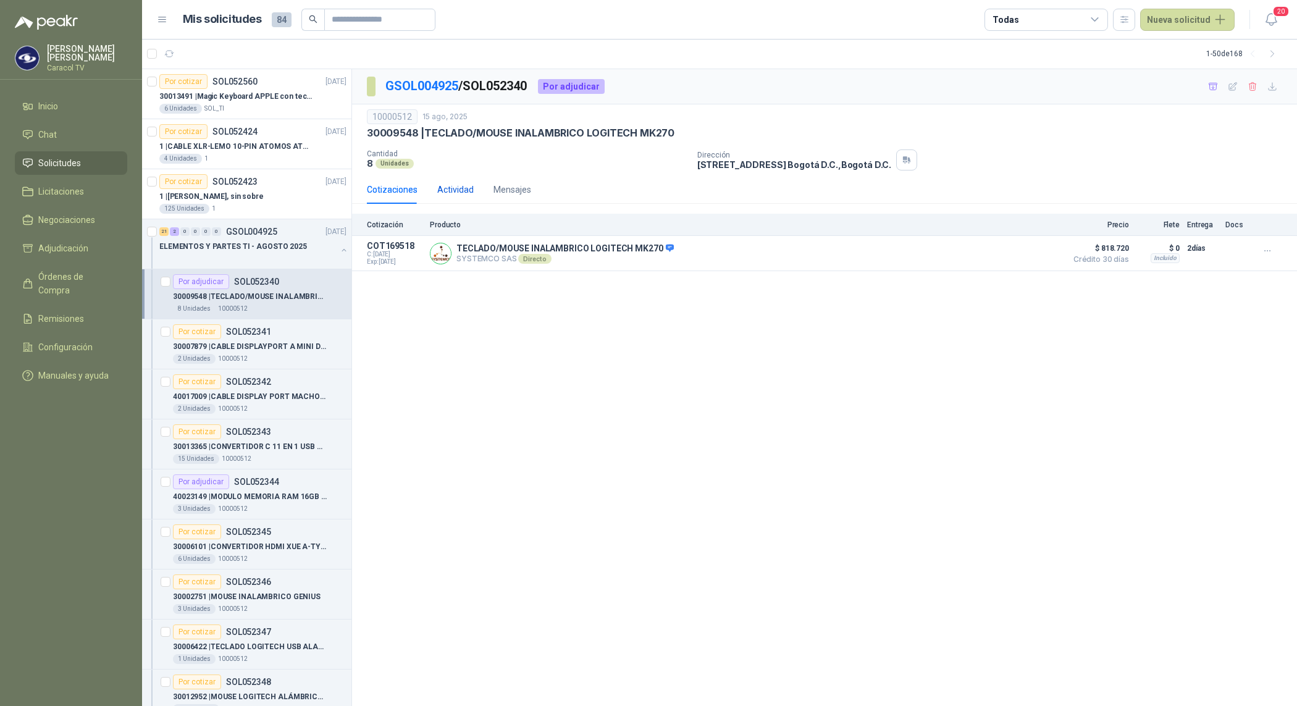
click at [454, 192] on div "Actividad" at bounding box center [455, 190] width 36 height 14
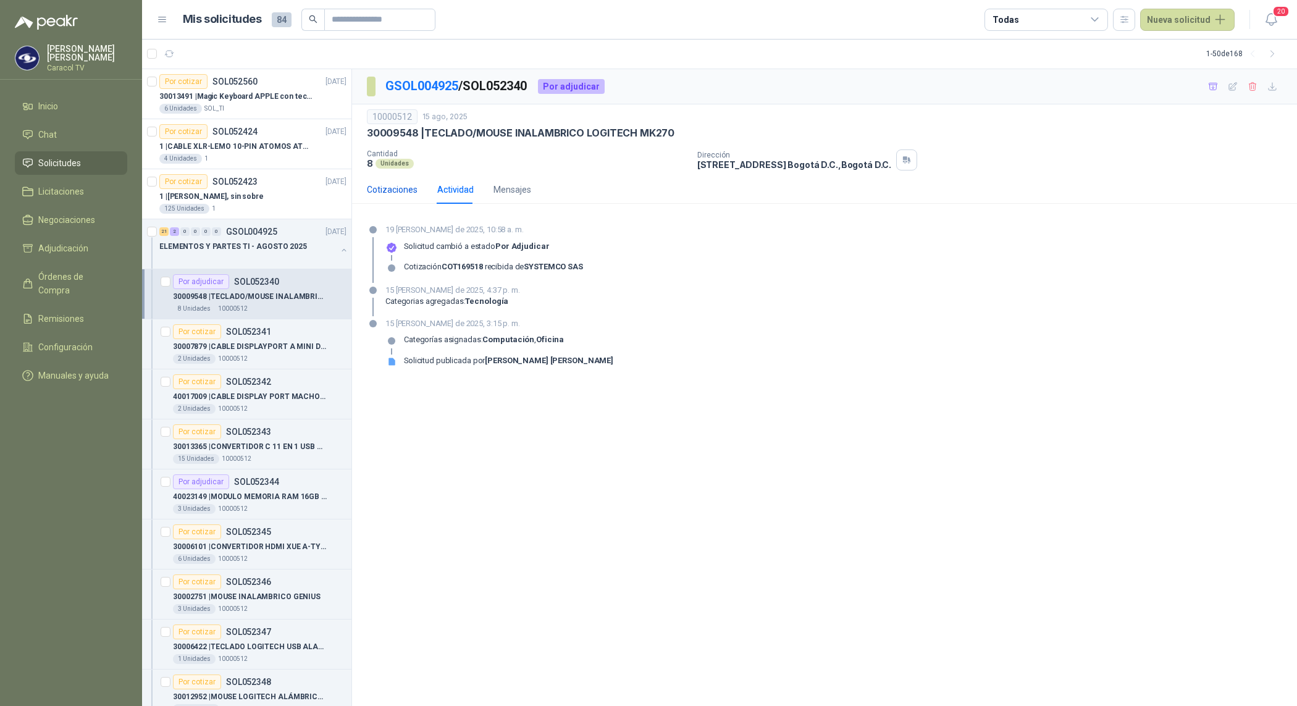
click at [403, 186] on div "Cotizaciones" at bounding box center [392, 190] width 51 height 14
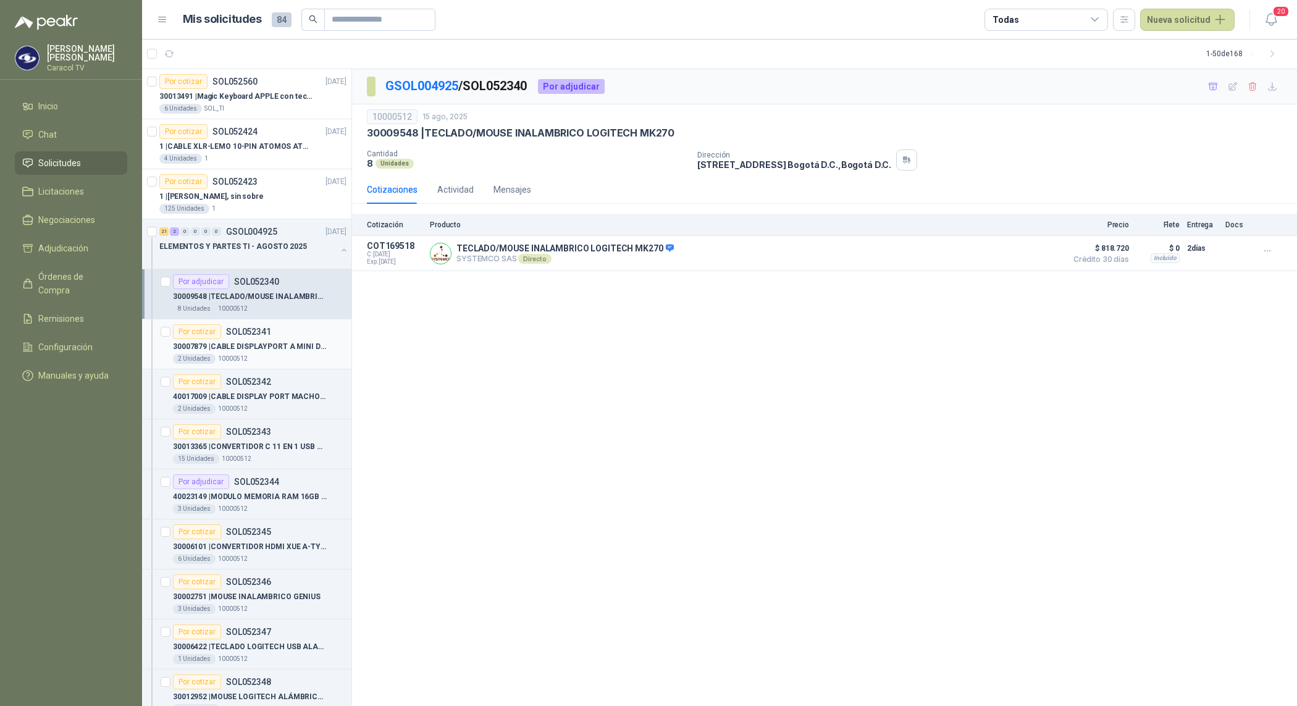
click at [262, 344] on p "30007879 | CABLE DISPLAYPORT A MINI DISPLAYPORT" at bounding box center [250, 347] width 154 height 12
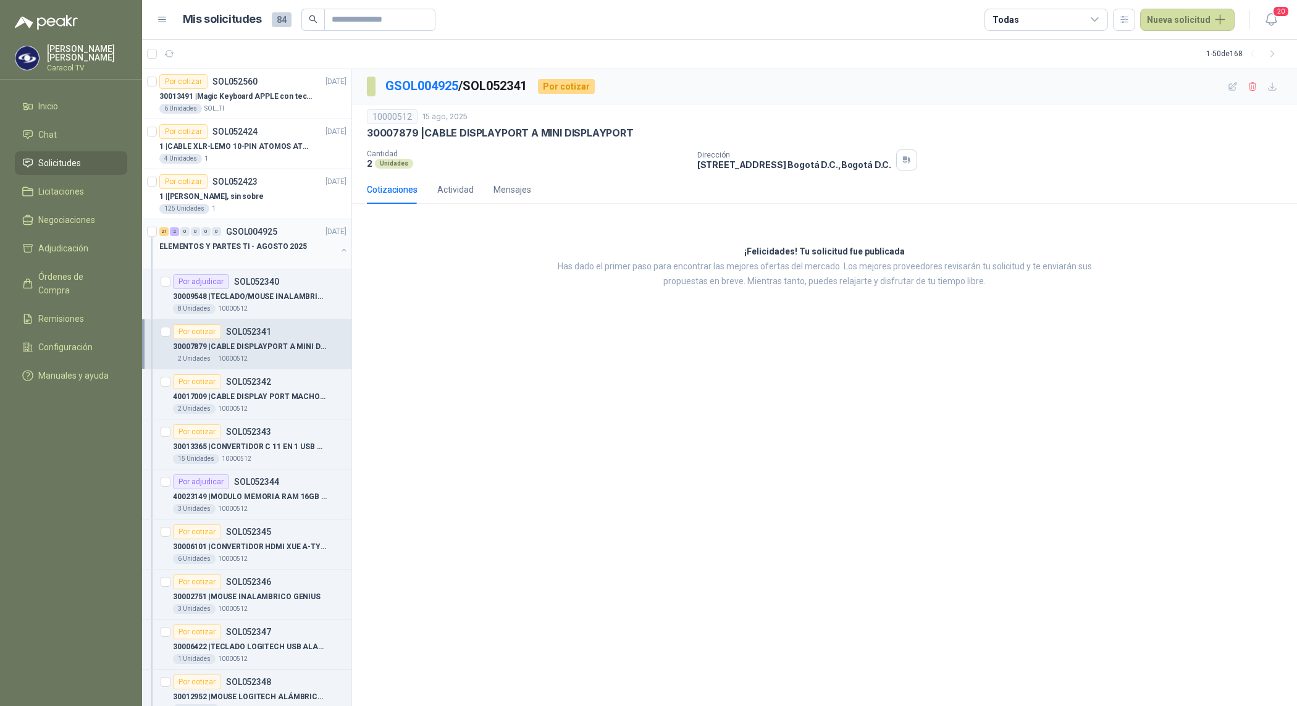
click at [261, 245] on p "ELEMENTOS Y PARTES TI - AGOSTO 2025" at bounding box center [233, 247] width 148 height 12
